Goal: Transaction & Acquisition: Purchase product/service

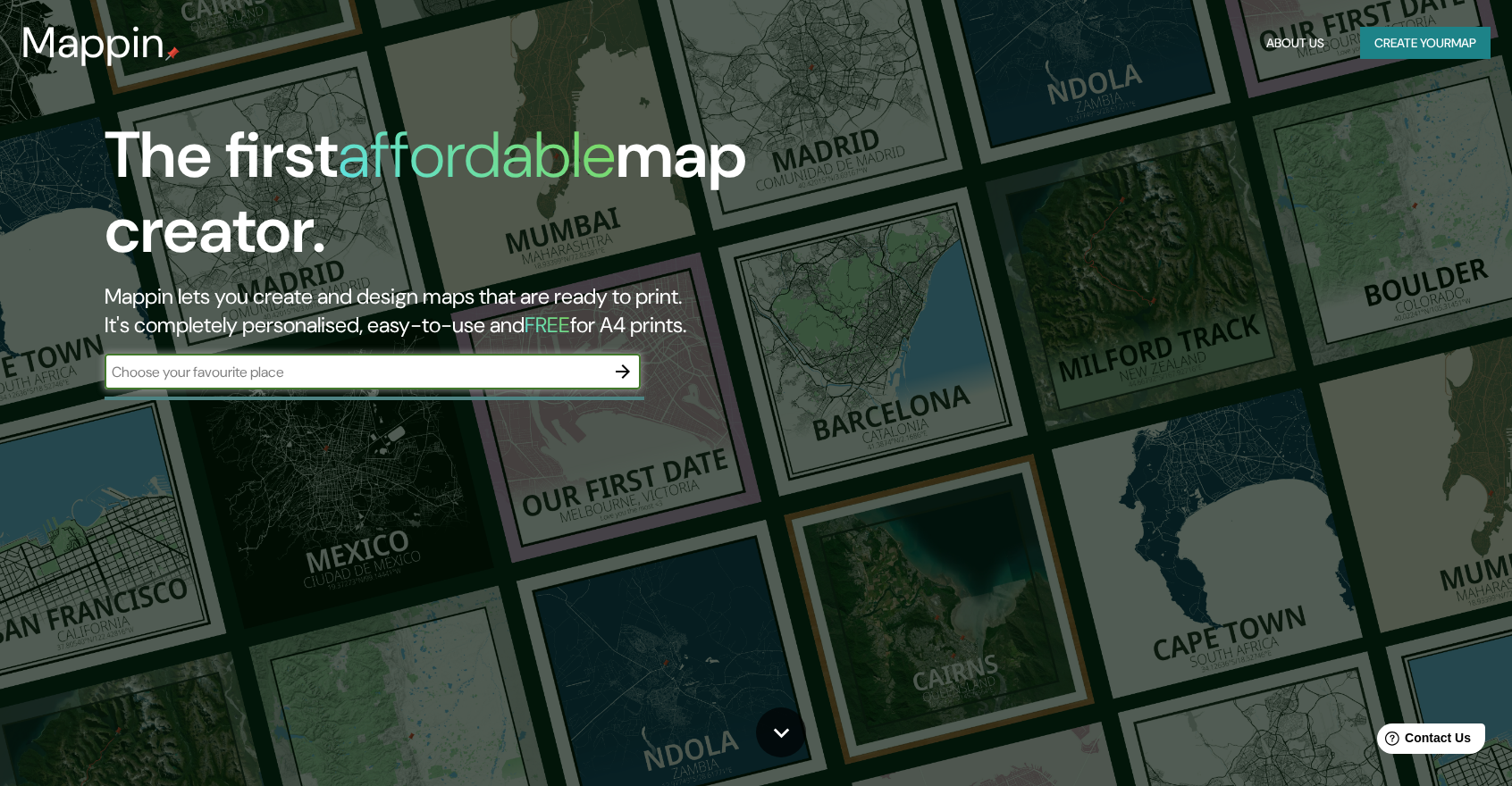
click at [392, 386] on div "​" at bounding box center [372, 371] width 536 height 36
click at [316, 373] on input "text" at bounding box center [355, 372] width 500 height 20
paste input "EDIFICIO AV. DE CHILE"
type input "EDIFICIO AV. DE CHILE"
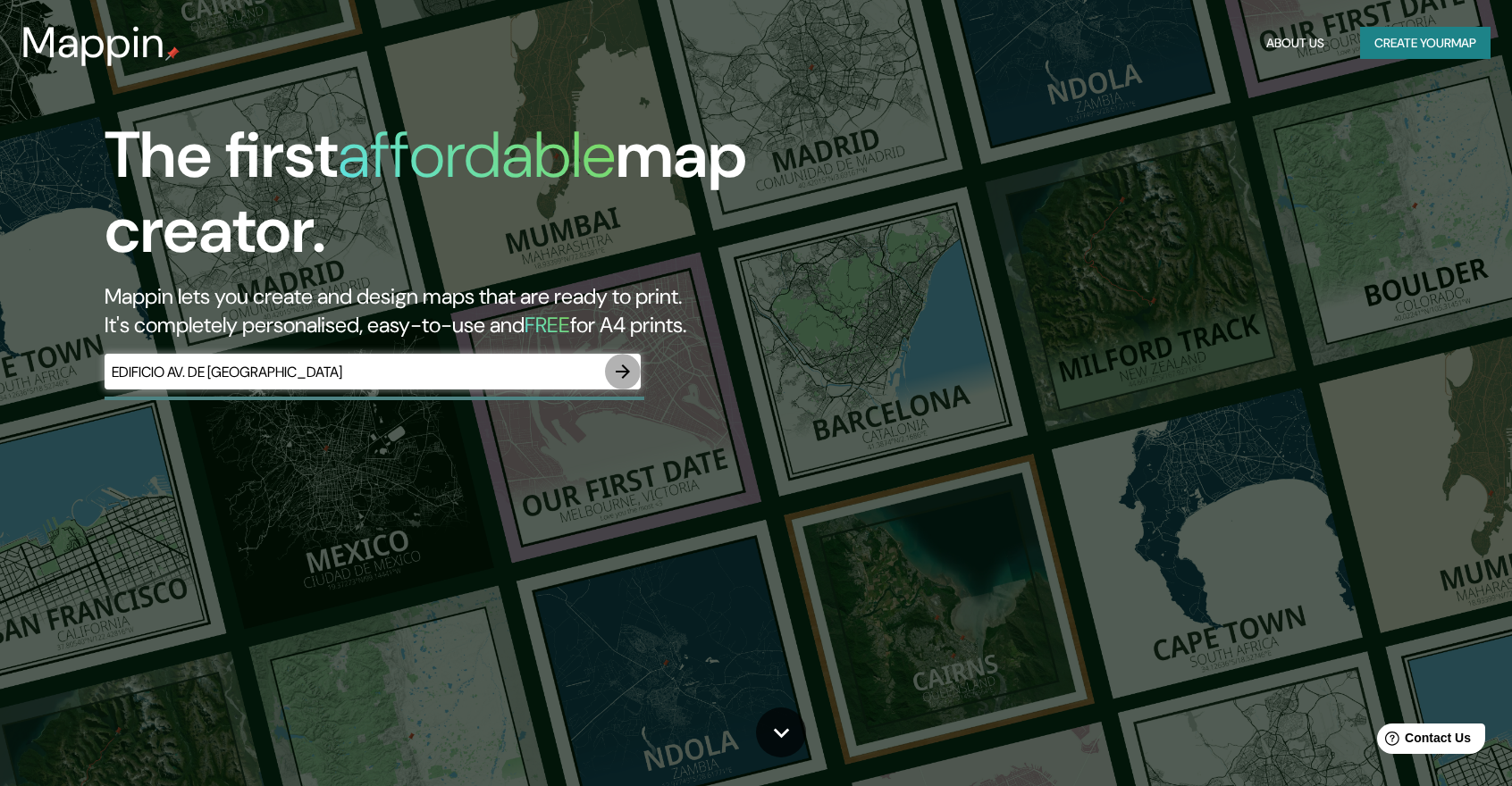
click at [623, 371] on icon "button" at bounding box center [622, 371] width 14 height 14
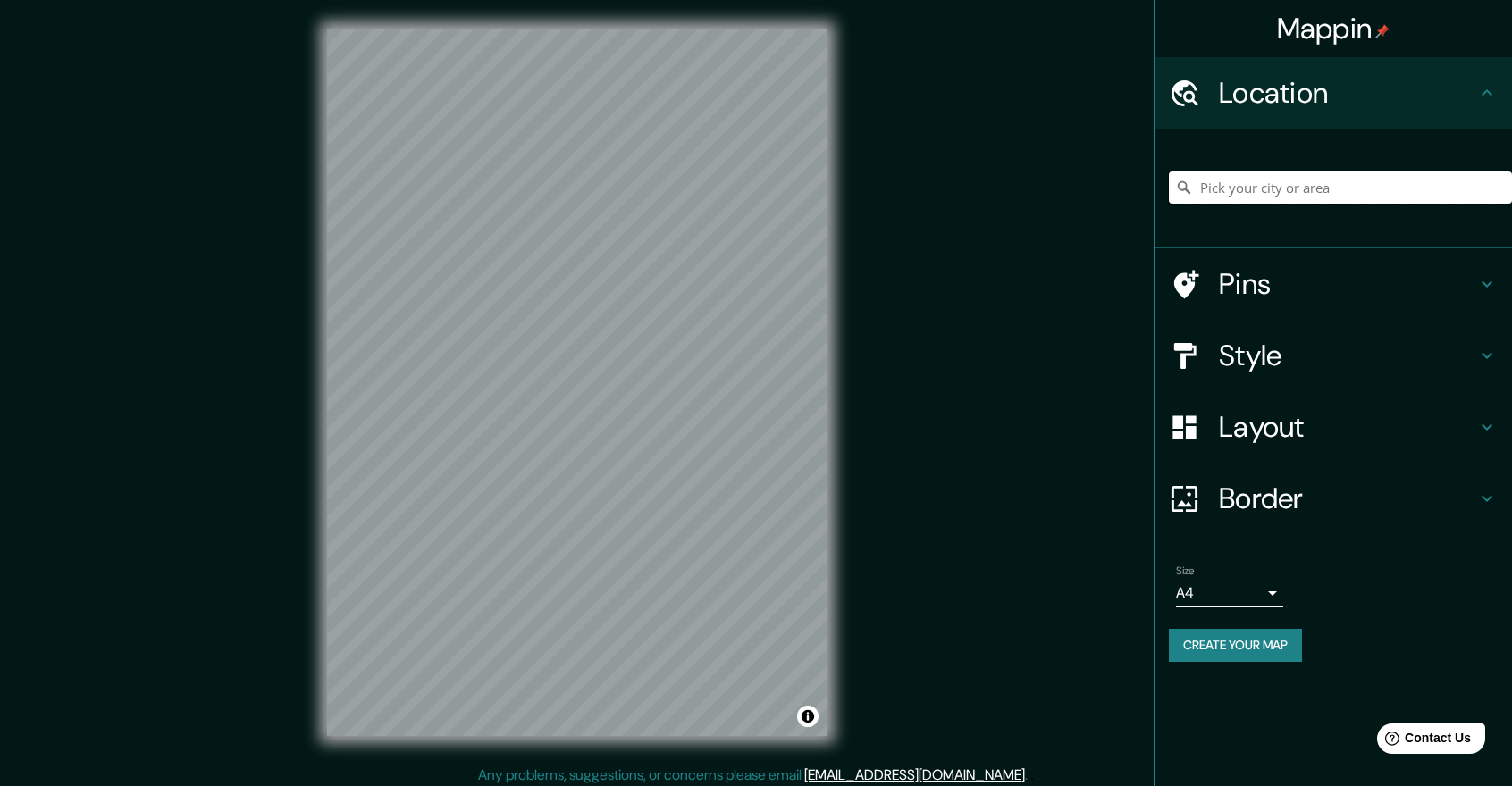
click at [1264, 199] on input "Pick your city or area" at bounding box center [1340, 187] width 343 height 32
paste input "EDIFICIO AV. DE CHILE"
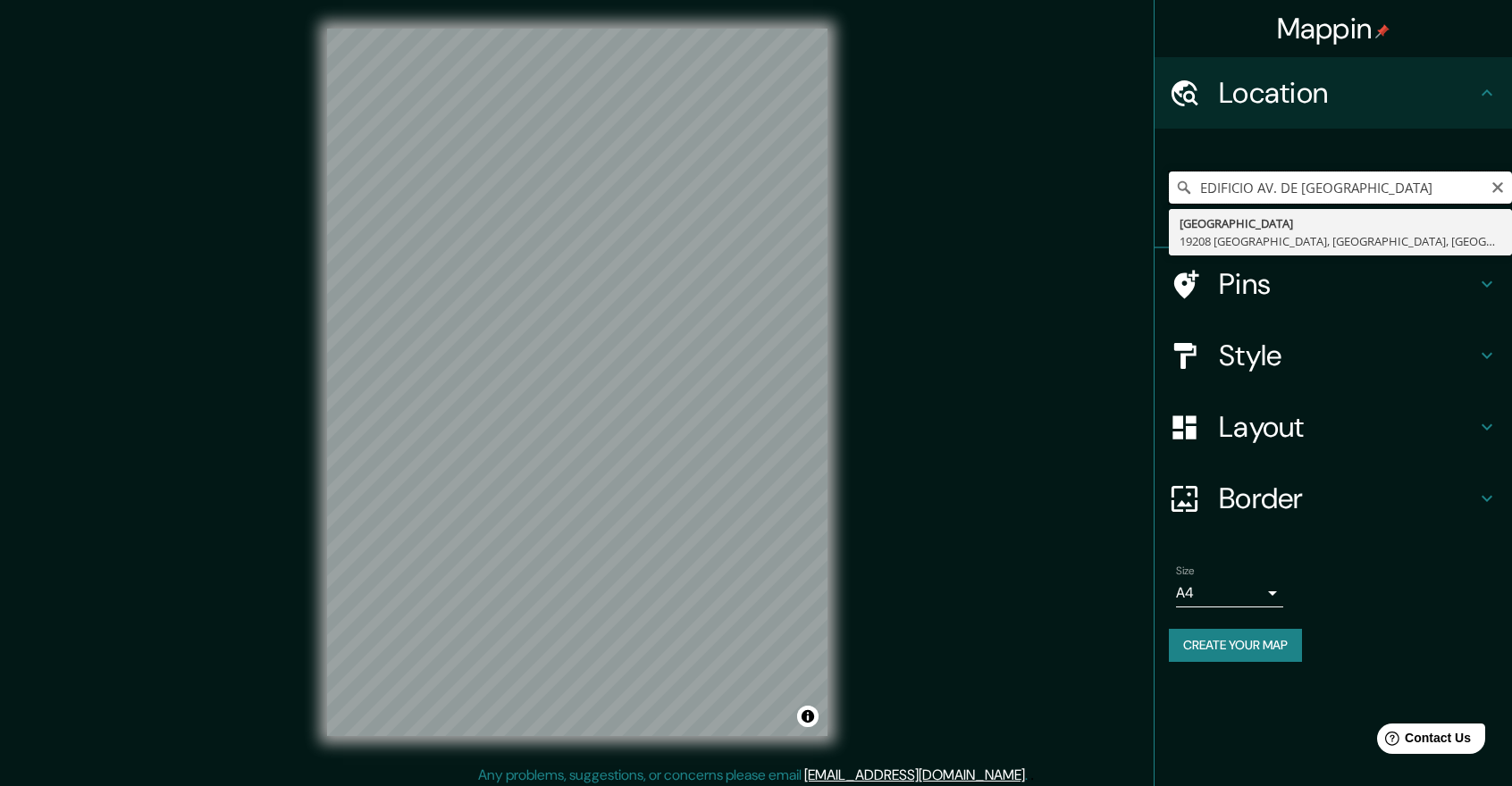
drag, startPoint x: 1356, startPoint y: 182, endPoint x: 1106, endPoint y: 237, distance: 256.0
click at [1108, 239] on div "Mappin Location EDIFICIO AV. DE CHILE Calle De Chile 19208 Alovera, provincia d…" at bounding box center [756, 396] width 1512 height 793
paste input "CALLE 72 No 5 83"
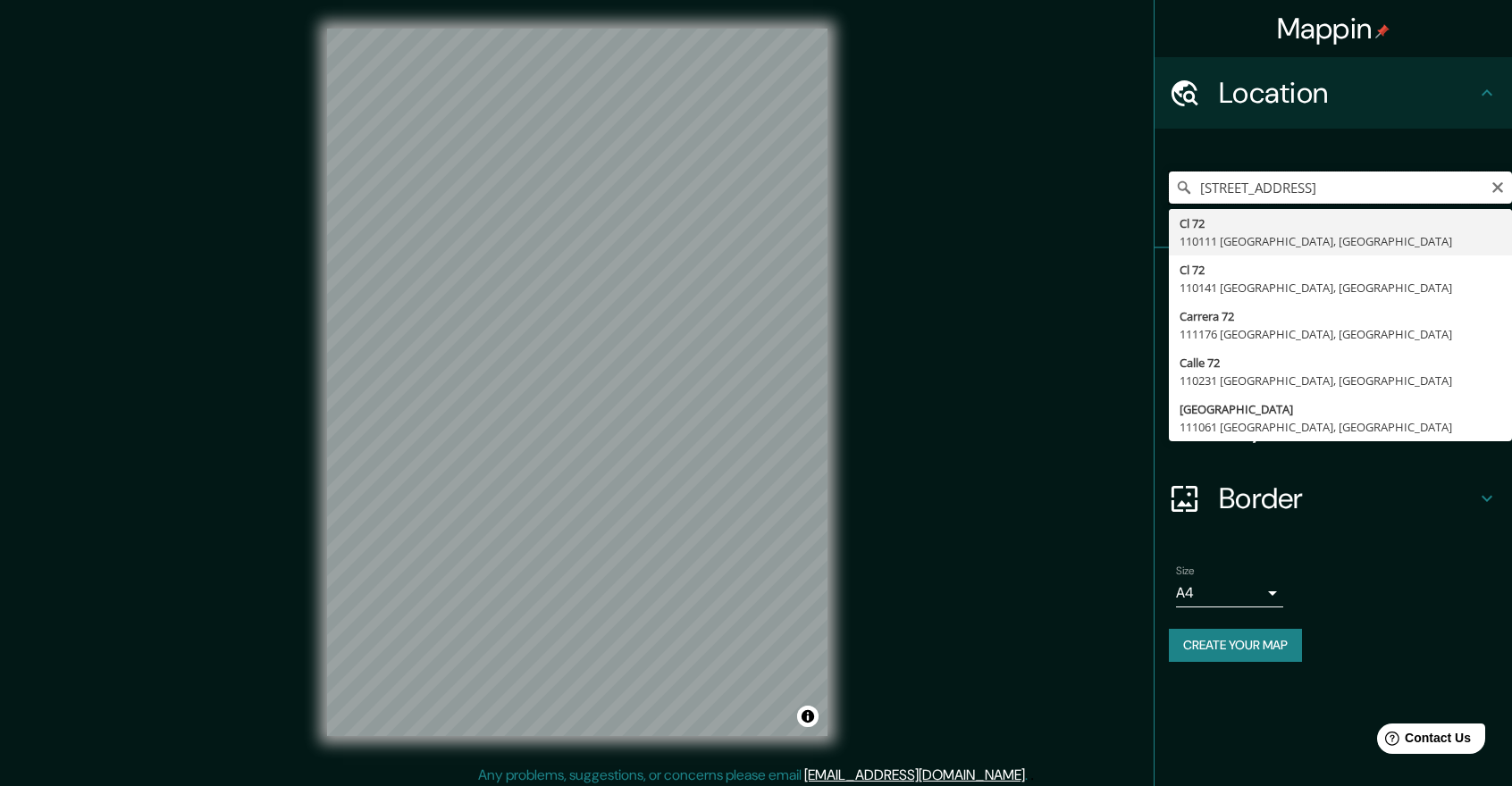
type input "Calle 72 5 01, 110231 Bogotá, Colombia"
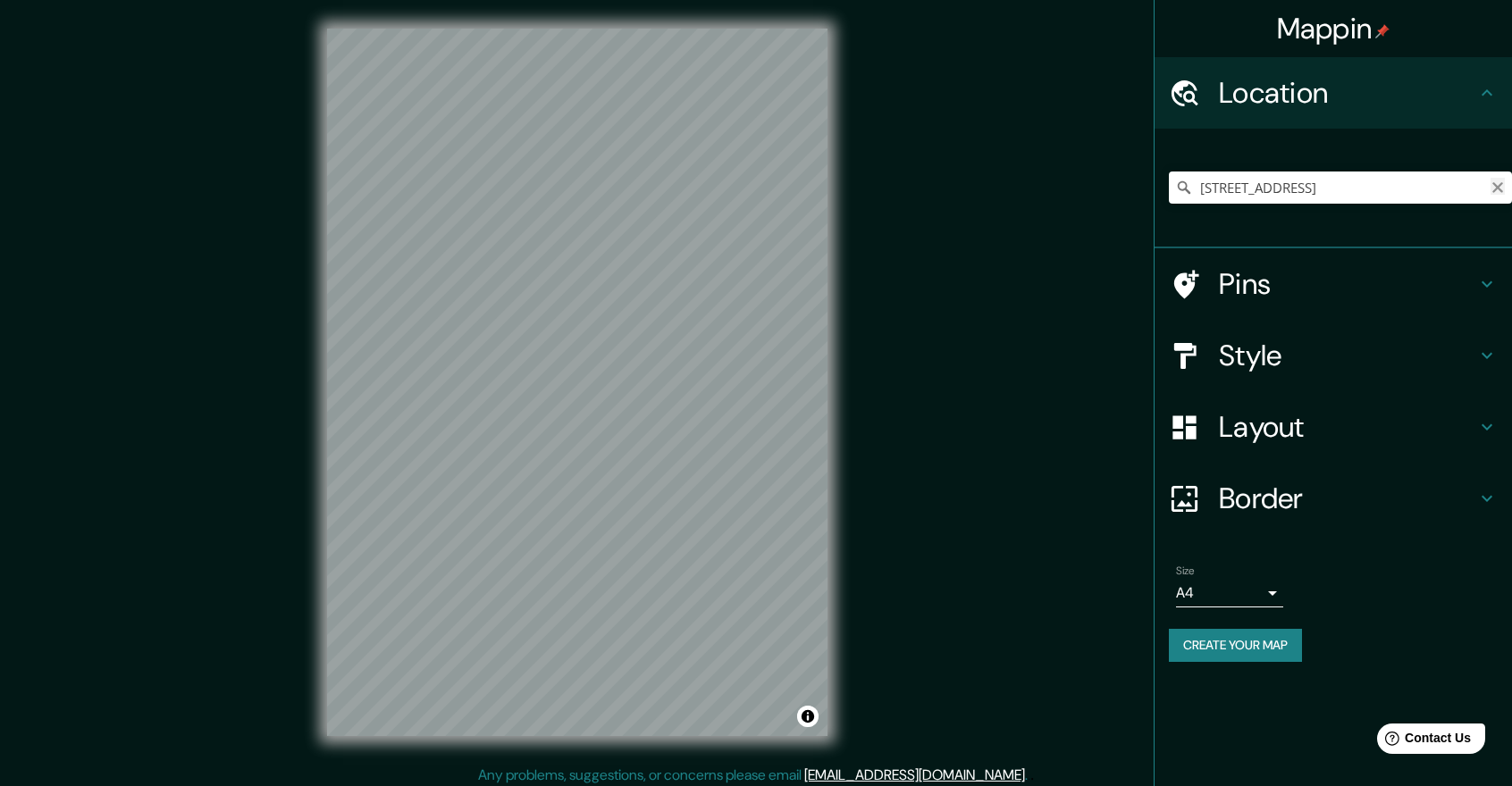
click at [1492, 184] on icon "Clear" at bounding box center [1498, 187] width 14 height 14
click at [1193, 276] on icon at bounding box center [1186, 284] width 25 height 29
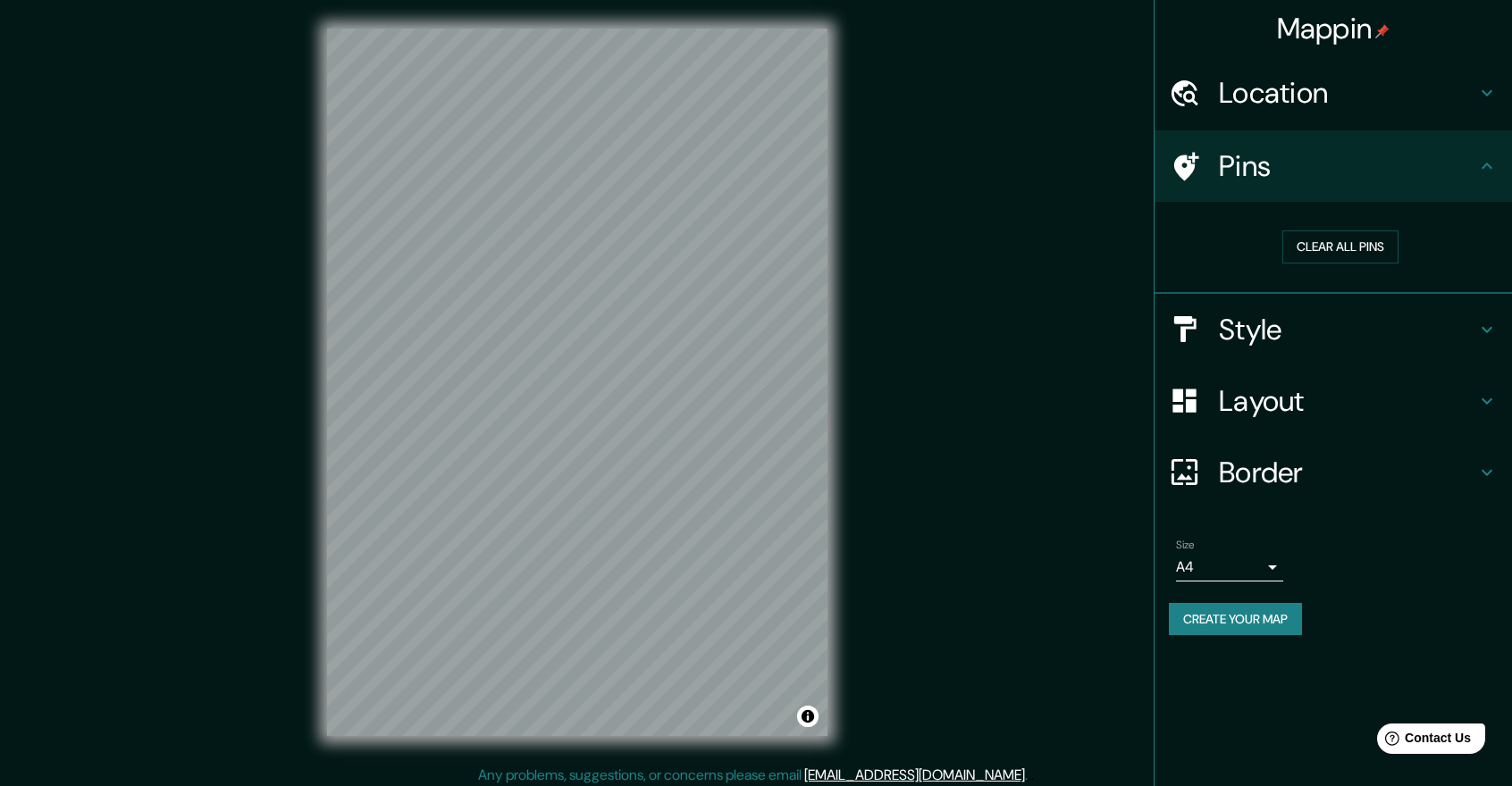
scroll to position [7, 0]
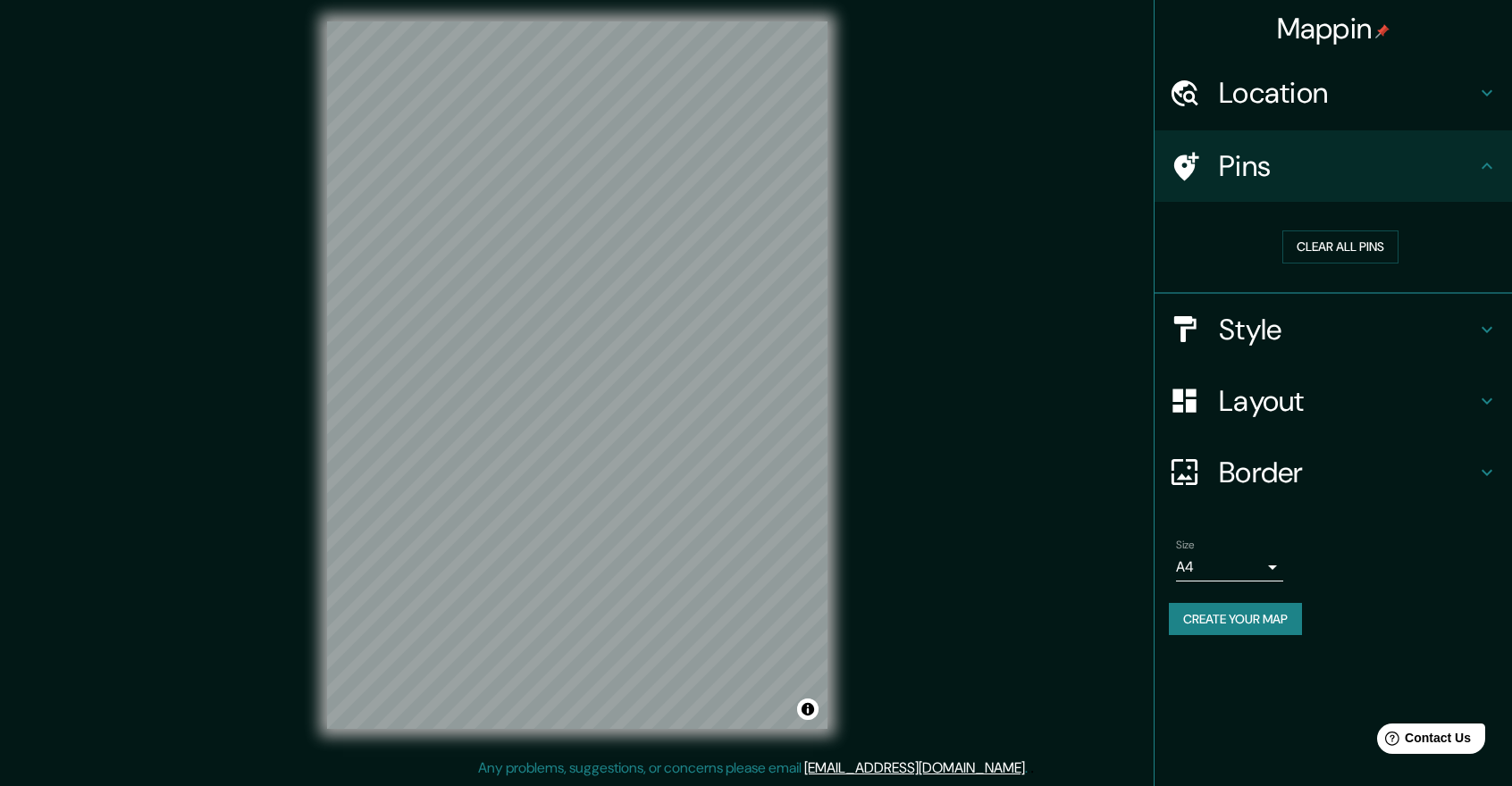
click at [1489, 93] on icon at bounding box center [1486, 93] width 11 height 6
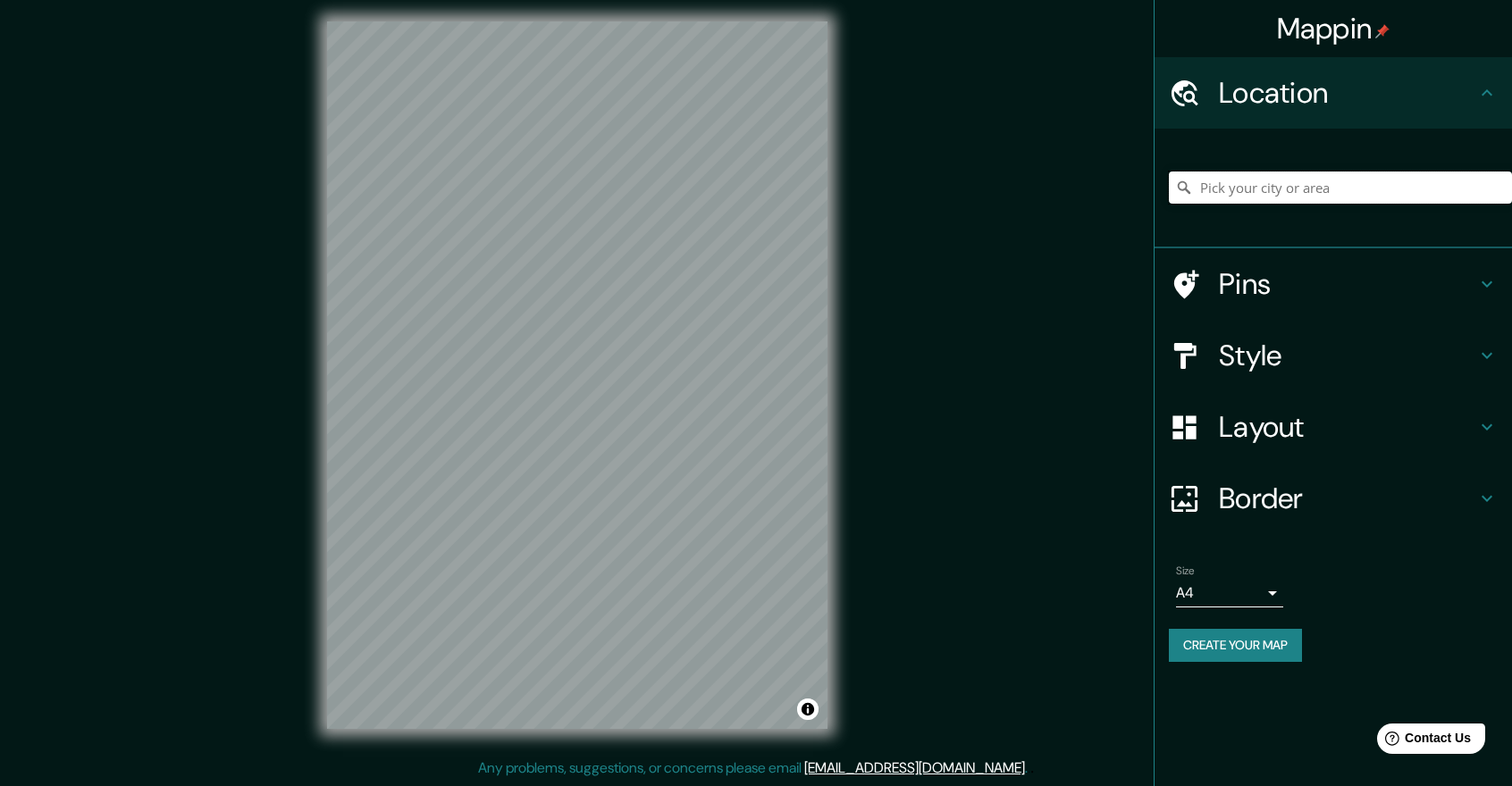
click at [1309, 199] on input "Pick your city or area" at bounding box center [1340, 187] width 343 height 32
type input "Rua Rosalene Bogoni, Campo Experimental, Videira - Santa Catarina, 89564-484, B…"
click at [1501, 188] on icon "Clear" at bounding box center [1498, 187] width 14 height 14
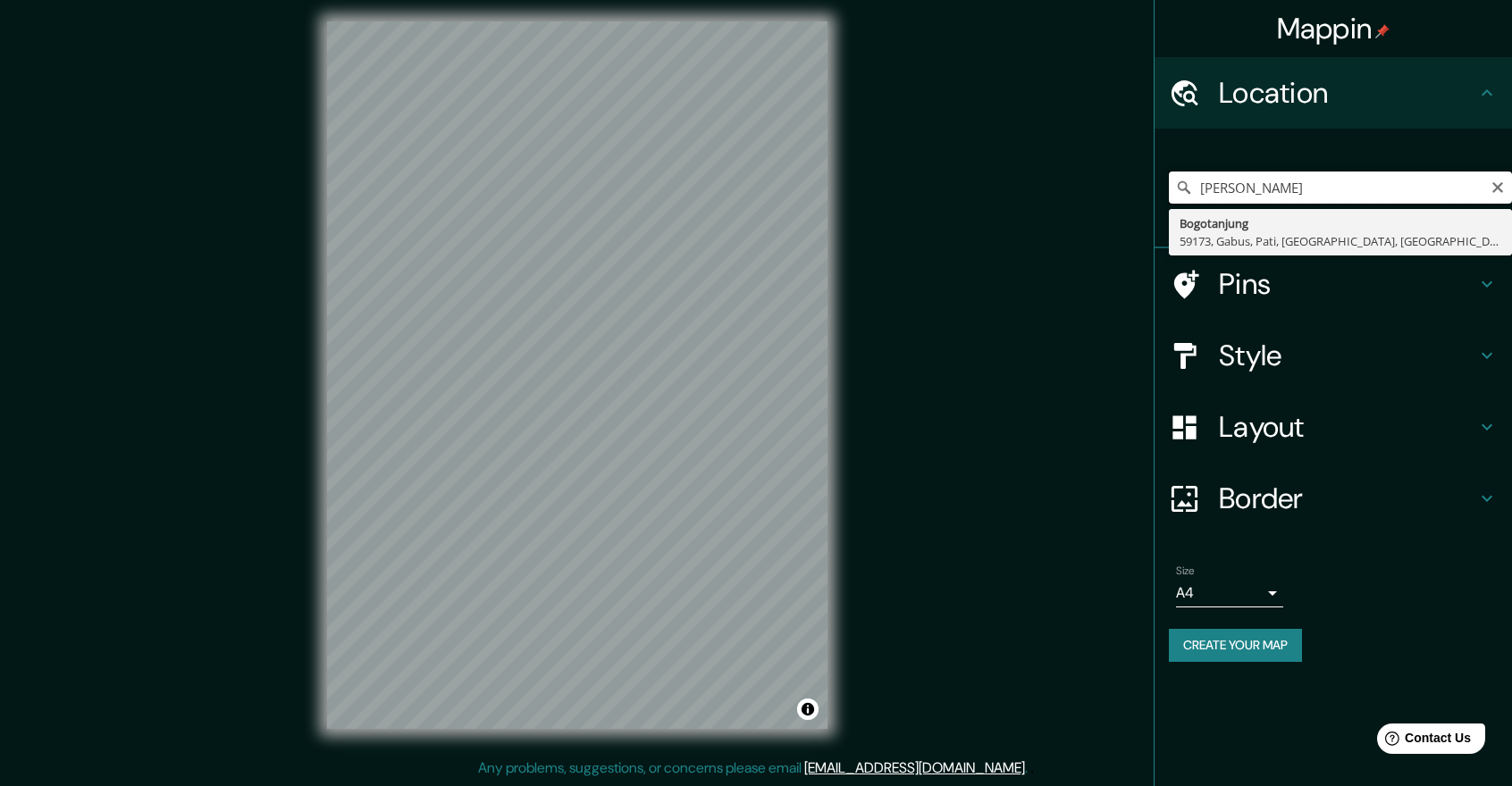
type input "CARULLA ROSALES BOGOTA"
click at [1496, 189] on icon "Clear" at bounding box center [1497, 187] width 11 height 11
type input "H"
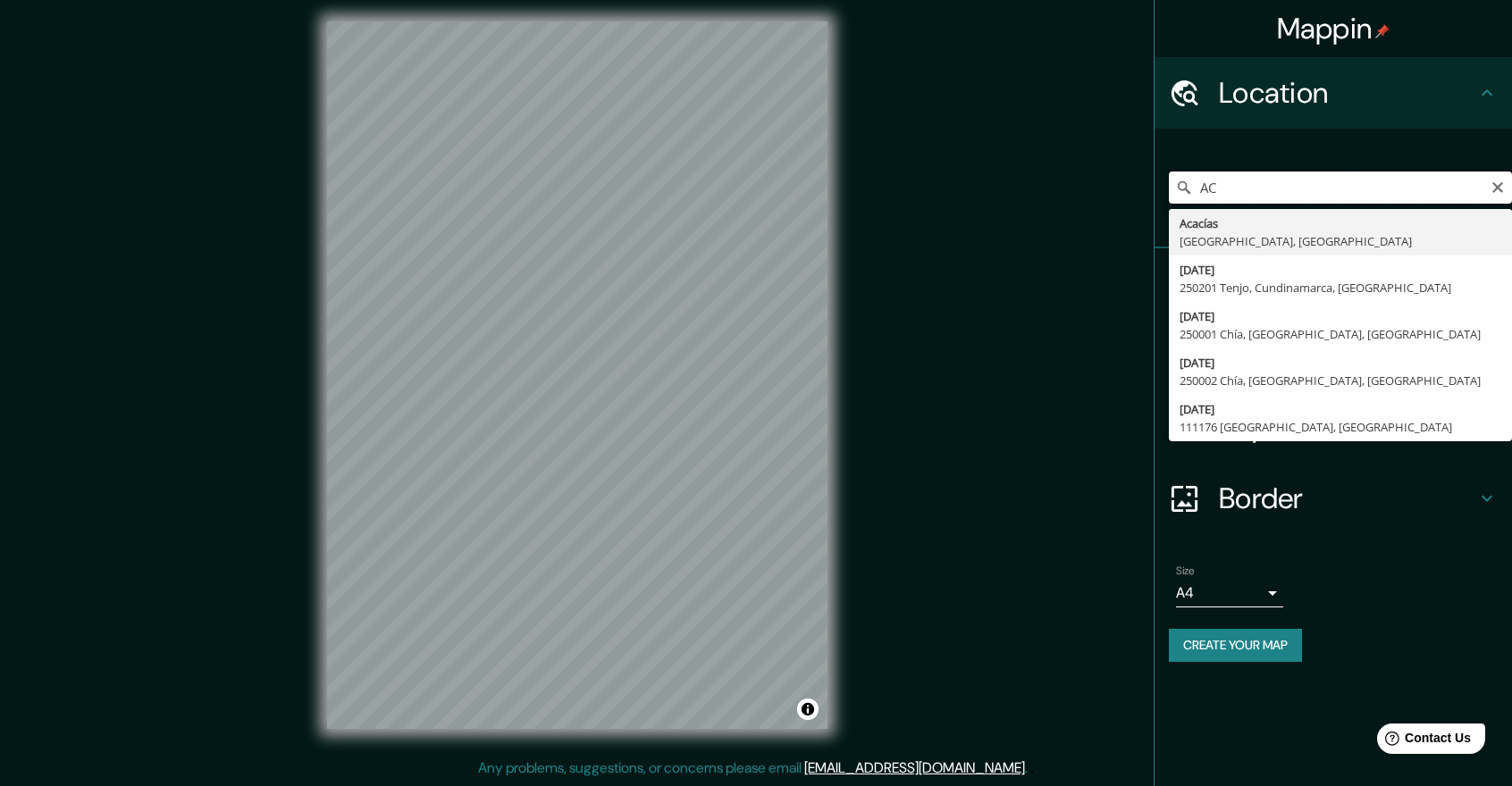
type input "A"
type input "Carrera 72, 111176 Bogotá, Colombia"
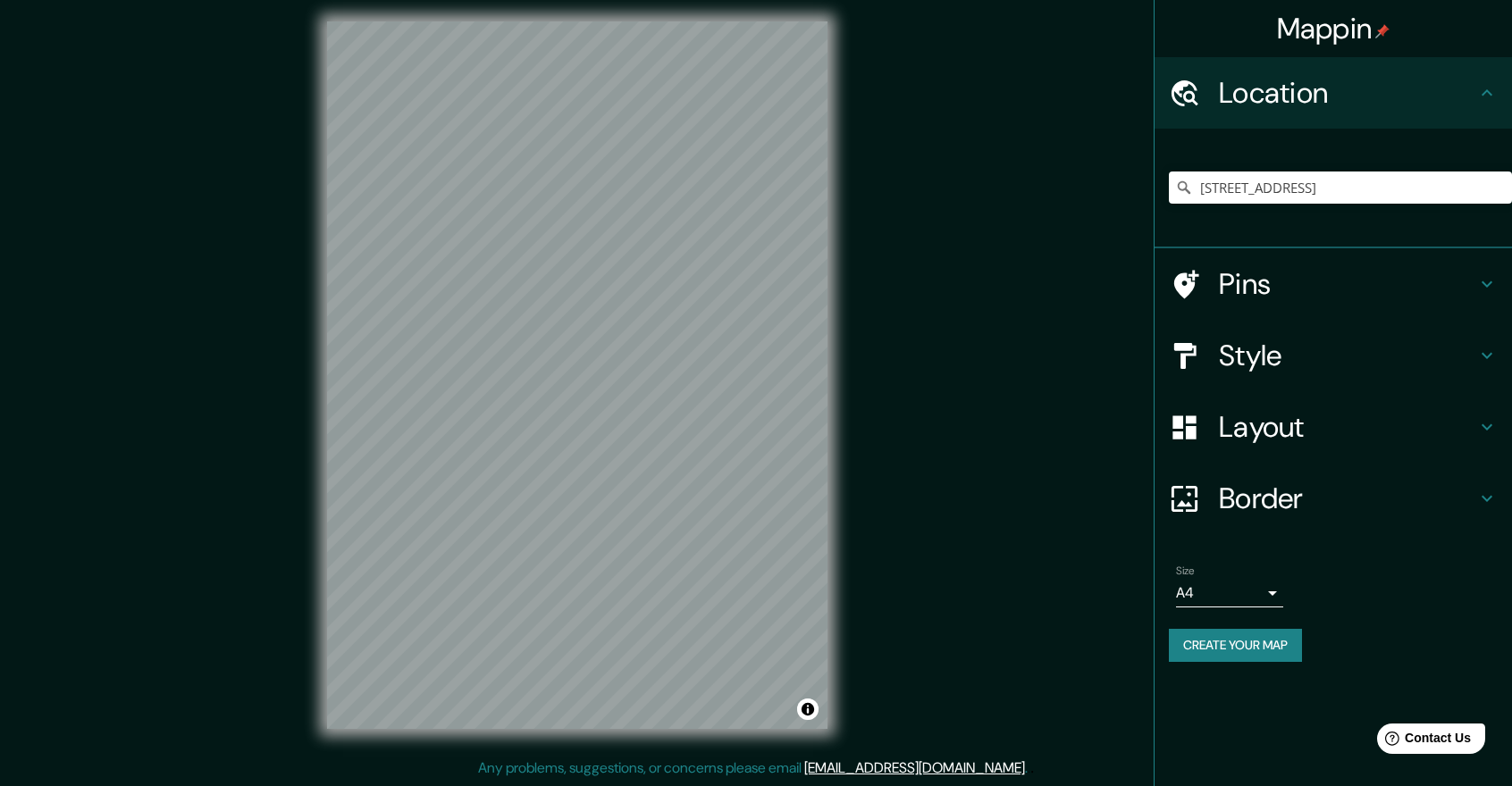
click at [308, 360] on div "© Mapbox © OpenStreetMap Improve this map" at bounding box center [577, 376] width 557 height 765
click at [1494, 186] on icon "Clear" at bounding box center [1498, 187] width 14 height 14
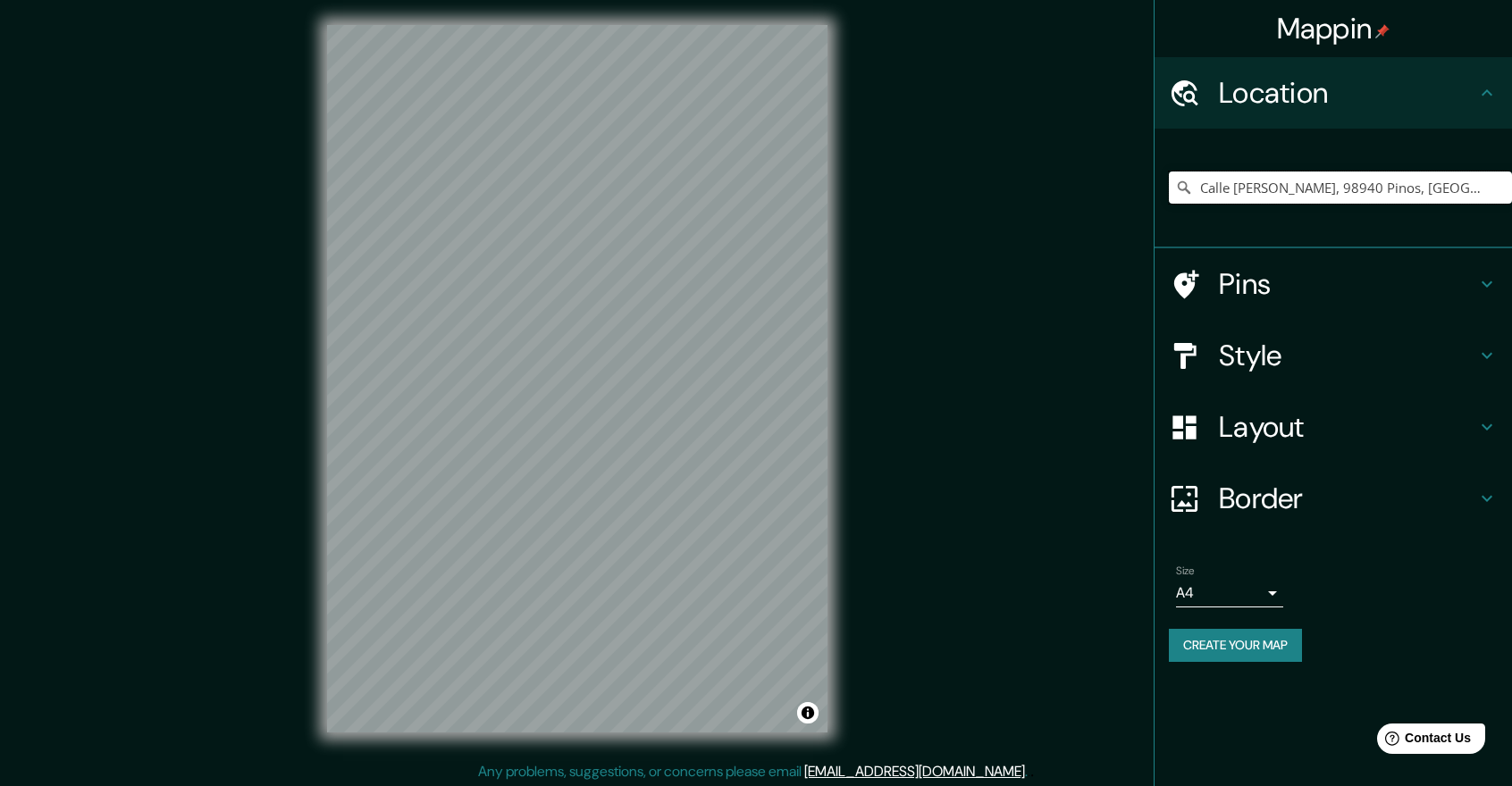
scroll to position [0, 0]
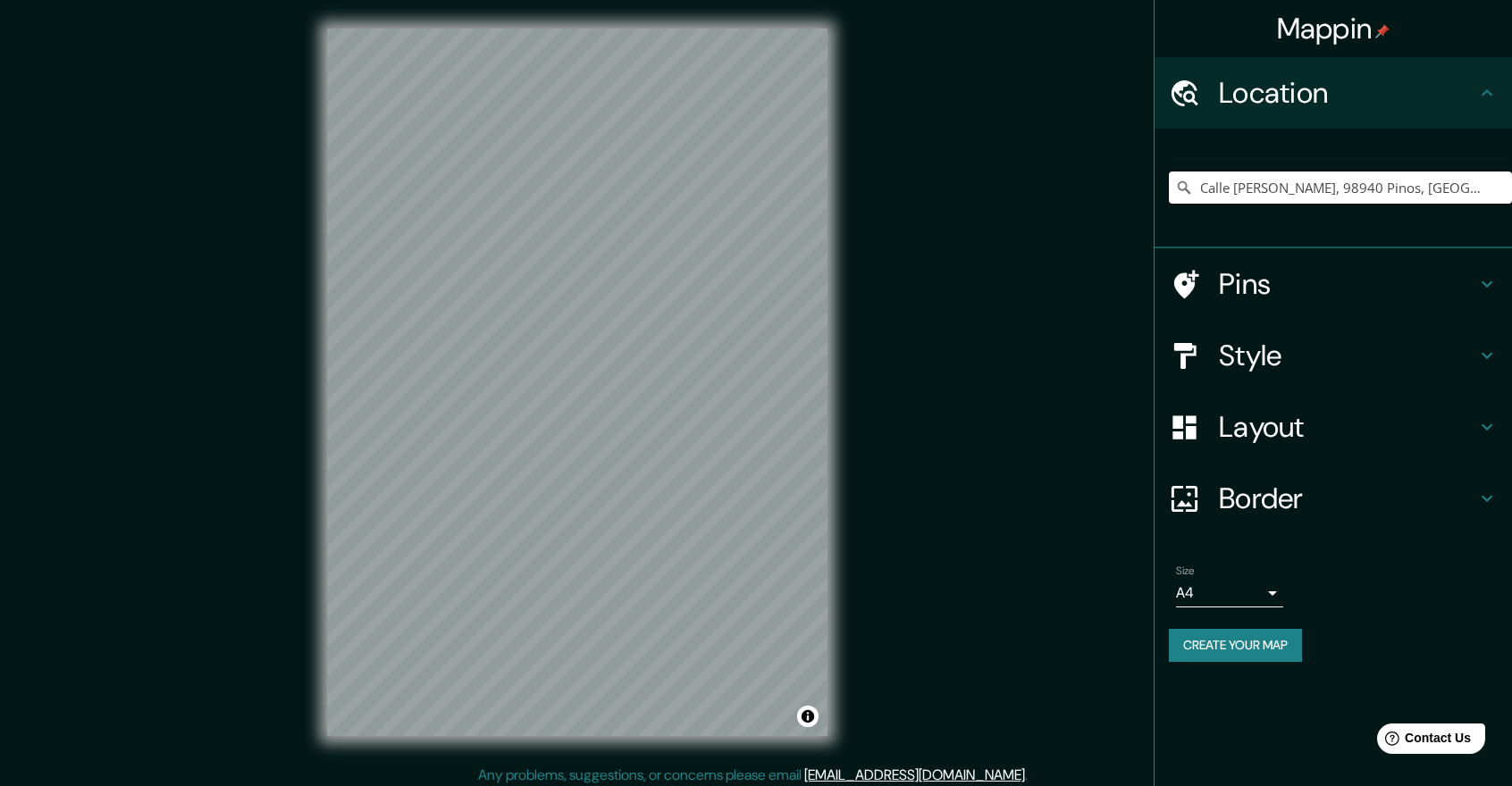
type input "Calle Gustavo Uribe, 98940 Pinos, Zacatecas, México"
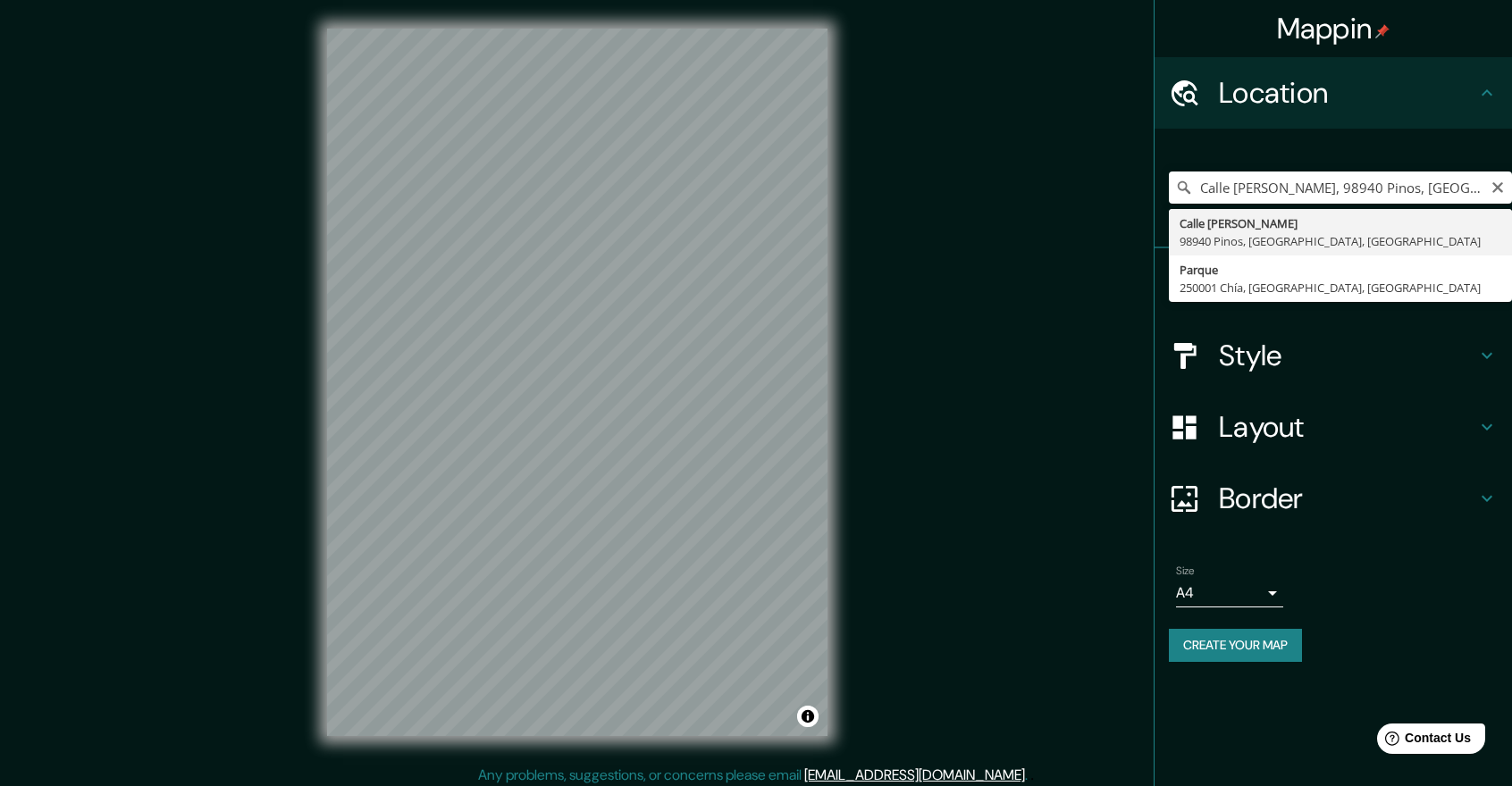
click at [1499, 187] on icon "Clear" at bounding box center [1498, 187] width 14 height 14
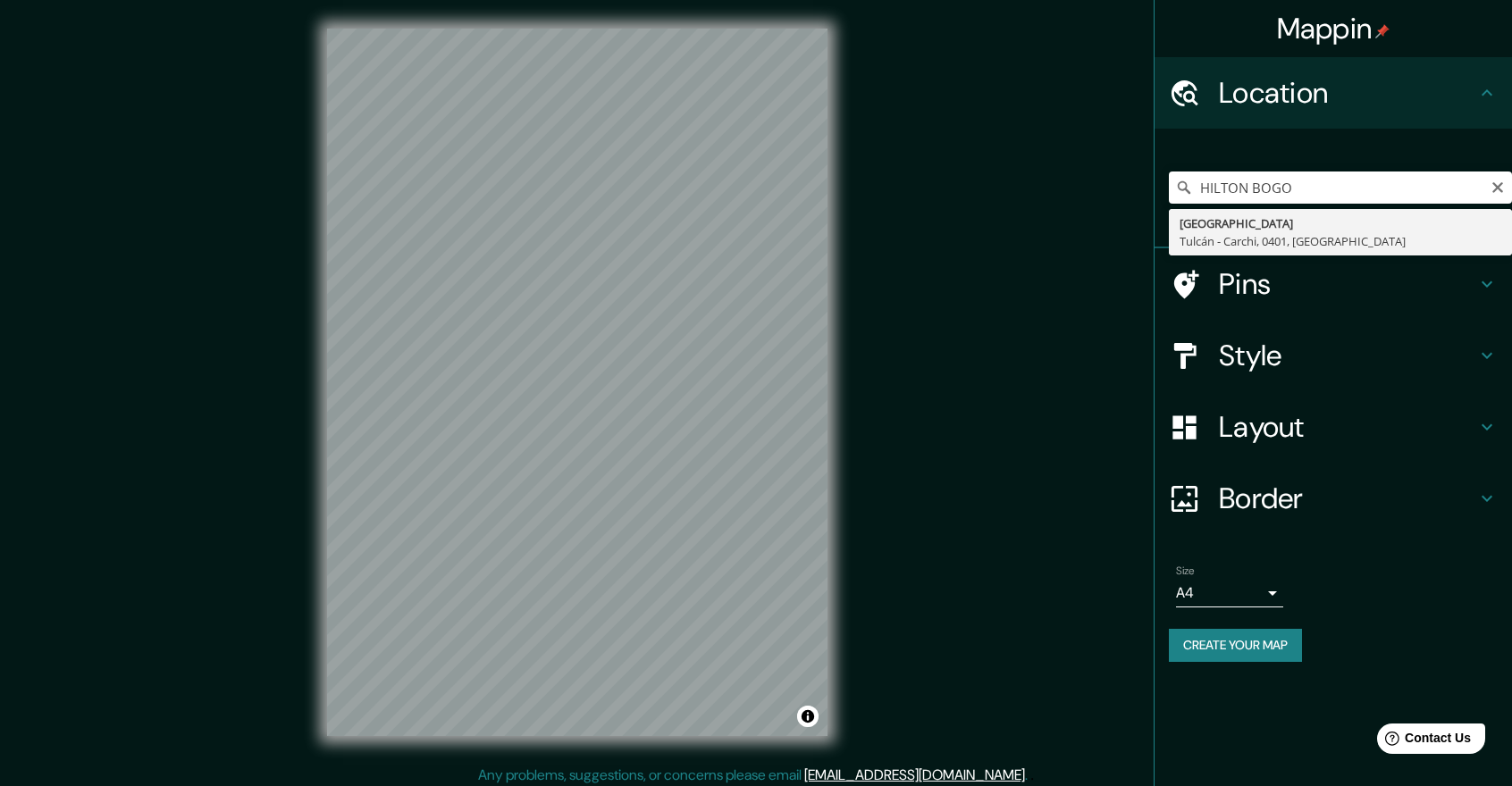
type input "Bogotá, Tulcán - Carchi, 0401, Ecuador"
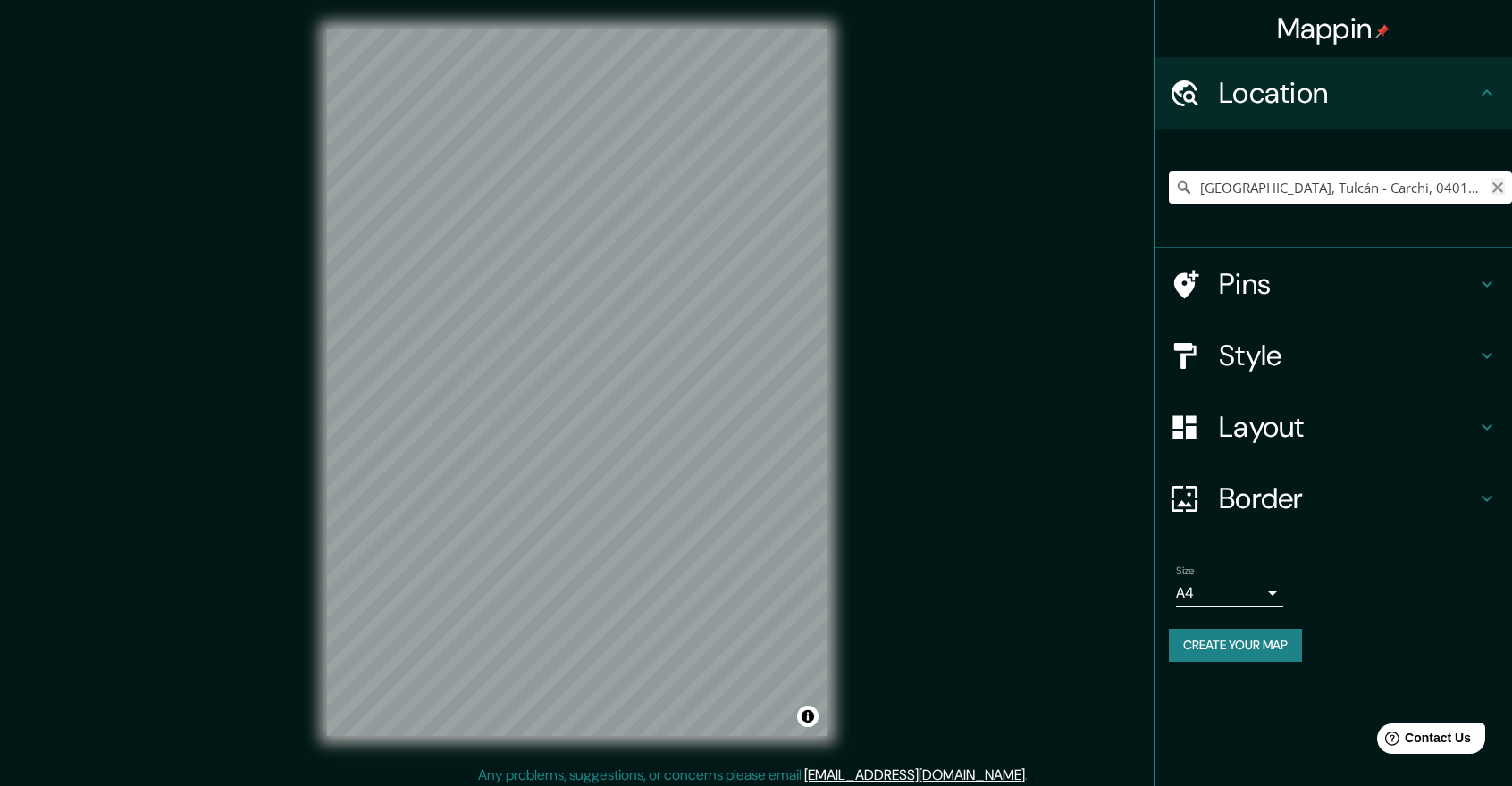
click at [1497, 184] on icon "Clear" at bounding box center [1498, 187] width 14 height 14
click at [1306, 178] on input "Pick your city or area" at bounding box center [1340, 187] width 343 height 32
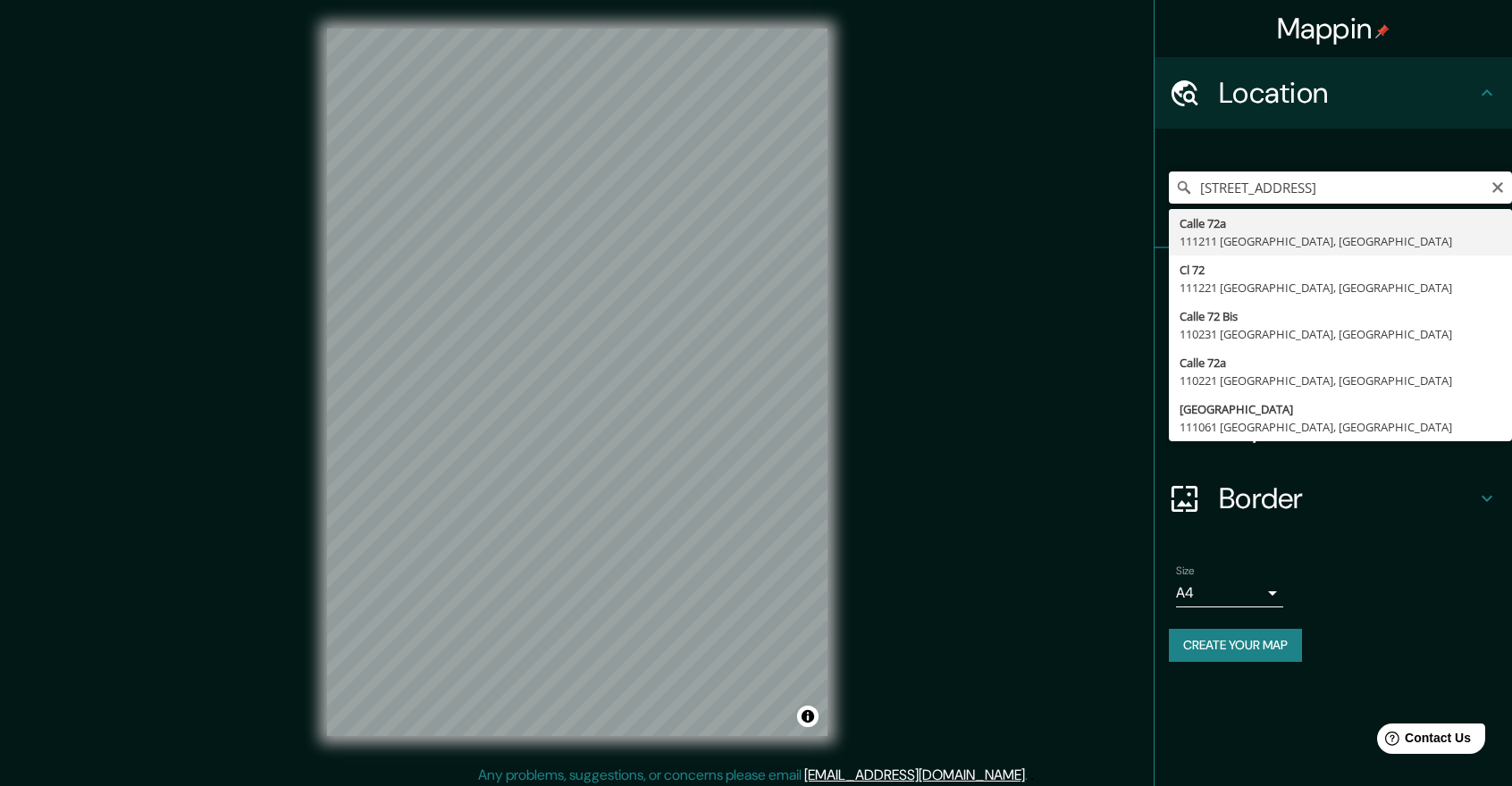
type input "Calle 72a, 111211 Bogotá, Colombia"
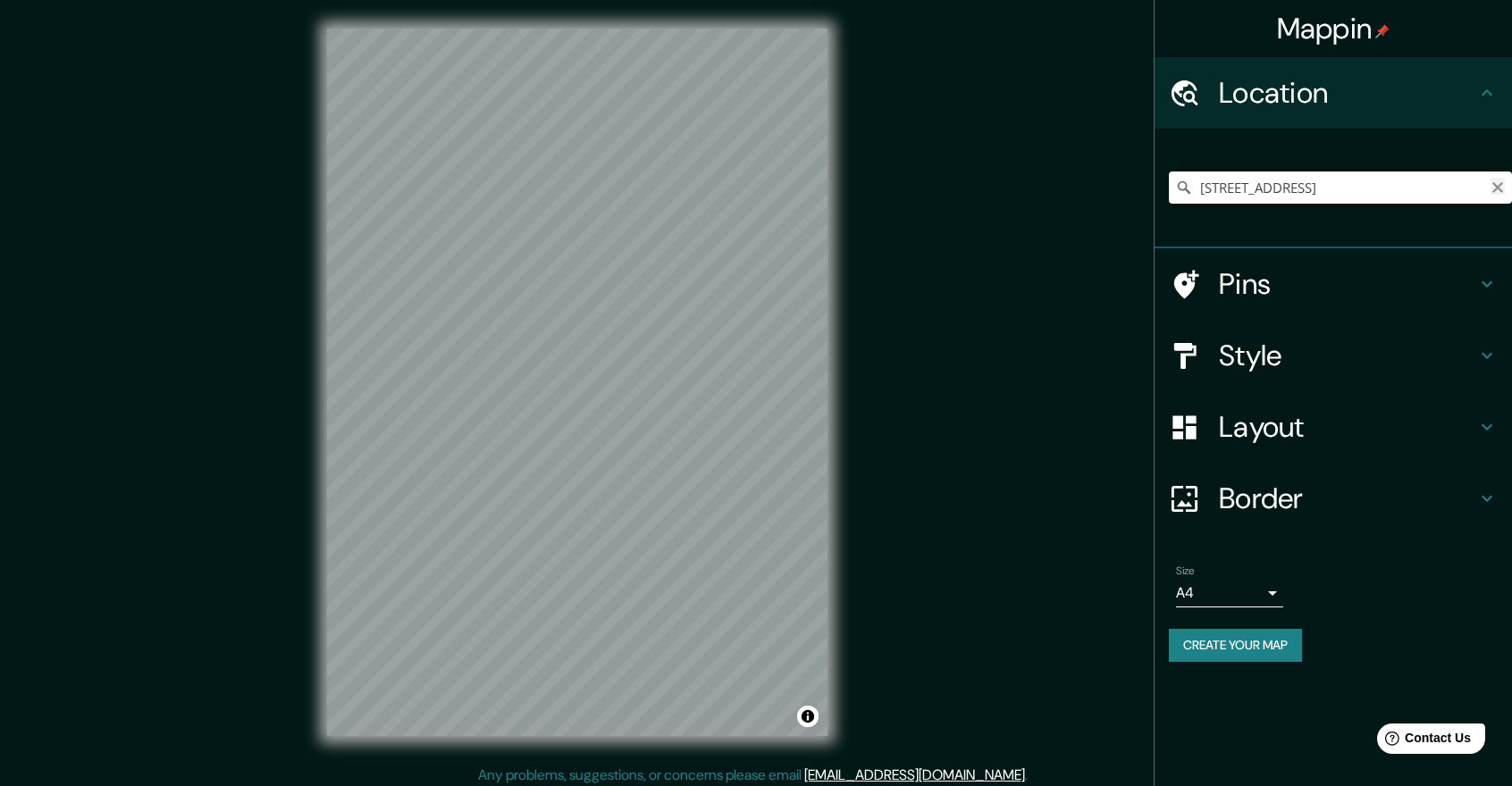
click at [1500, 184] on icon "Clear" at bounding box center [1497, 187] width 11 height 11
click at [1249, 182] on input "Pick your city or area" at bounding box center [1340, 187] width 343 height 32
type input "Calle 72a, 111211 Bogotá, Colombia"
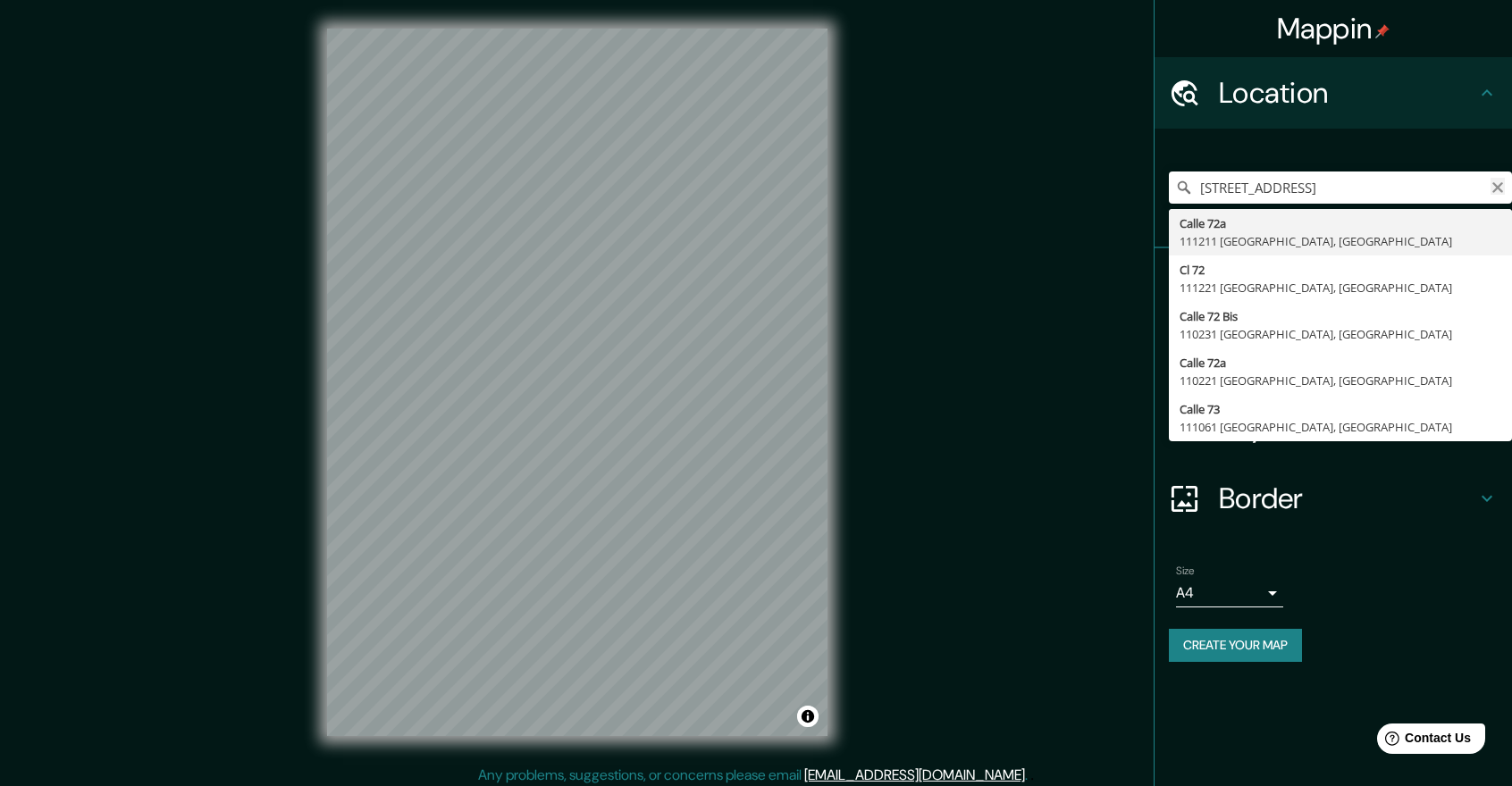
click at [1498, 182] on icon "Clear" at bounding box center [1498, 187] width 14 height 14
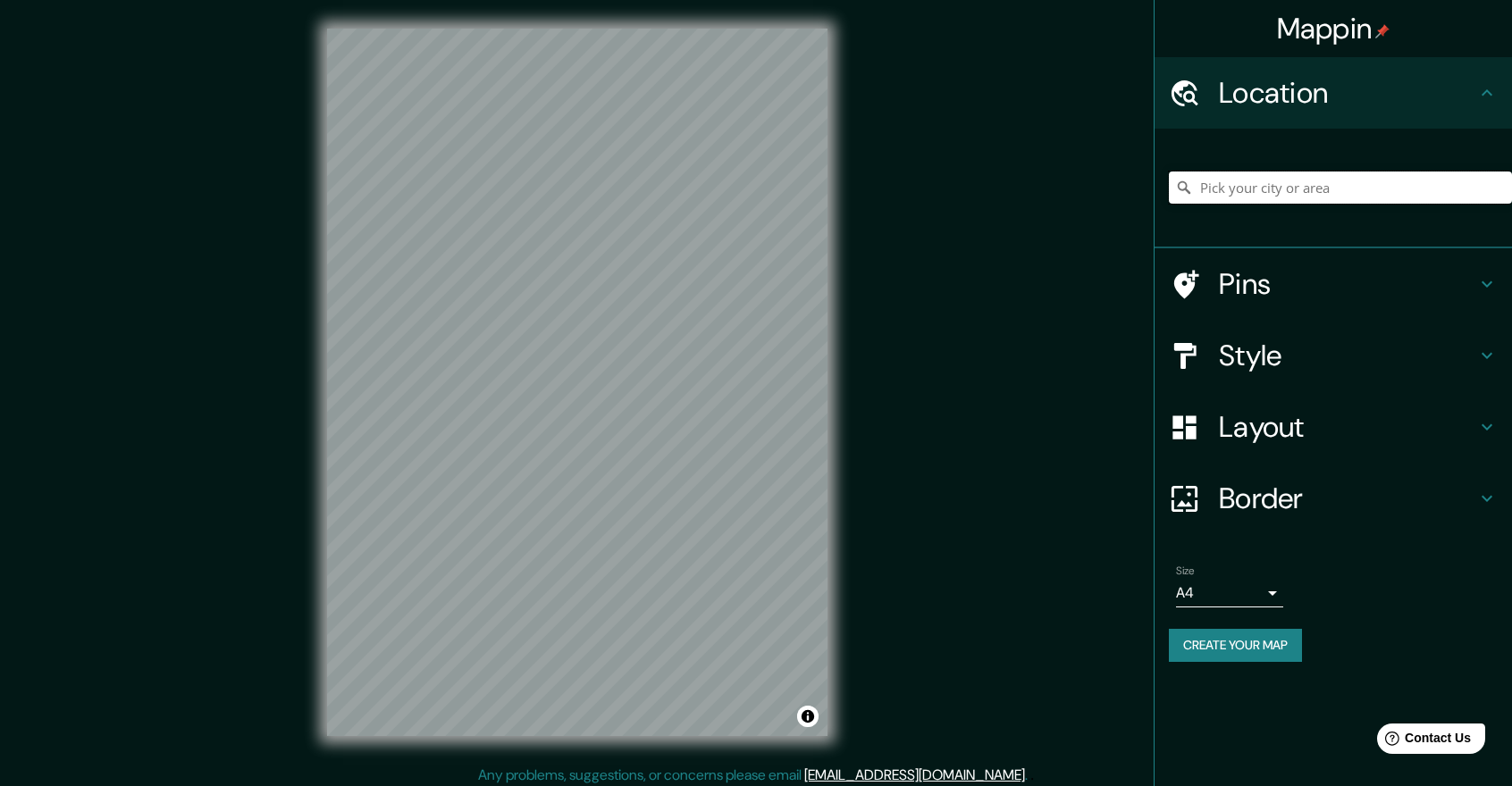
paste input "AK 7 - CL 72 Bis"
type input "Grant 4, Na-Duar, Biswanath district, Assam, India"
click at [1494, 187] on icon "Clear" at bounding box center [1498, 187] width 14 height 14
paste input "AK 7 - CL 72 Bis"
type input "[STREET_ADDRESS]"
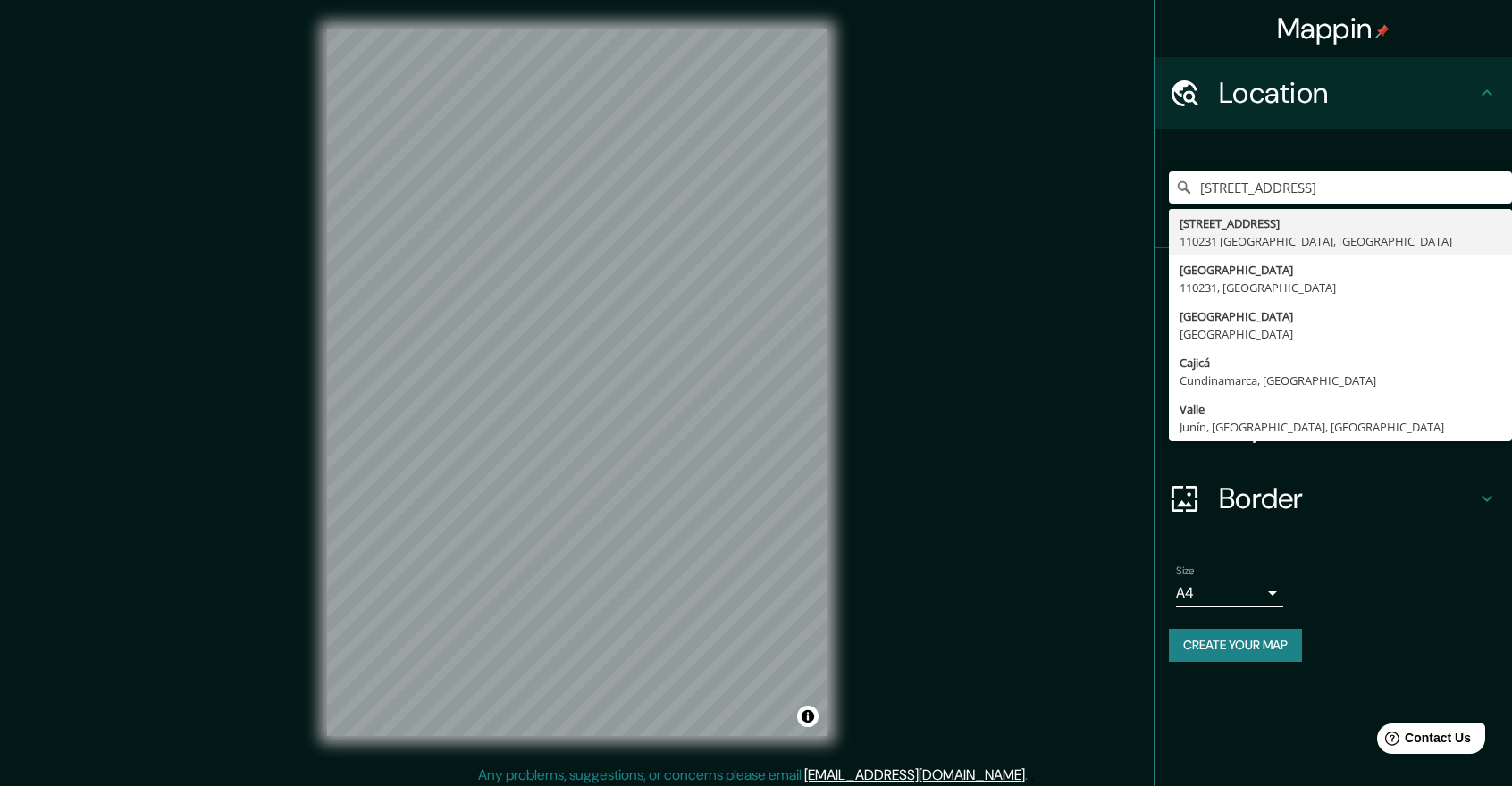
click at [1476, 153] on div "Calle 72 Bis 7, 110231 Bogotá, Colombia Calle 72 Bis 7 110231 Bogotá, Colombia …" at bounding box center [1340, 187] width 343 height 89
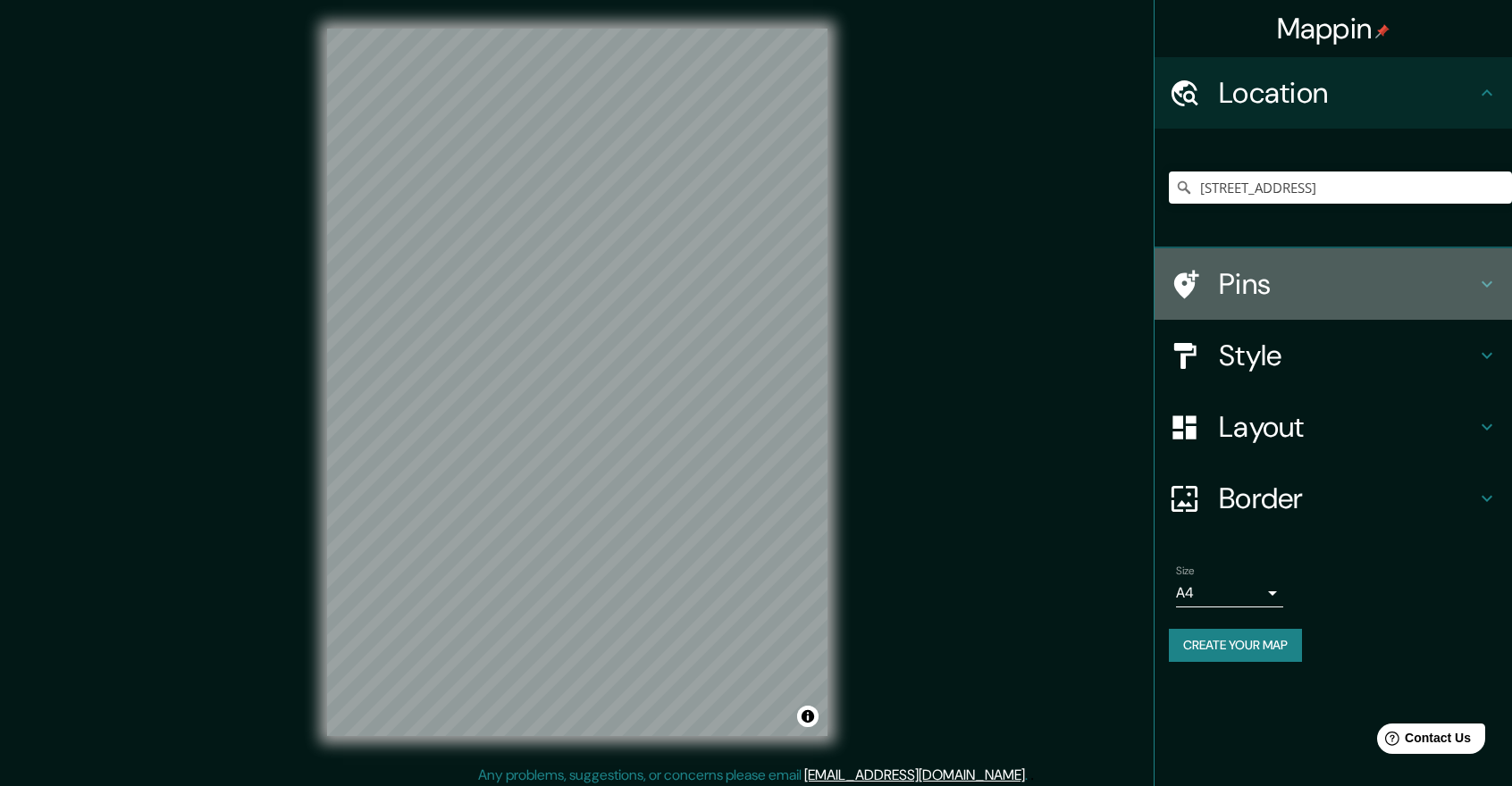
click at [1233, 284] on h4 "Pins" at bounding box center [1347, 284] width 257 height 36
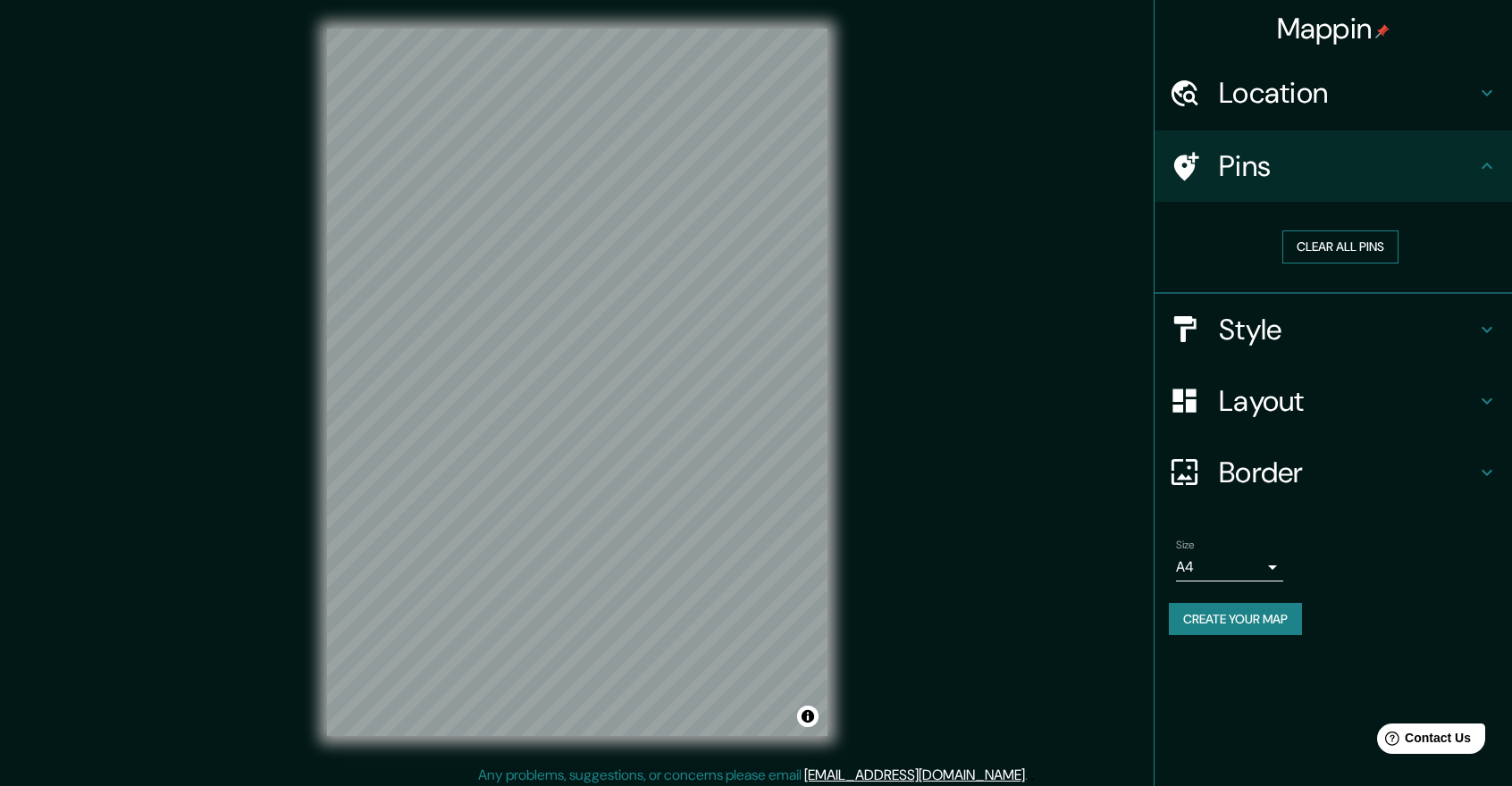
click at [1317, 240] on button "Clear all pins" at bounding box center [1340, 247] width 116 height 33
click at [1326, 242] on button "Clear all pins" at bounding box center [1340, 247] width 116 height 33
drag, startPoint x: 1327, startPoint y: 246, endPoint x: 1303, endPoint y: 199, distance: 52.8
click at [1303, 200] on ul "Location Calle 72 Bis 7, 110231 Bogotá, Colombia Calle 72 Bis 7 110231 Bogotá, …" at bounding box center [1333, 356] width 357 height 600
drag, startPoint x: 1155, startPoint y: 182, endPoint x: 1445, endPoint y: 157, distance: 291.1
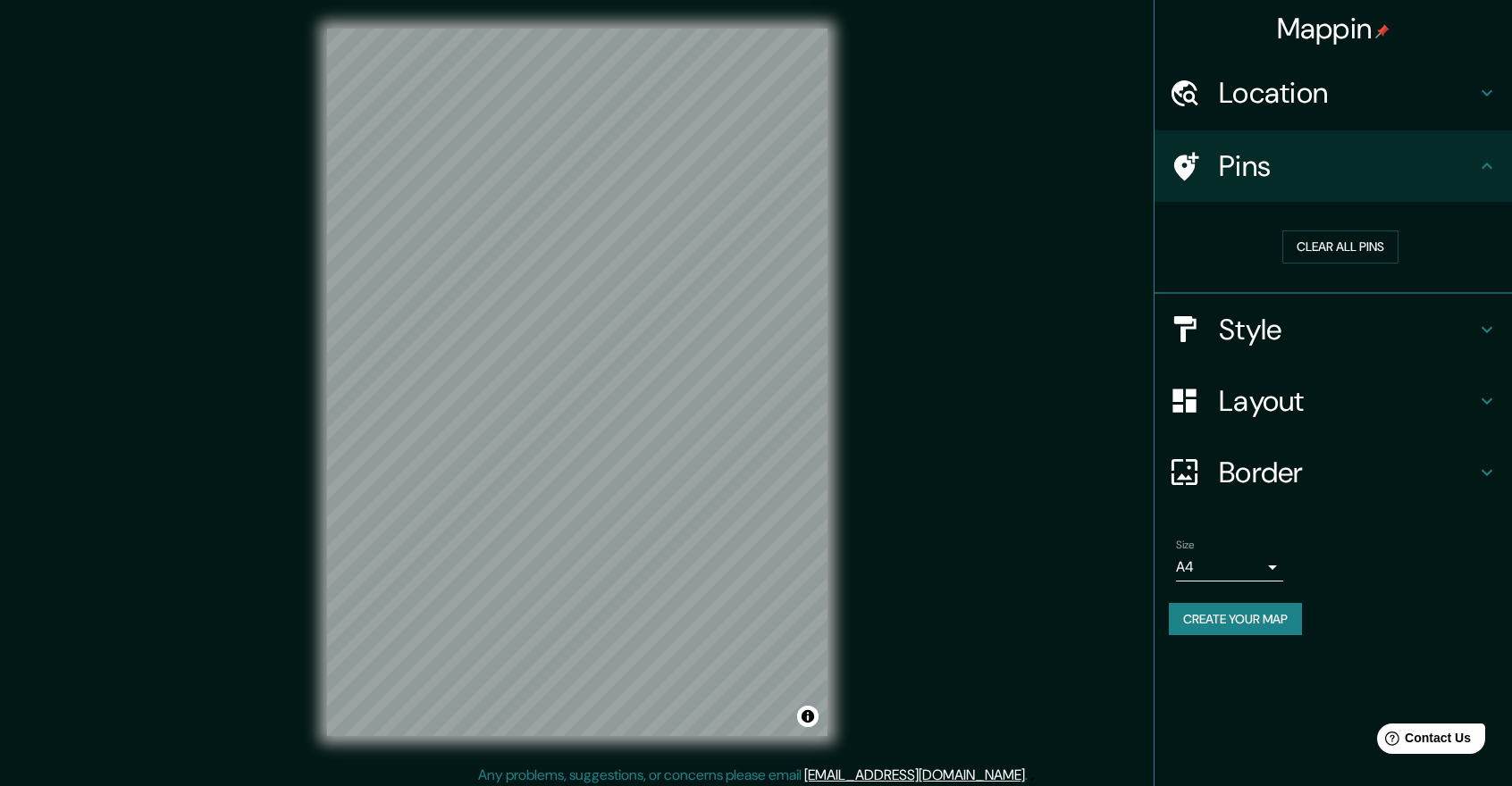
click at [1295, 168] on h4 "Pins" at bounding box center [1347, 166] width 257 height 36
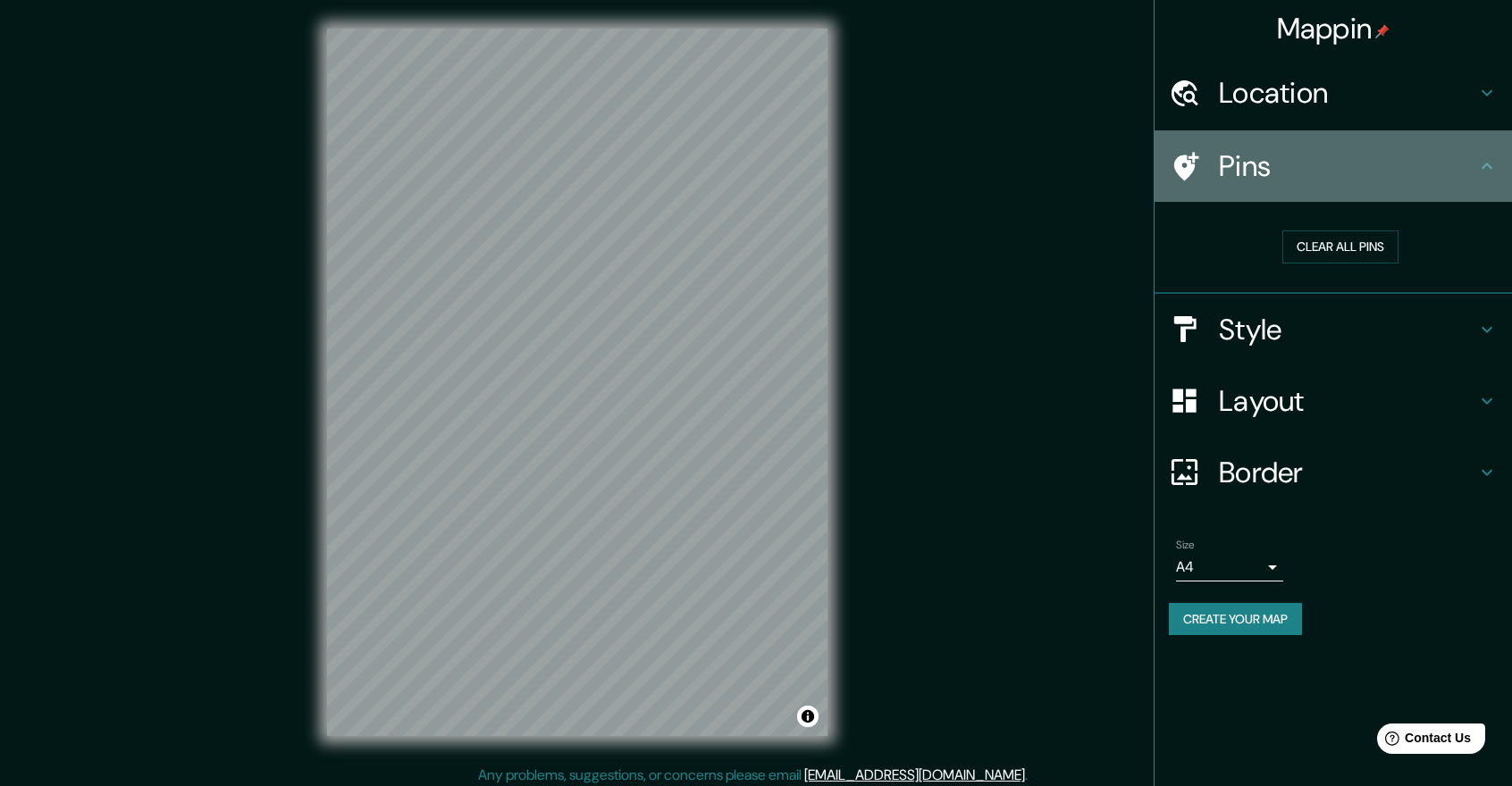
click at [1478, 155] on icon at bounding box center [1487, 166] width 21 height 21
click at [1489, 161] on icon at bounding box center [1487, 166] width 21 height 21
click at [1475, 164] on h4 "Pins" at bounding box center [1347, 166] width 257 height 36
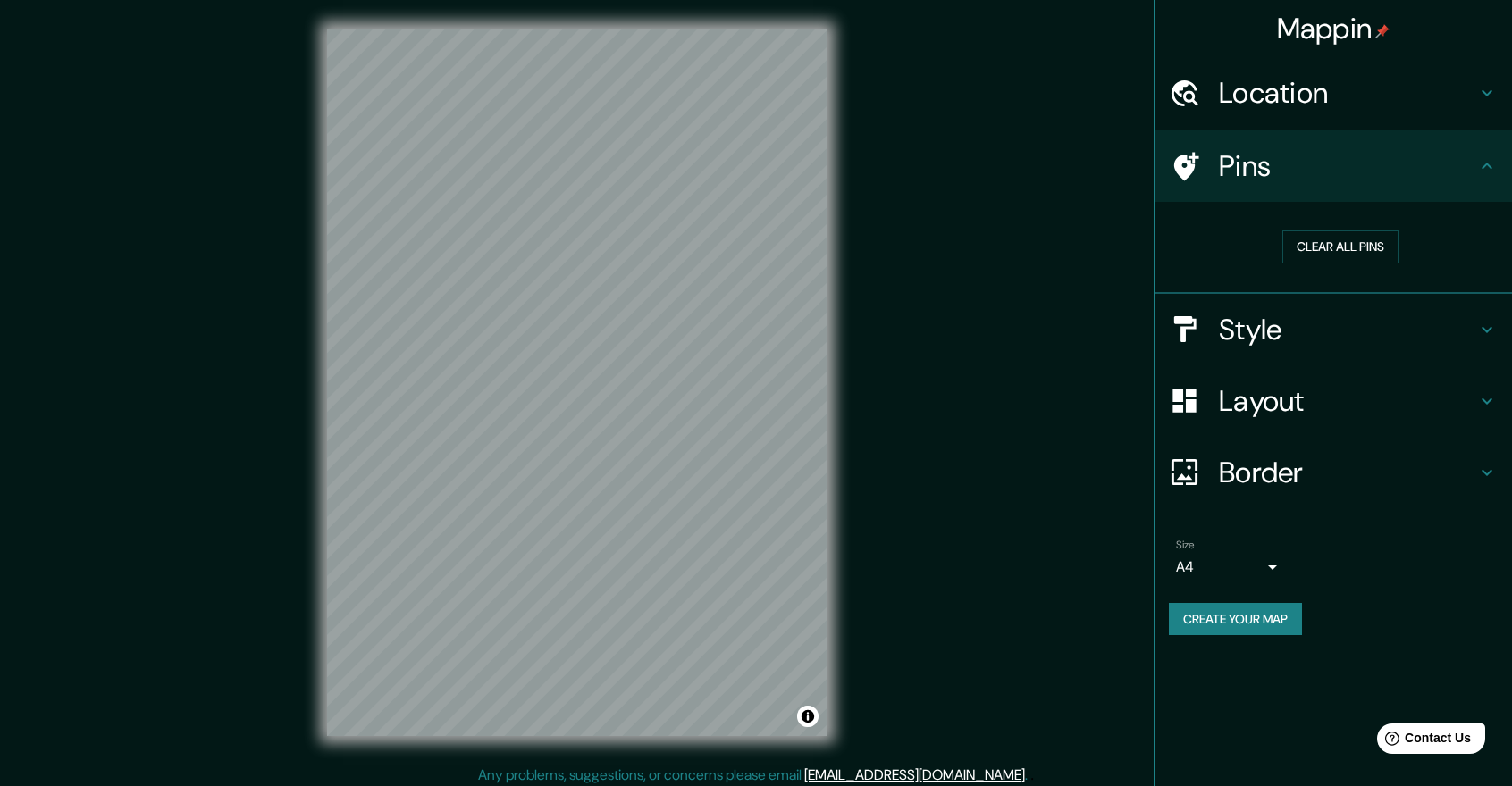
click at [1478, 164] on icon at bounding box center [1487, 166] width 21 height 21
click at [1308, 250] on button "Clear all pins" at bounding box center [1340, 247] width 116 height 33
click at [1504, 323] on div "Style" at bounding box center [1333, 329] width 357 height 71
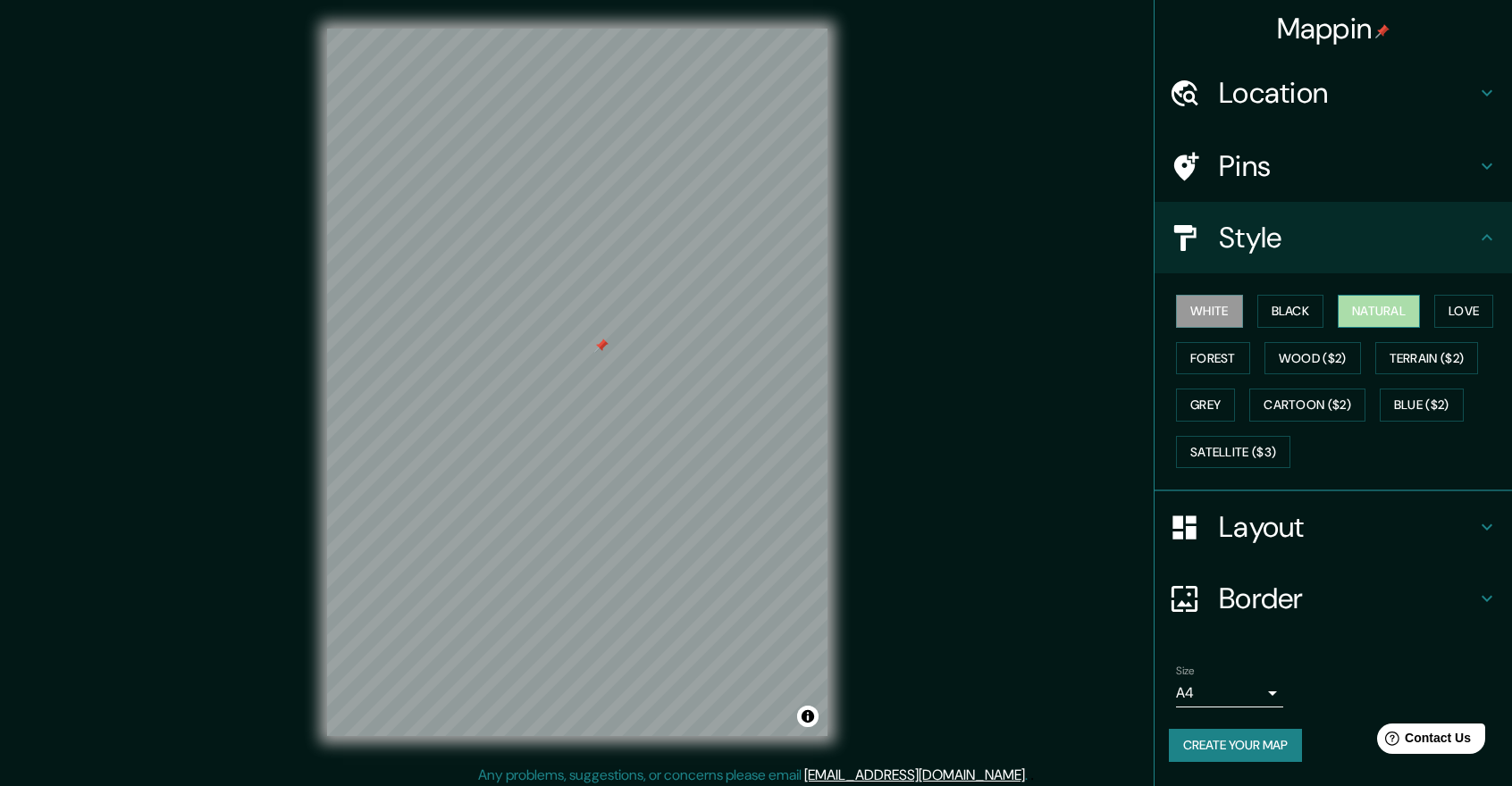
click at [1366, 313] on button "Natural" at bounding box center [1378, 311] width 82 height 33
click at [1224, 306] on button "White" at bounding box center [1209, 311] width 67 height 33
click at [1222, 405] on button "Grey" at bounding box center [1205, 405] width 59 height 33
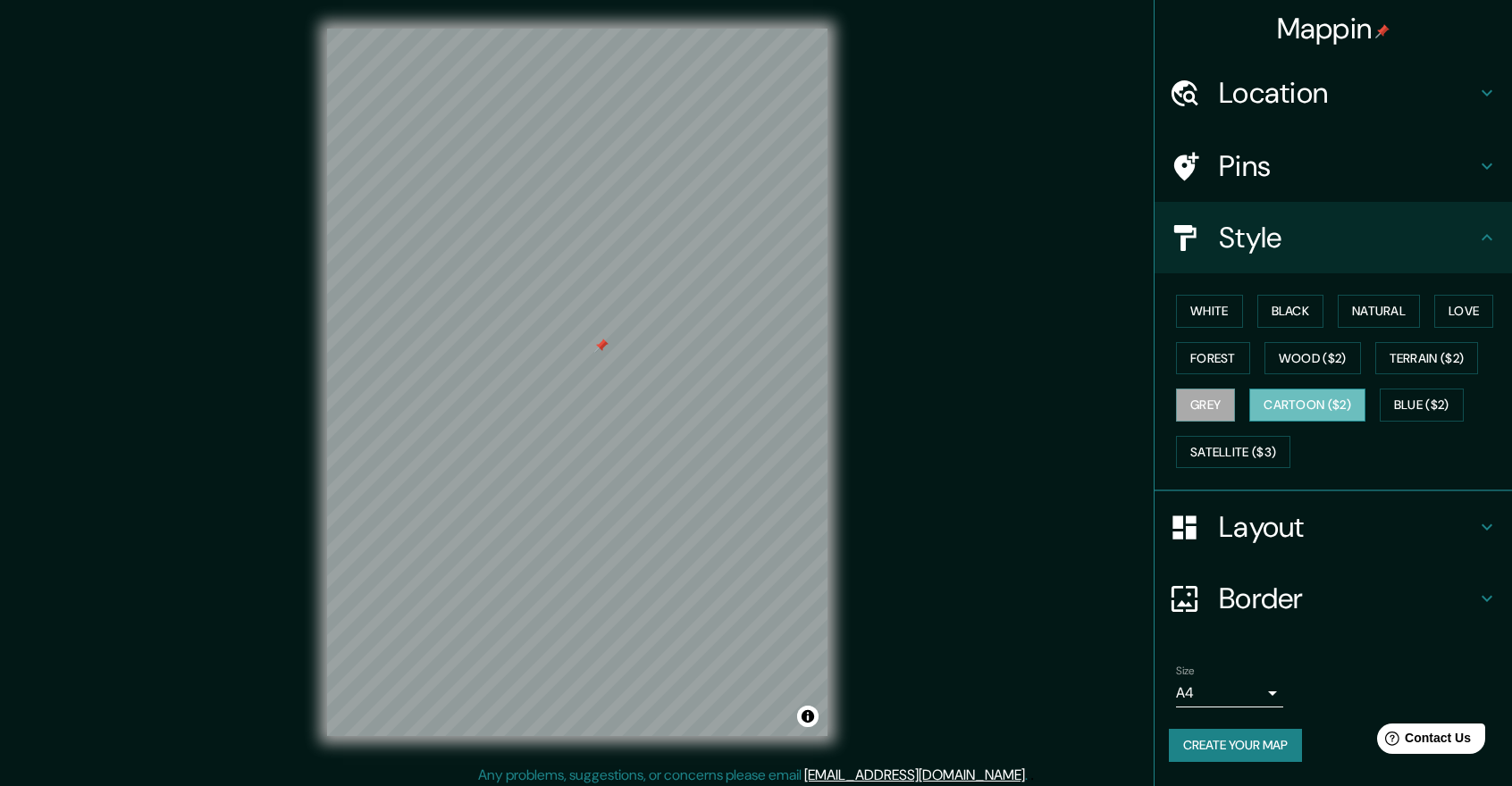
click at [1278, 407] on button "Cartoon ($2)" at bounding box center [1307, 405] width 116 height 33
click at [1262, 453] on button "Satellite ($3)" at bounding box center [1233, 452] width 114 height 33
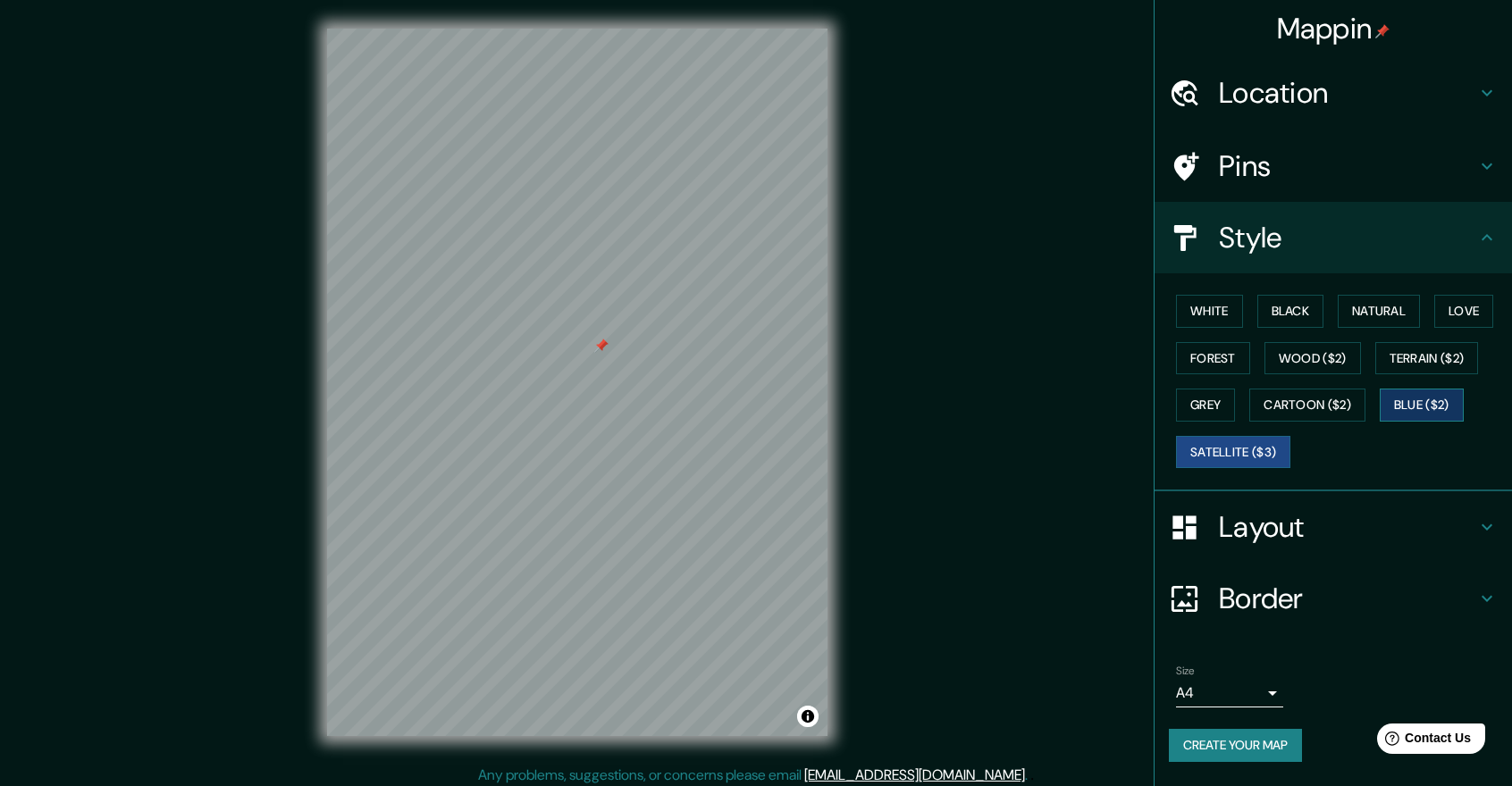
click at [1423, 417] on button "Blue ($2)" at bounding box center [1421, 405] width 84 height 33
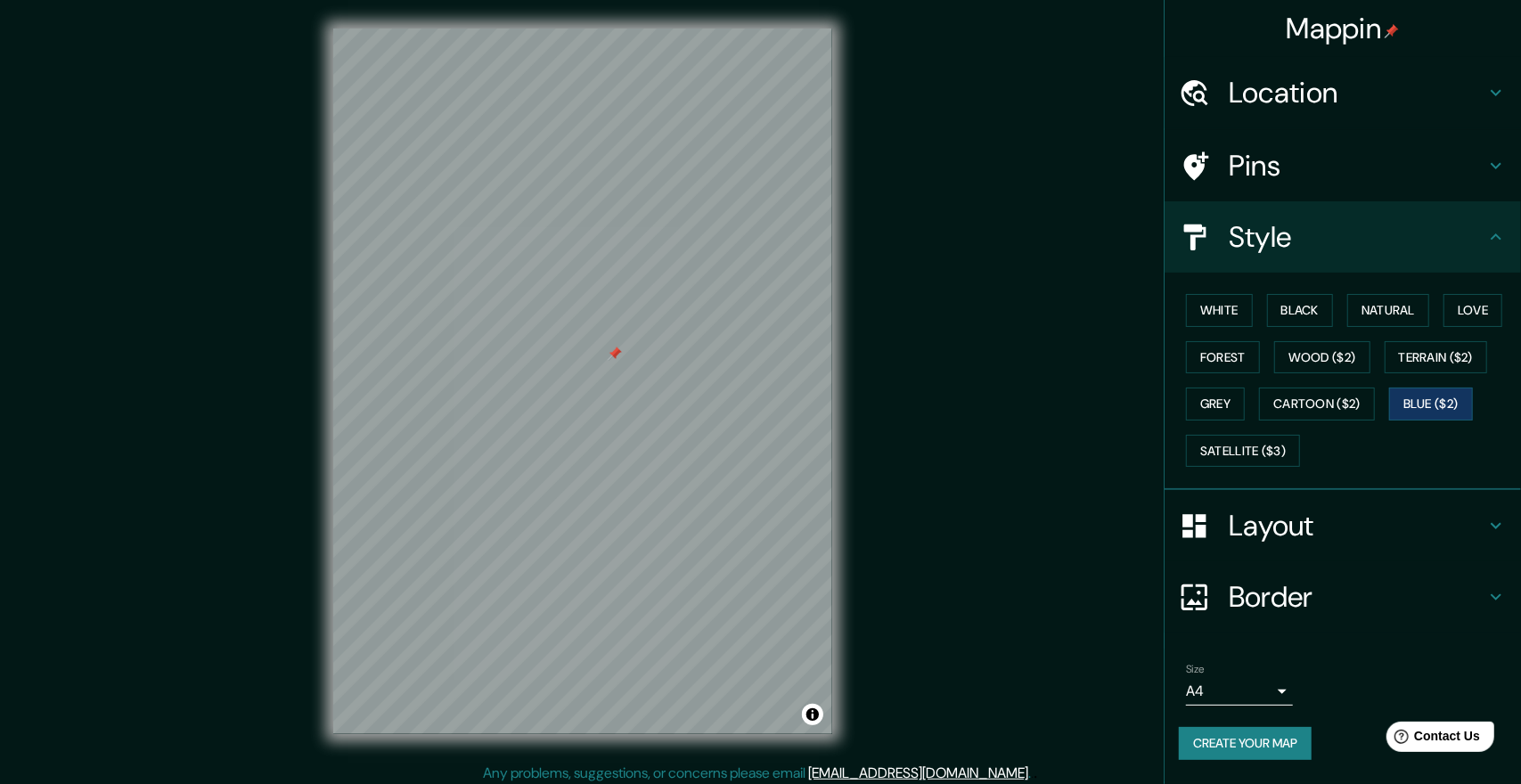
click at [1254, 688] on body "Mappin Location Calle 72 Bis 7, 110231 Bogotá, Colombia Calle 72 Bis 7 110231 B…" at bounding box center [760, 392] width 1521 height 784
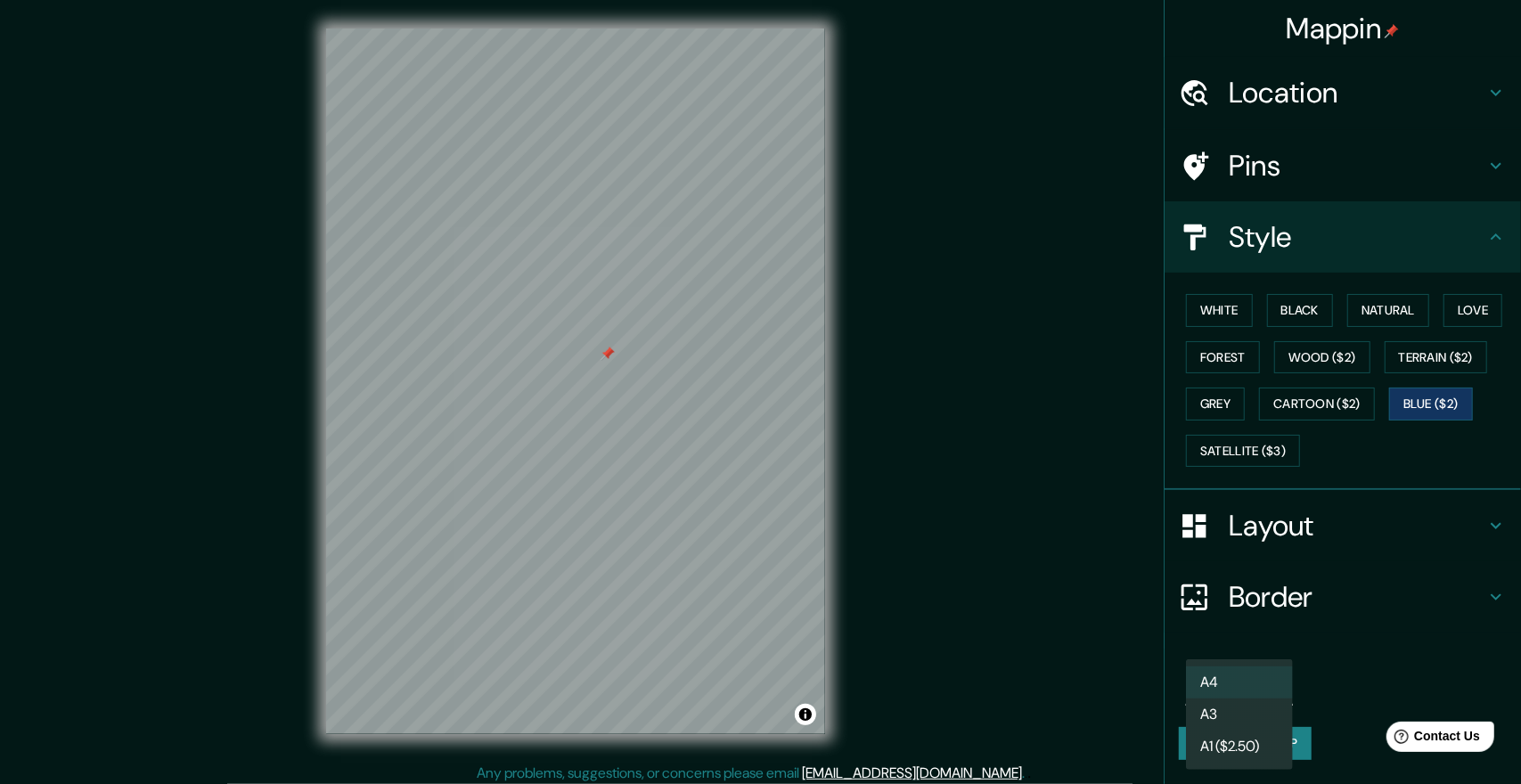
click at [1249, 709] on li "A3" at bounding box center [1239, 714] width 107 height 32
type input "a4"
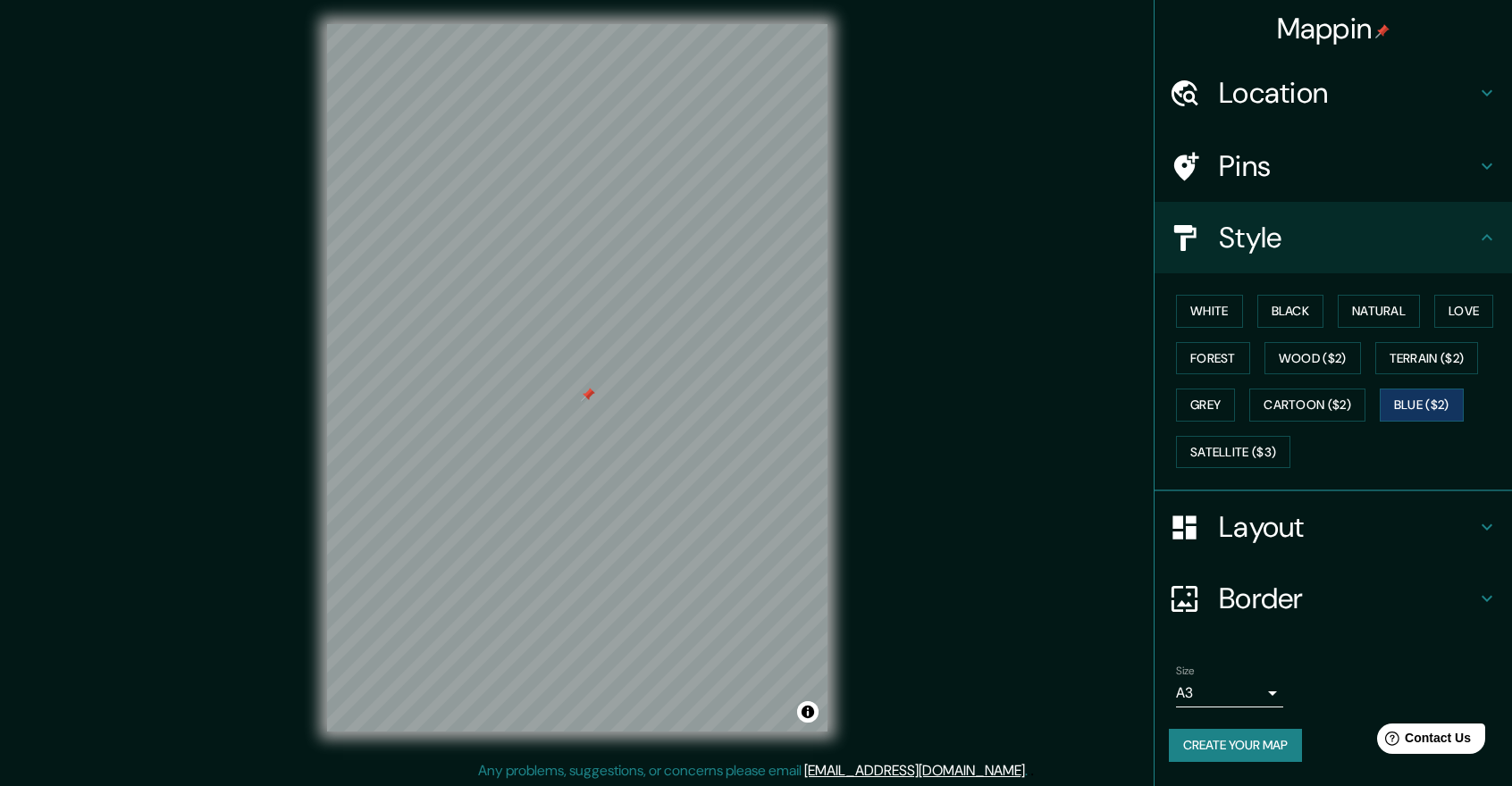
scroll to position [4, 0]
click at [1195, 172] on icon at bounding box center [1184, 166] width 31 height 31
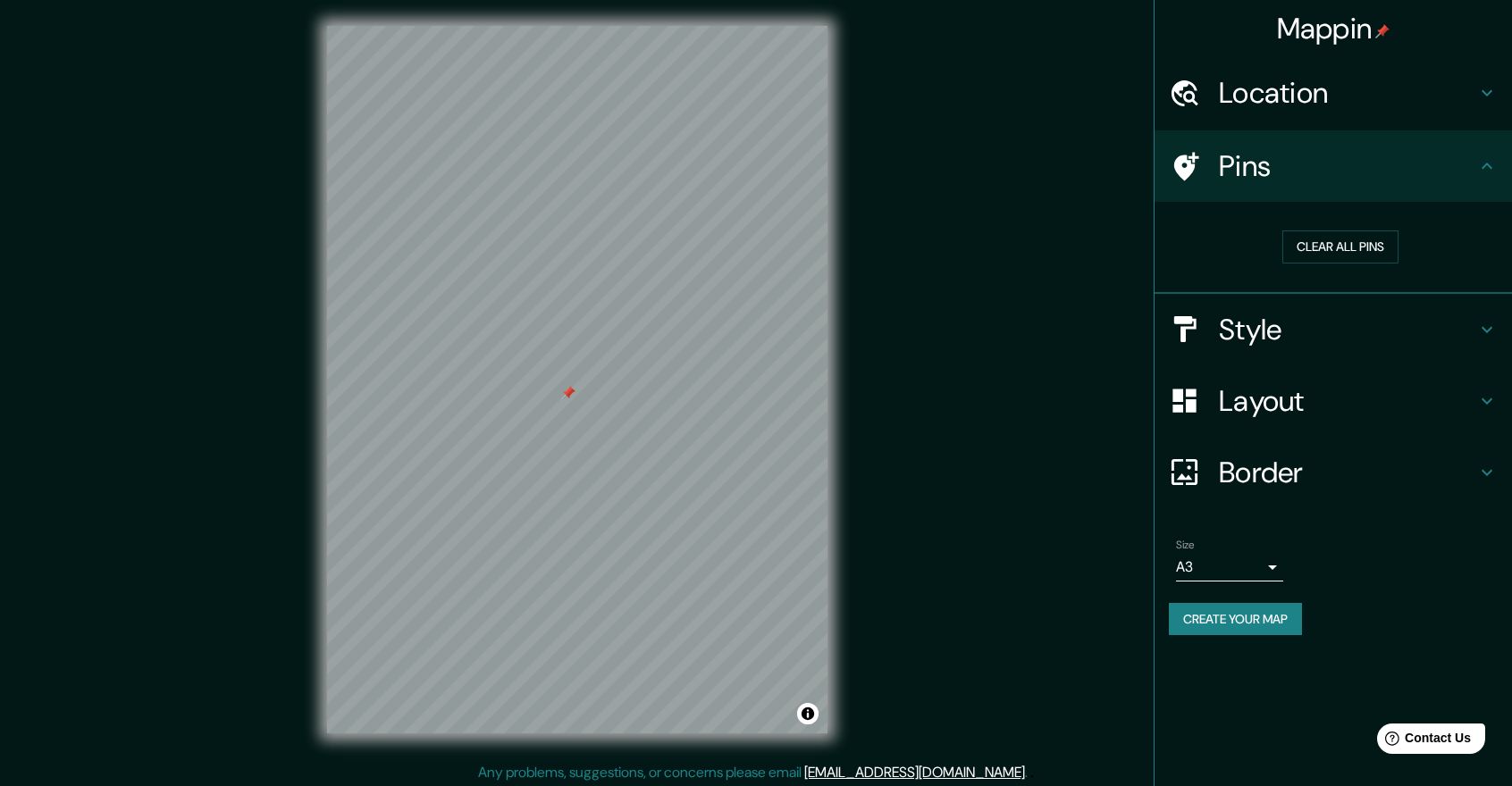
scroll to position [0, 0]
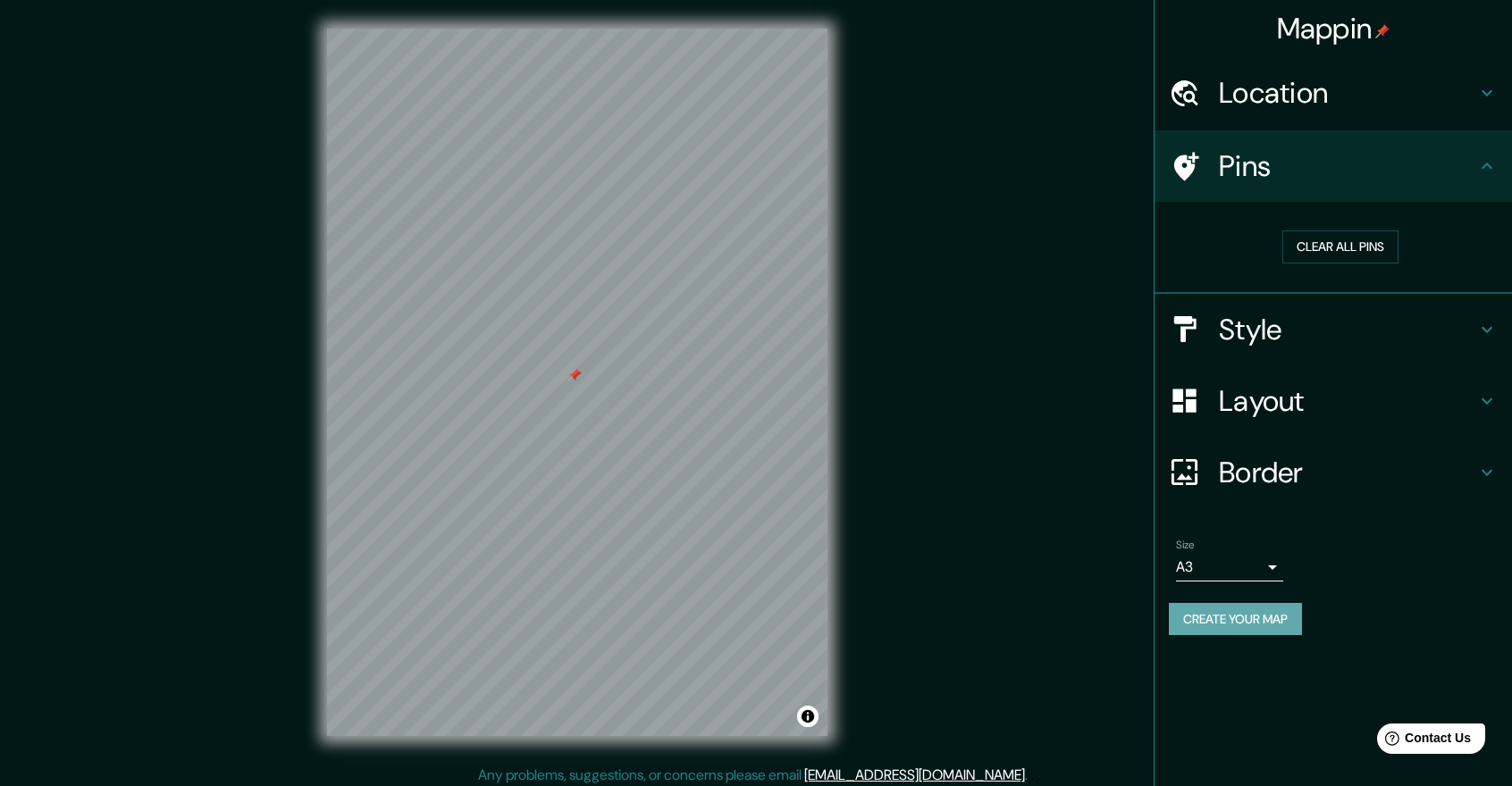
click at [1270, 611] on button "Create your map" at bounding box center [1236, 619] width 133 height 33
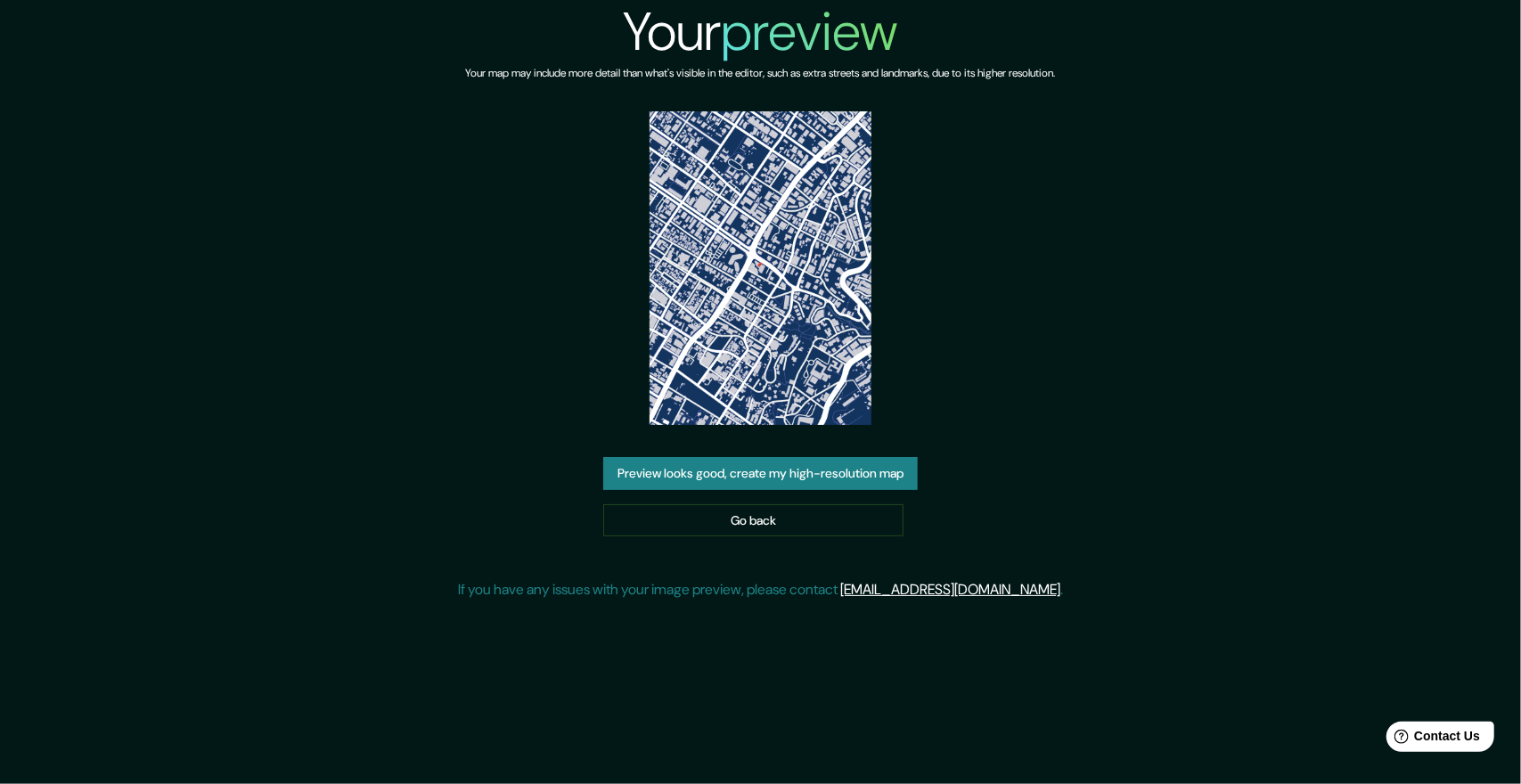
click at [780, 342] on img at bounding box center [760, 269] width 222 height 314
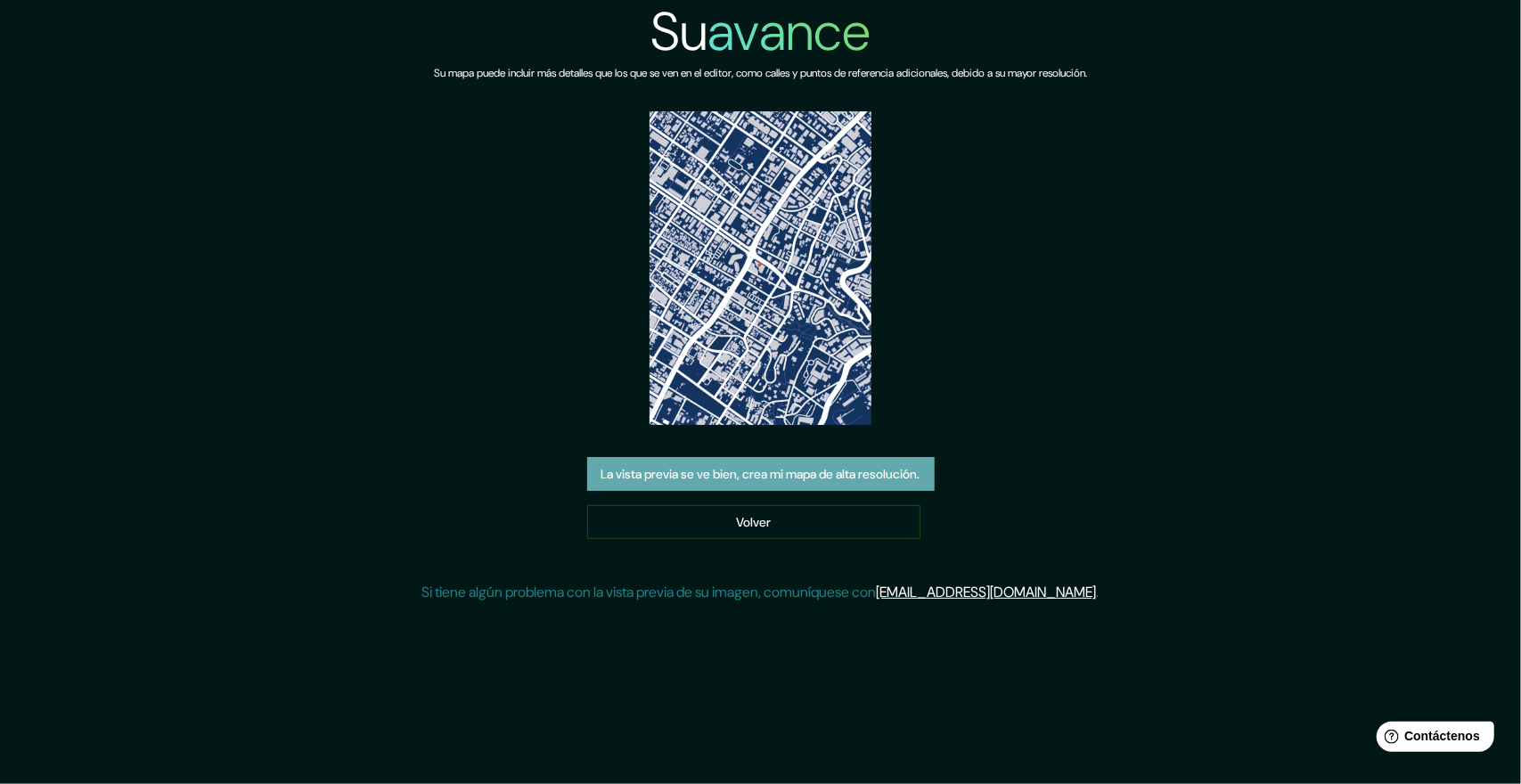
click at [846, 467] on font "La vista previa se ve bien, crea mi mapa de alta resolución." at bounding box center [760, 474] width 319 height 16
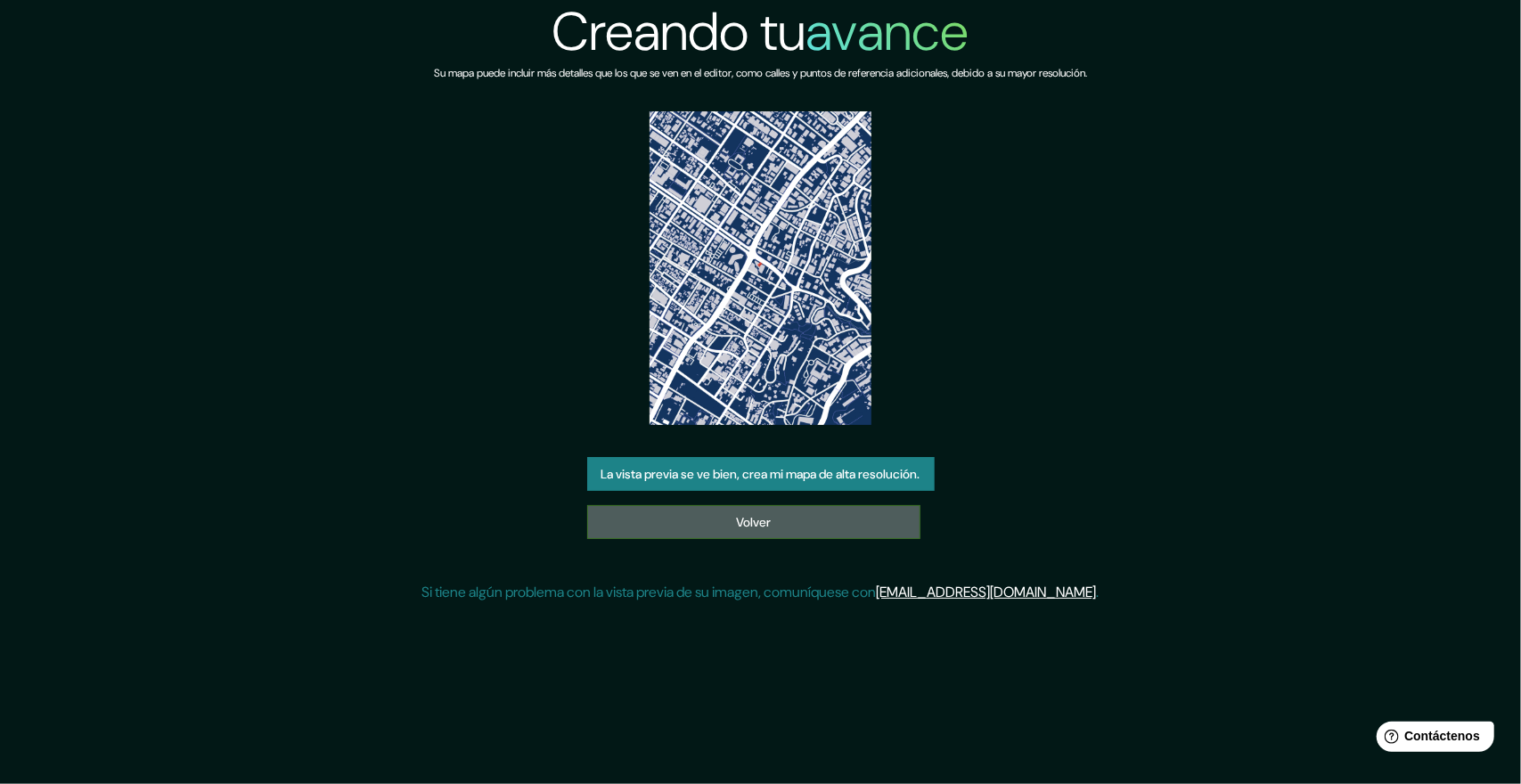
click at [797, 525] on link "Volver" at bounding box center [753, 521] width 333 height 34
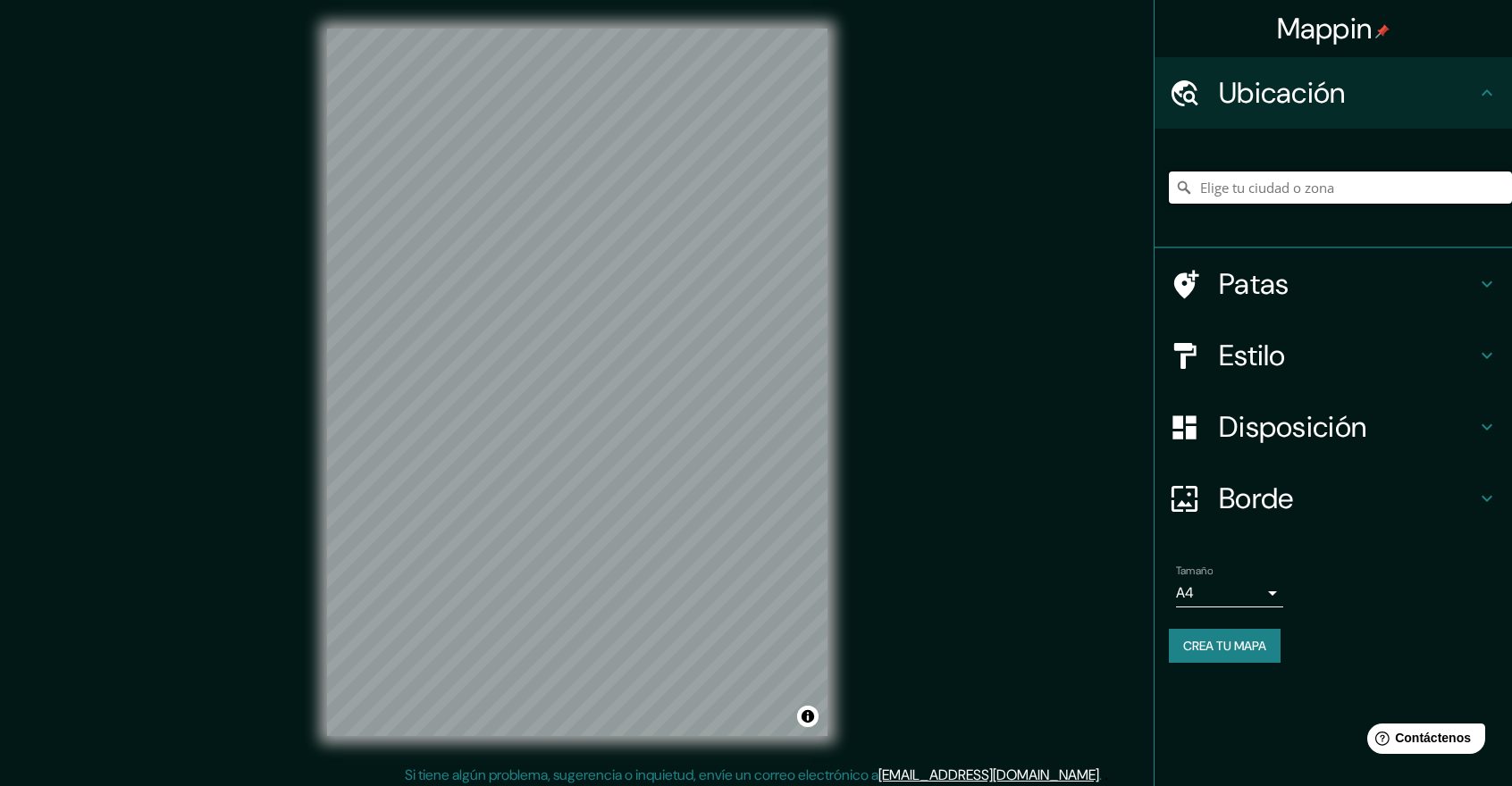
click at [1312, 175] on input "Elige tu ciudad o zona" at bounding box center [1340, 187] width 343 height 32
type input "Calle Acceso 72 7, 76125 Santiago de Querétaro, Querétaro, México"
click at [1498, 183] on icon "Claro" at bounding box center [1498, 187] width 14 height 14
type input "Cl 72, 110111 Bogotá, Colombia"
click at [1205, 634] on font "Crea tu mapa" at bounding box center [1224, 646] width 83 height 23
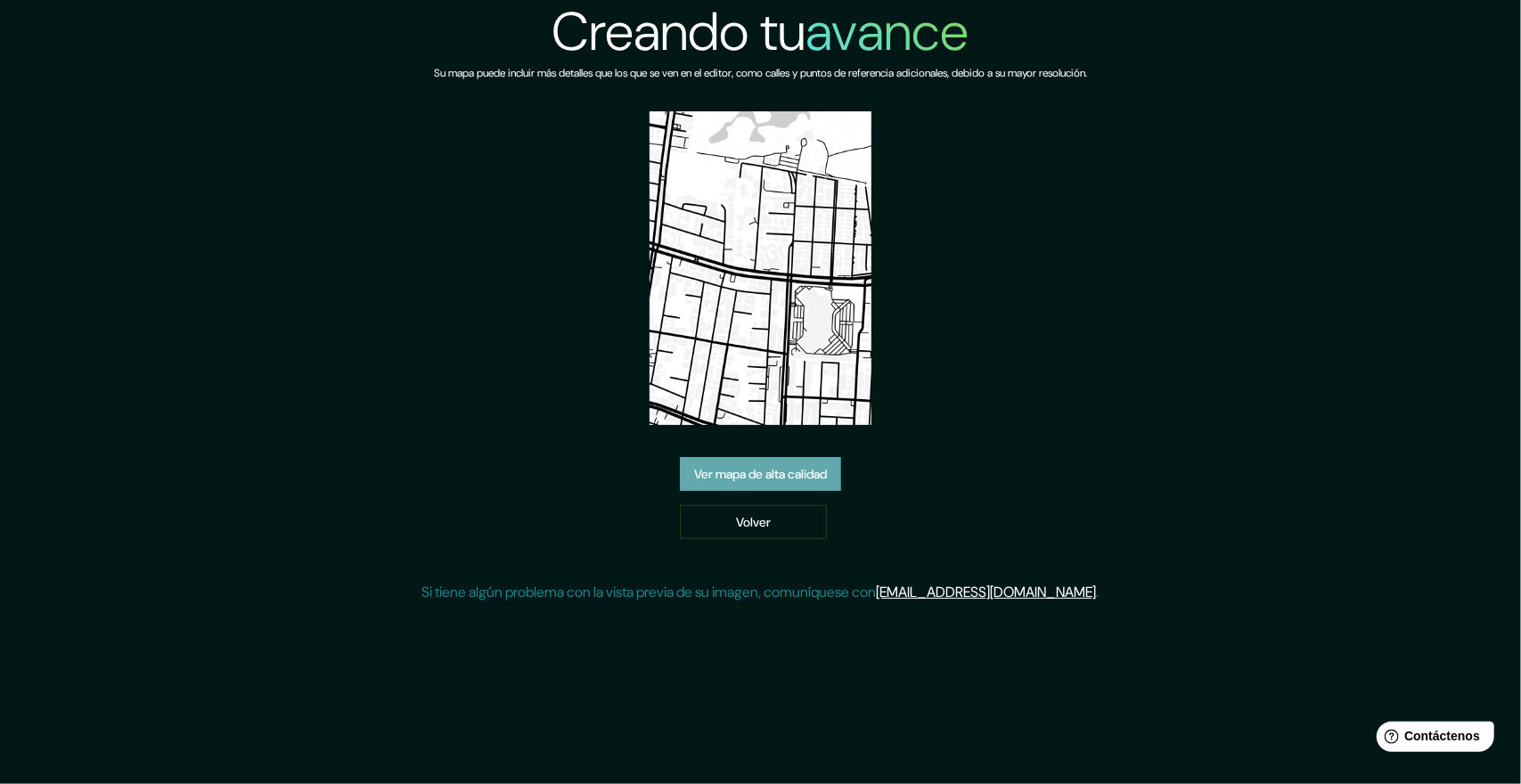
click at [765, 477] on font "Ver mapa de alta calidad" at bounding box center [760, 474] width 133 height 16
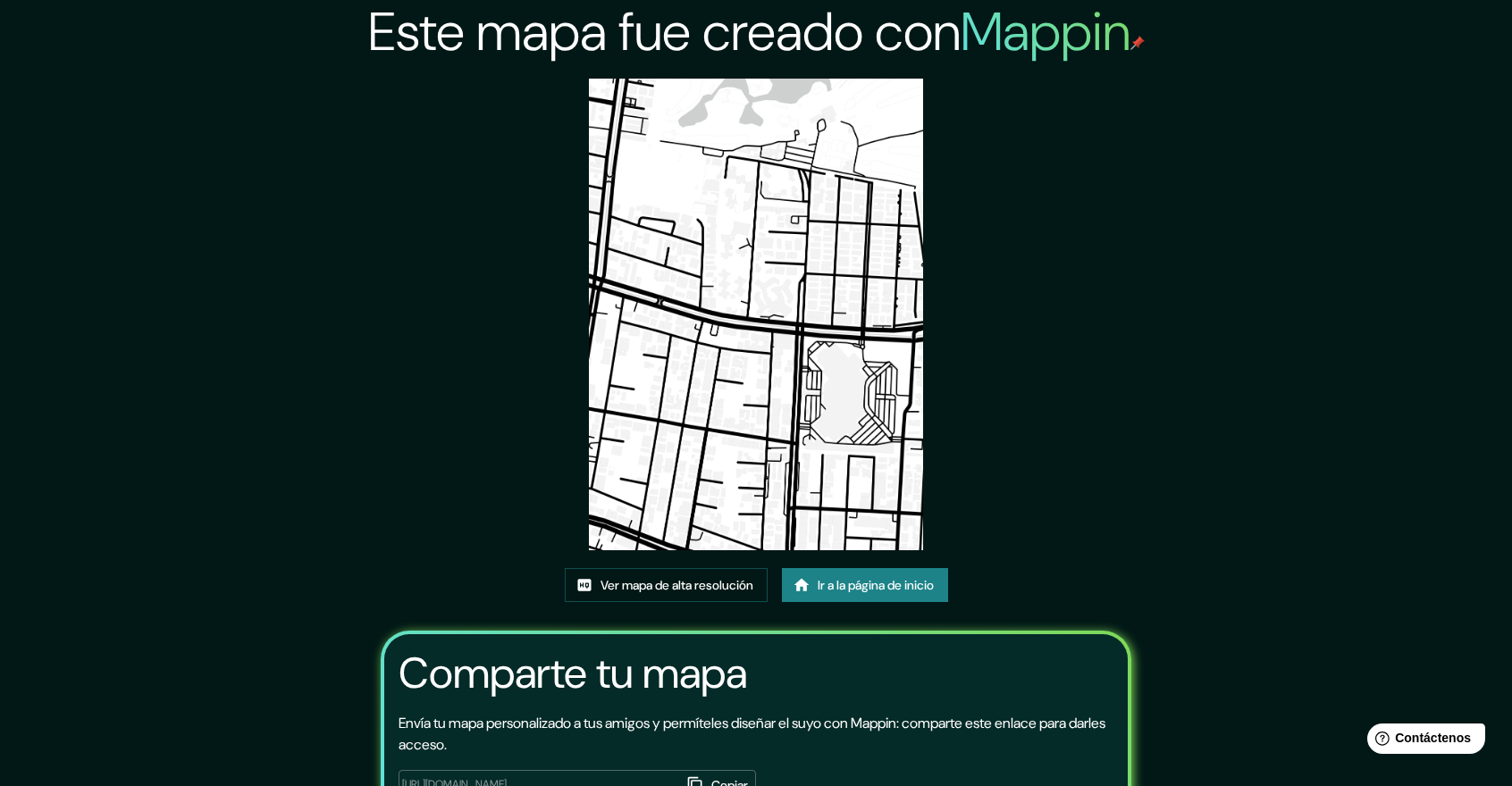
click at [715, 324] on img at bounding box center [755, 314] width 333 height 471
click at [692, 571] on link "Ver mapa de alta resolución" at bounding box center [666, 584] width 203 height 34
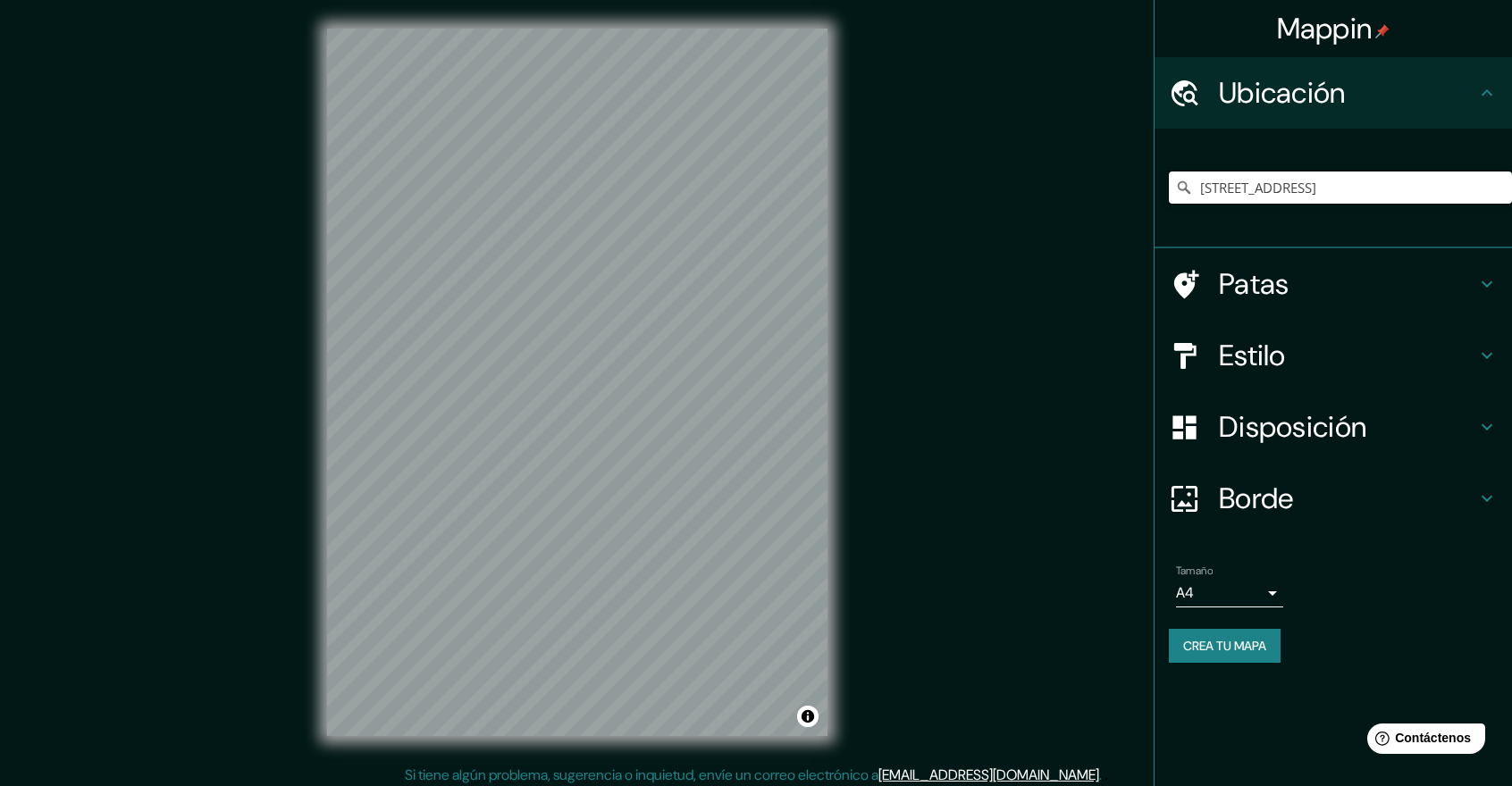
drag, startPoint x: 1430, startPoint y: 183, endPoint x: 1004, endPoint y: 190, distance: 426.1
click at [1010, 190] on div "Mappin Ubicación [STREET_ADDRESS] Patas Estilo Disposición Borde Elige un borde…" at bounding box center [756, 396] width 1512 height 793
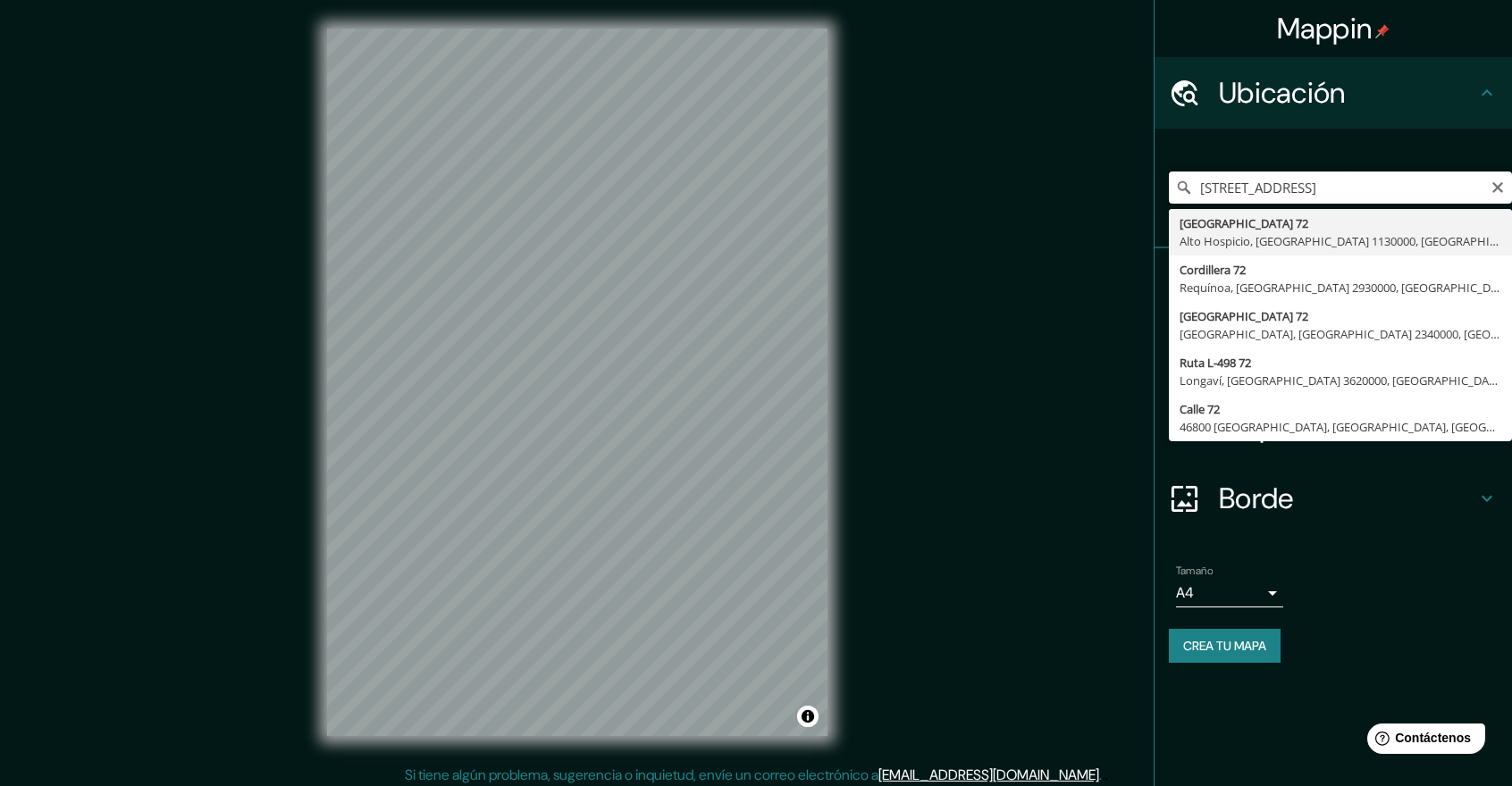
type input "[STREET_ADDRESS]"
click at [1500, 192] on icon "Claro" at bounding box center [1498, 187] width 14 height 14
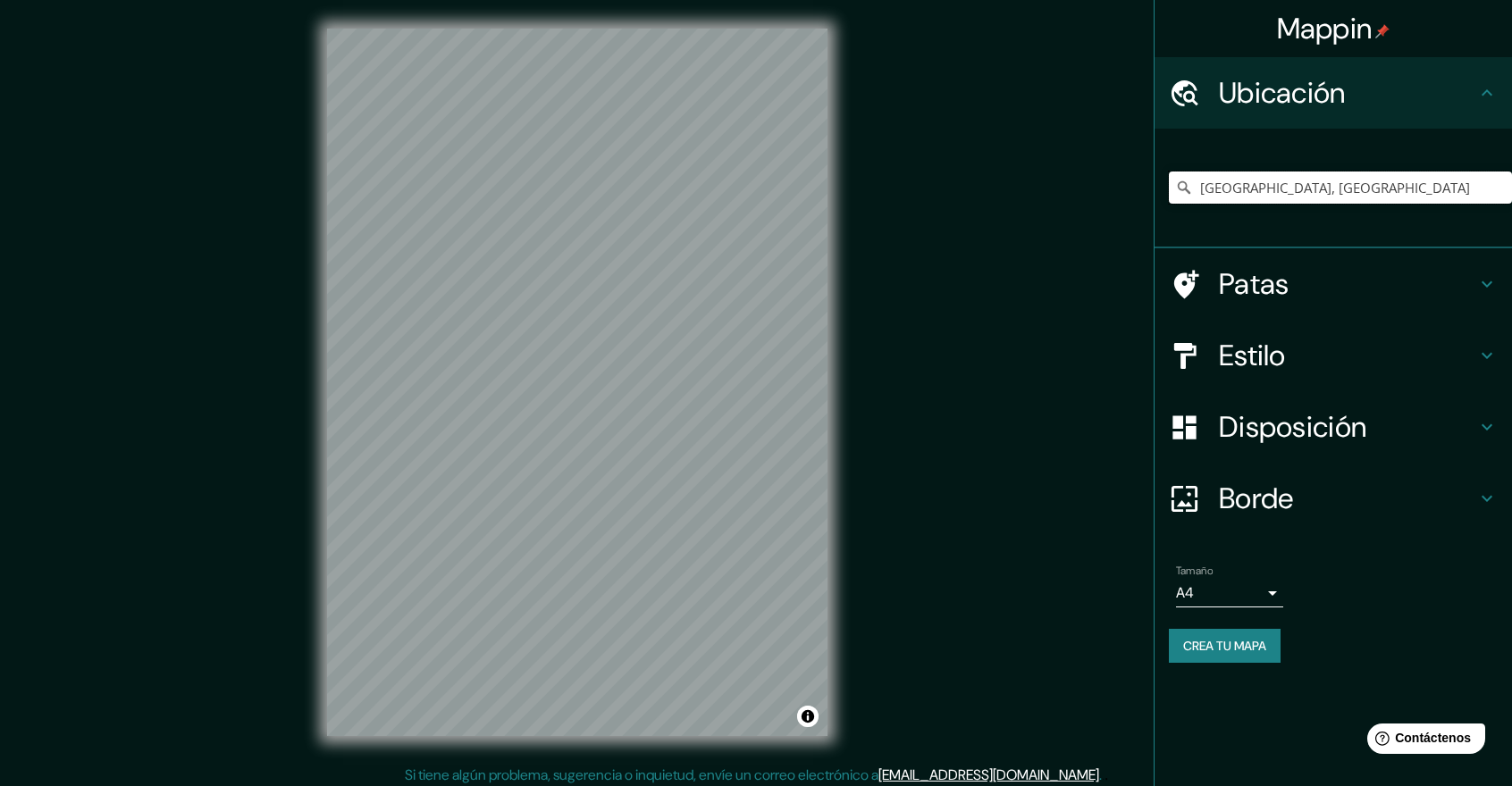
type input "Bogotá, Colombia"
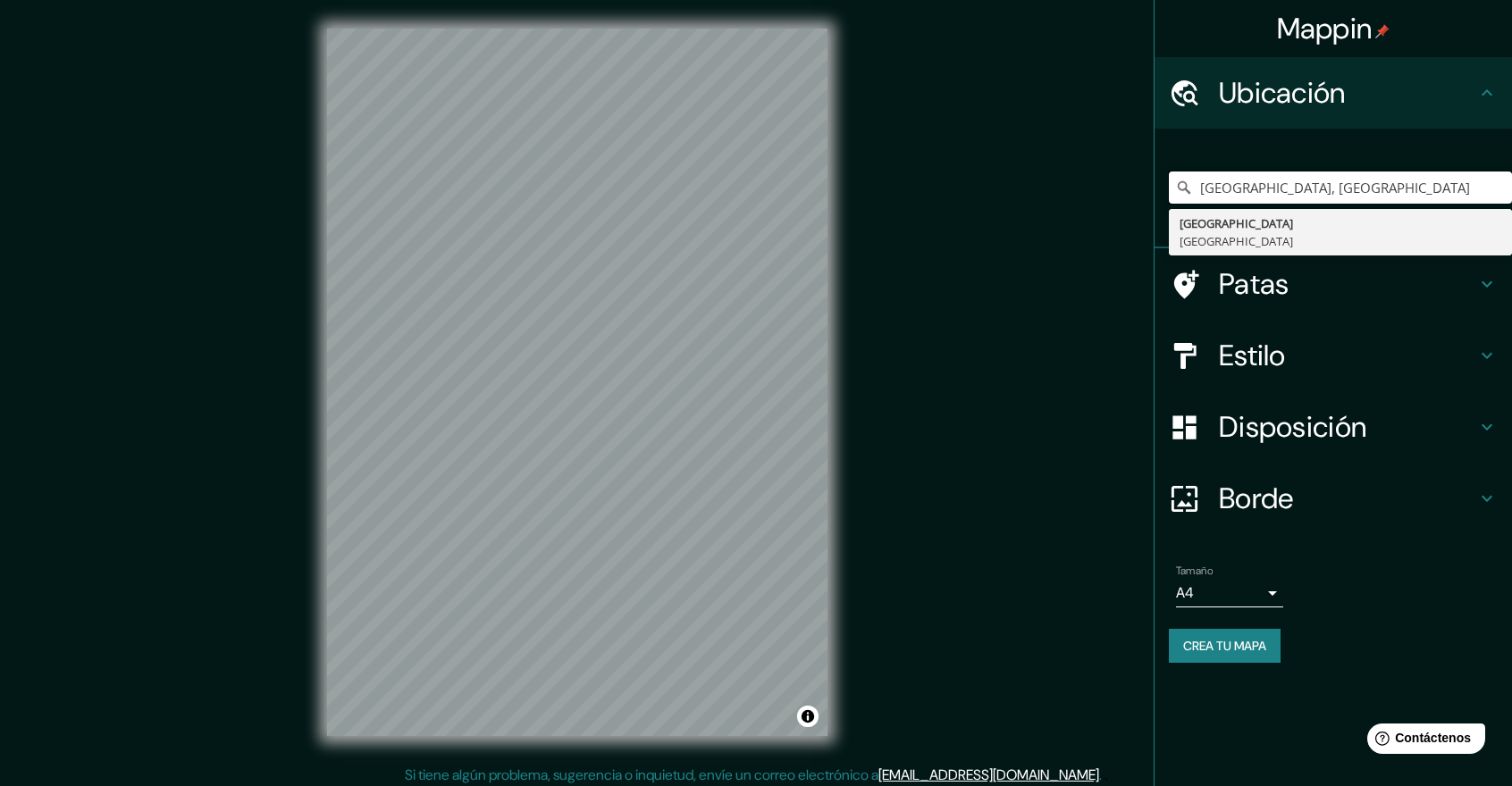
drag, startPoint x: 1325, startPoint y: 193, endPoint x: 1040, endPoint y: 207, distance: 285.3
click at [1040, 207] on div "Mappin Ubicación Bogotá, Colombia Bogotá Colombia Patas Estilo Disposición Bord…" at bounding box center [756, 396] width 1512 height 793
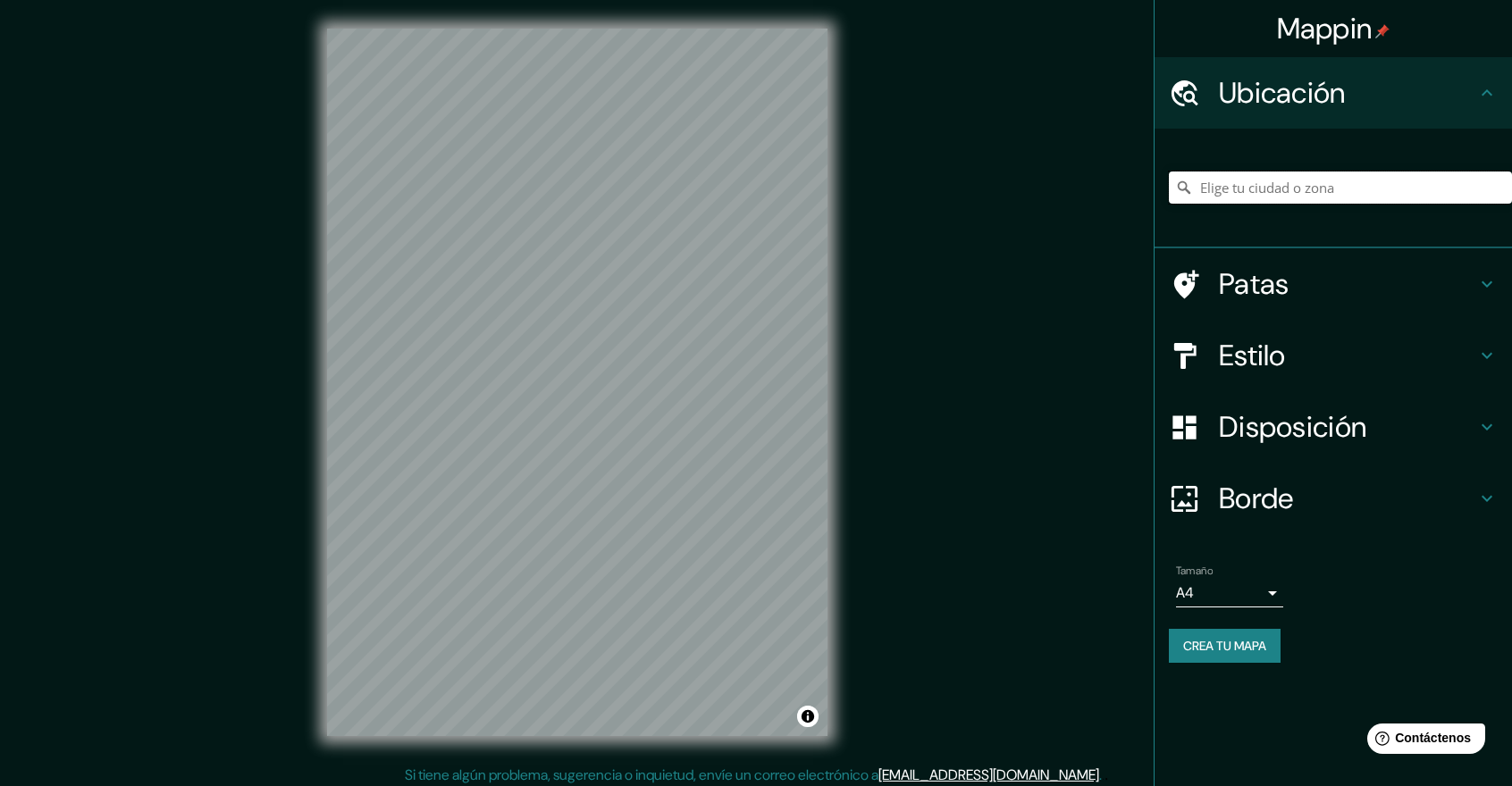
paste input "AK 7 - CL 72 Bis"
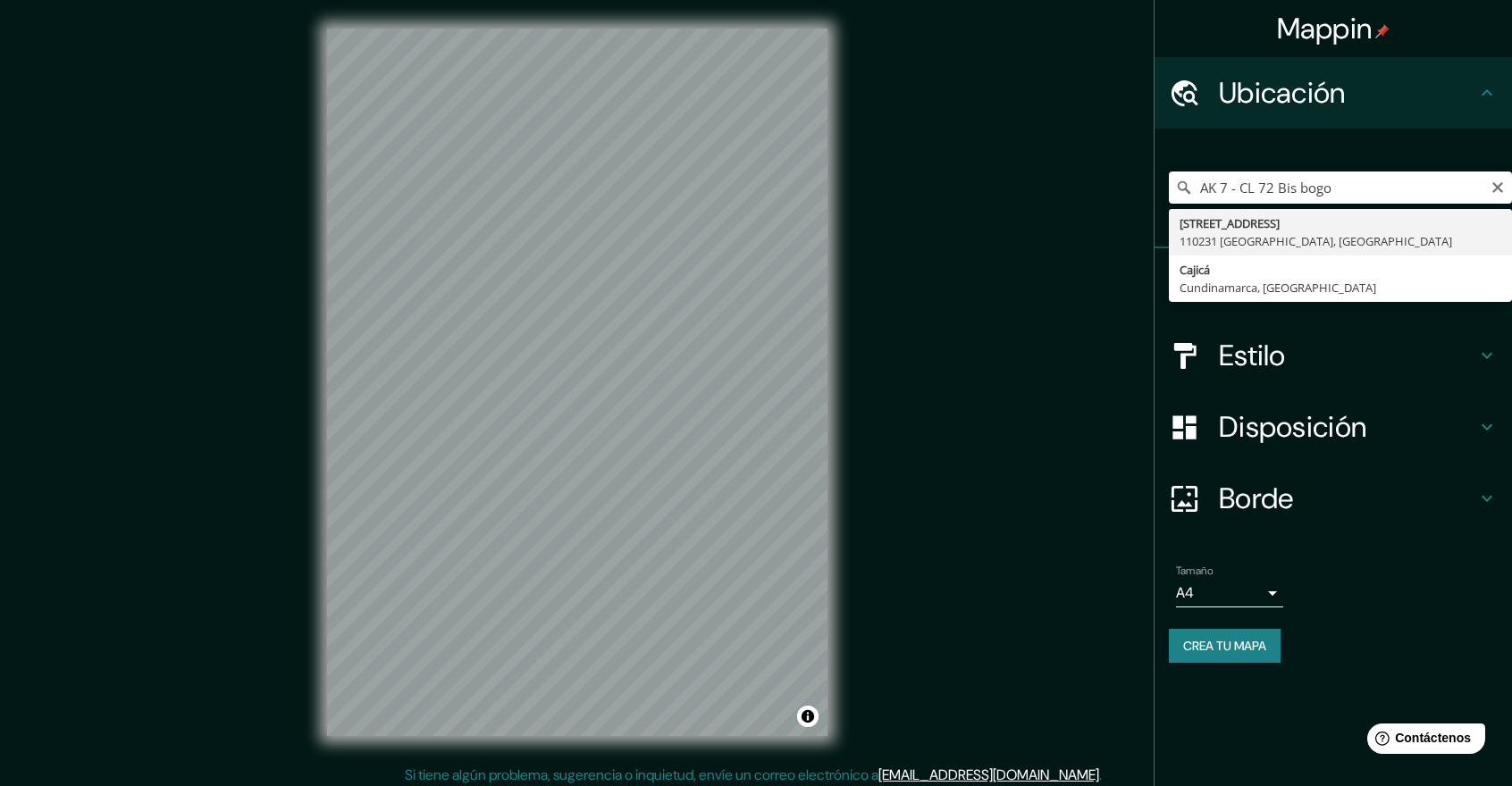
type input "[STREET_ADDRESS]"
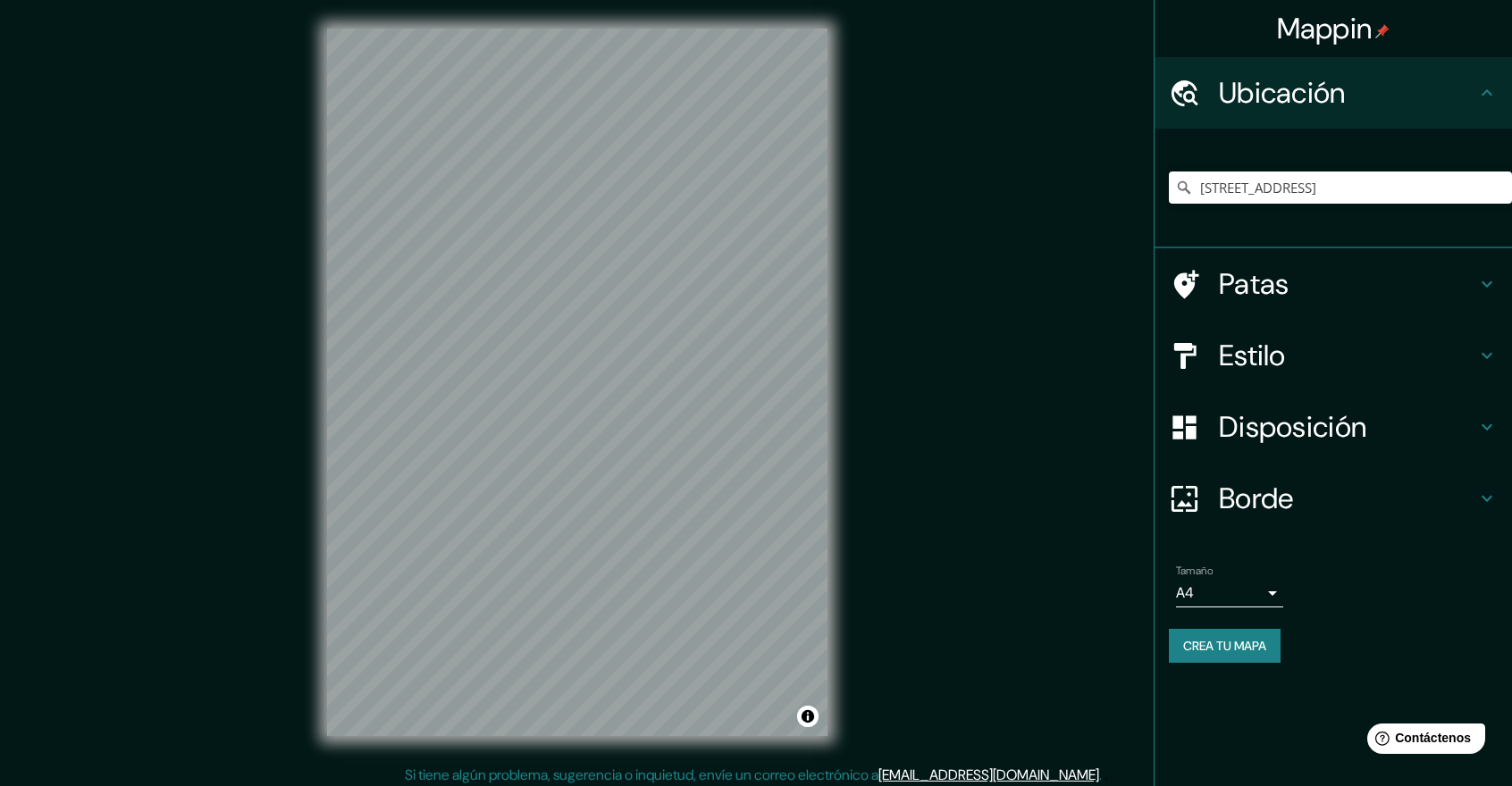
click at [1304, 351] on h4 "Estilo" at bounding box center [1347, 355] width 257 height 36
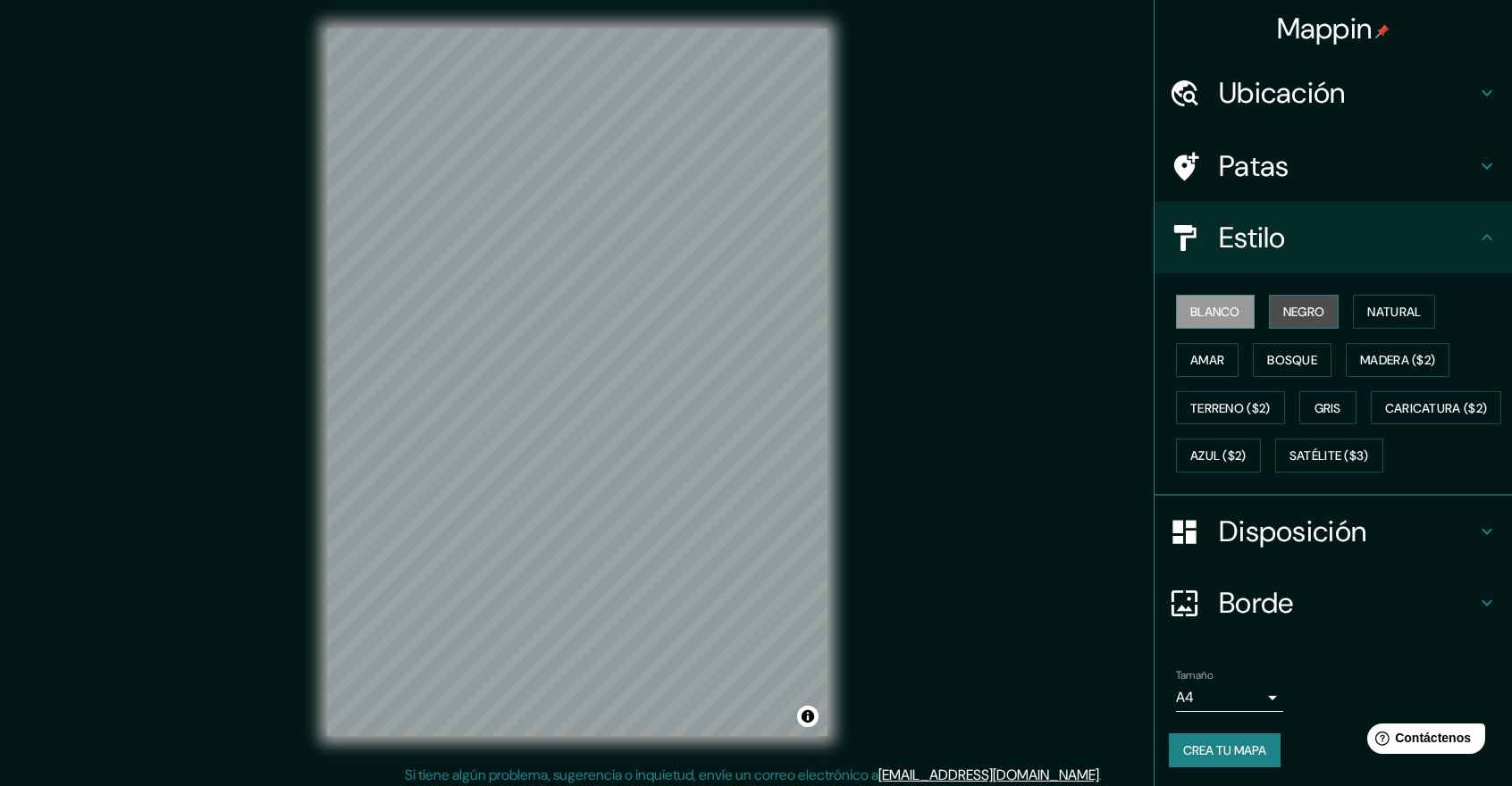
click at [1289, 304] on font "Negro" at bounding box center [1303, 311] width 42 height 16
click at [1391, 289] on div "Blanco Negro Natural Amar Bosque Madera ($2) Terreno ($2) Gris Caricatura ($2) …" at bounding box center [1340, 383] width 343 height 192
click at [1388, 295] on button "Natural" at bounding box center [1393, 311] width 82 height 34
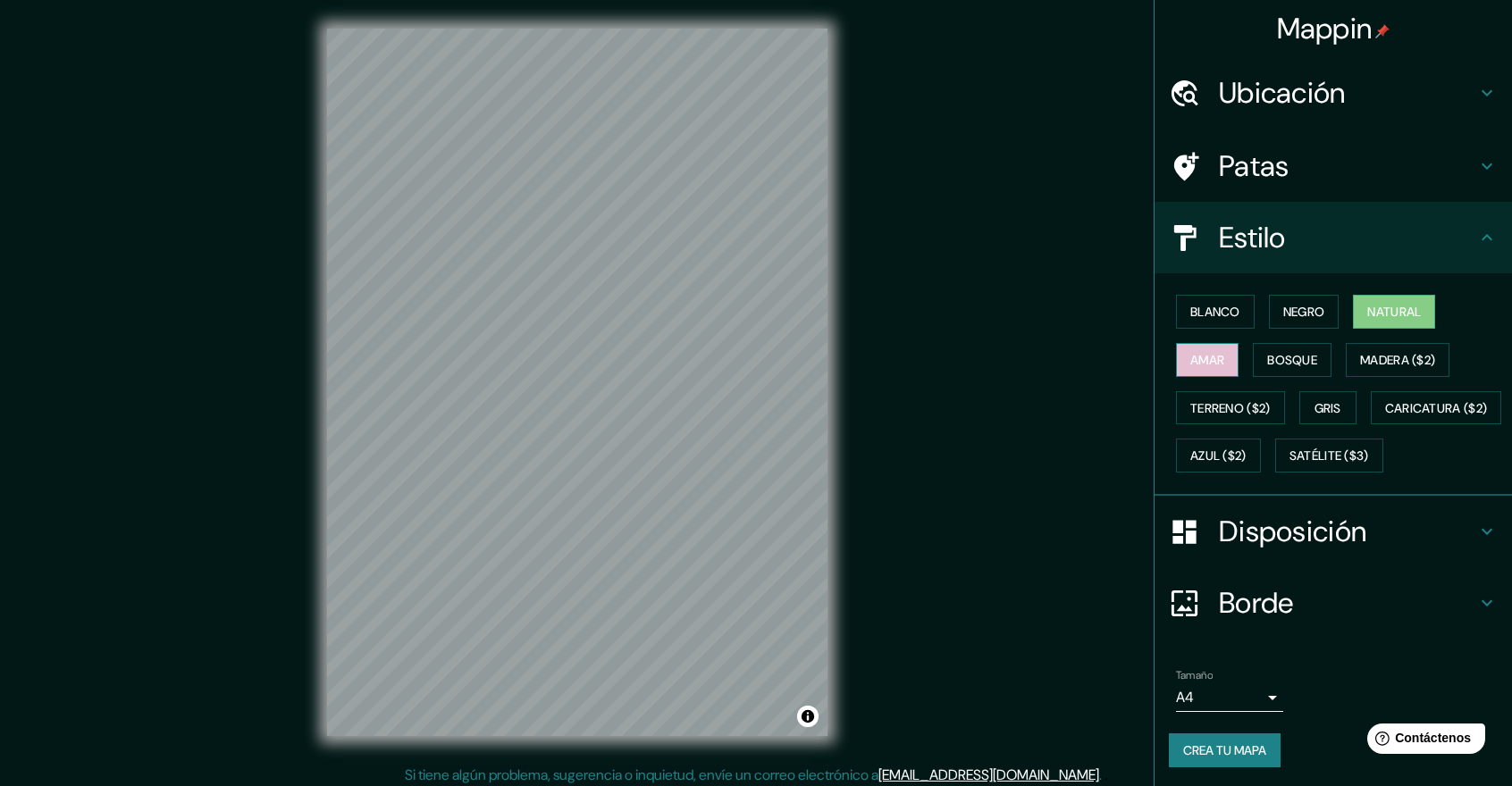
click at [1213, 360] on button "Amar" at bounding box center [1207, 359] width 63 height 34
click at [1268, 351] on font "Bosque" at bounding box center [1292, 359] width 50 height 16
click at [1201, 352] on font "Amar" at bounding box center [1207, 359] width 34 height 16
click at [1253, 349] on button "Bosque" at bounding box center [1292, 359] width 78 height 34
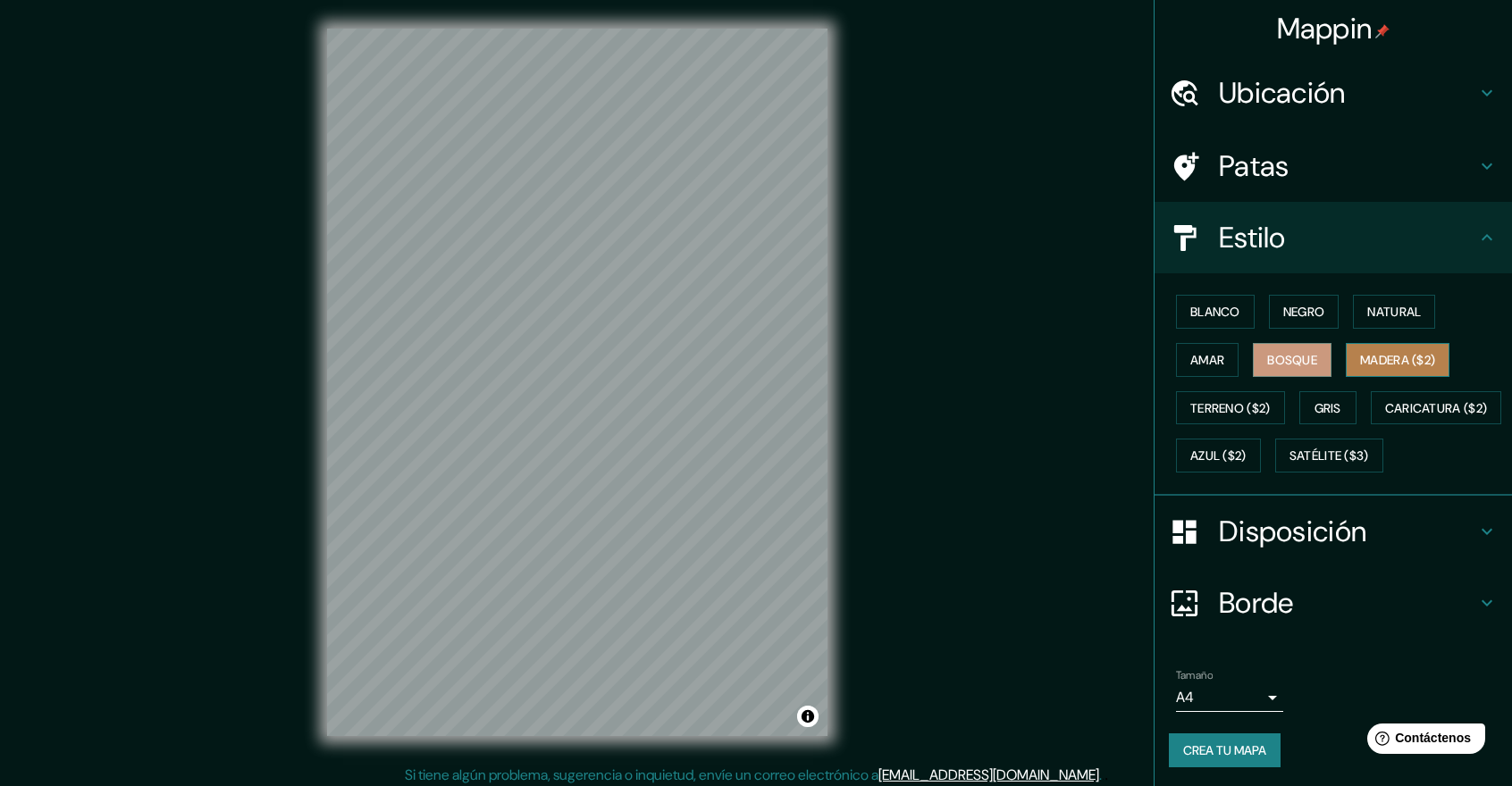
click at [1359, 352] on font "Madera ($2)" at bounding box center [1397, 359] width 75 height 16
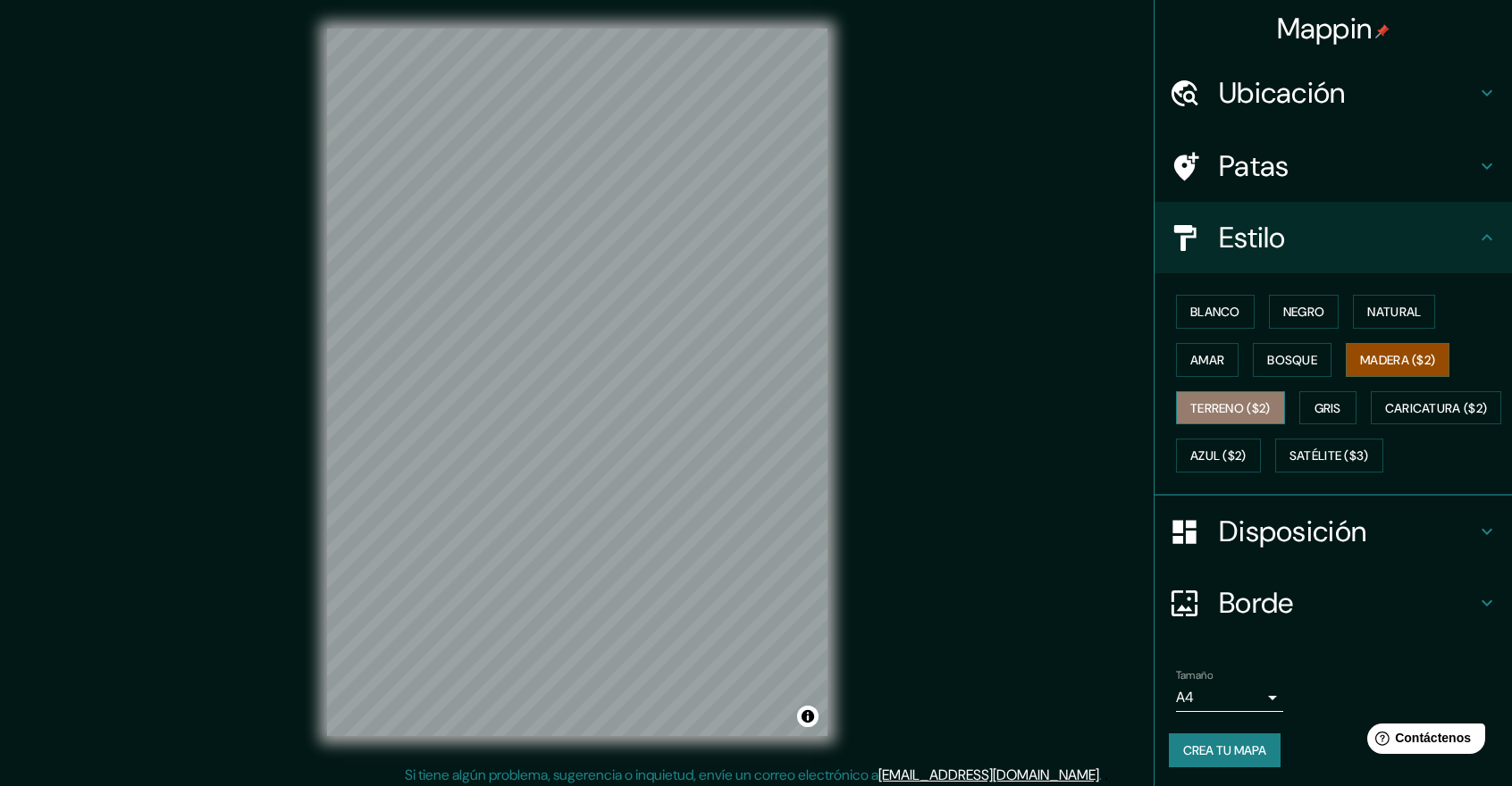
click at [1210, 403] on font "Terreno ($2)" at bounding box center [1230, 407] width 80 height 16
click at [1314, 400] on font "Gris" at bounding box center [1327, 407] width 27 height 16
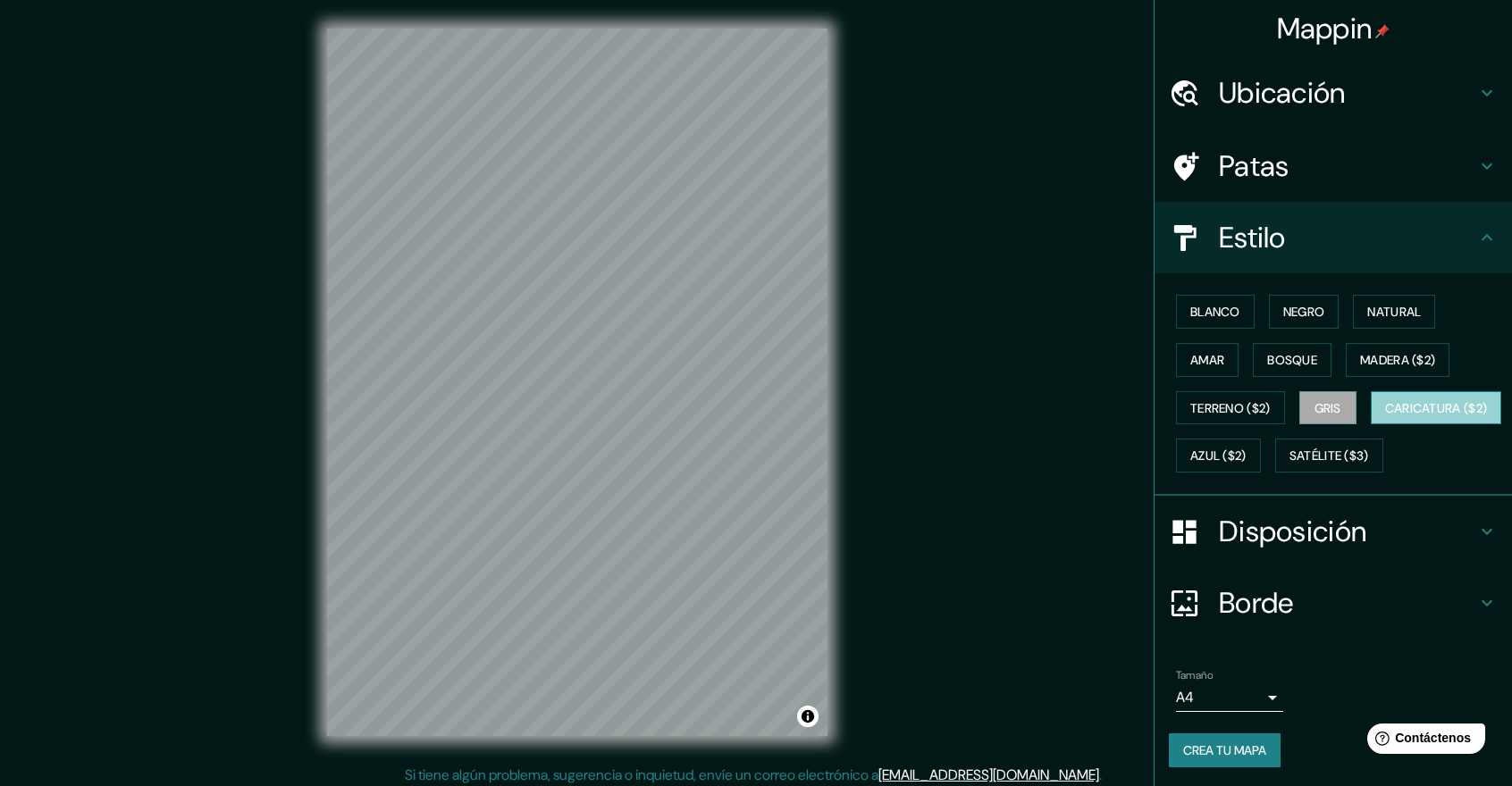
click at [1384, 416] on font "Caricatura ($2)" at bounding box center [1436, 407] width 102 height 16
click at [1261, 440] on button "Azul ($2)" at bounding box center [1218, 455] width 85 height 34
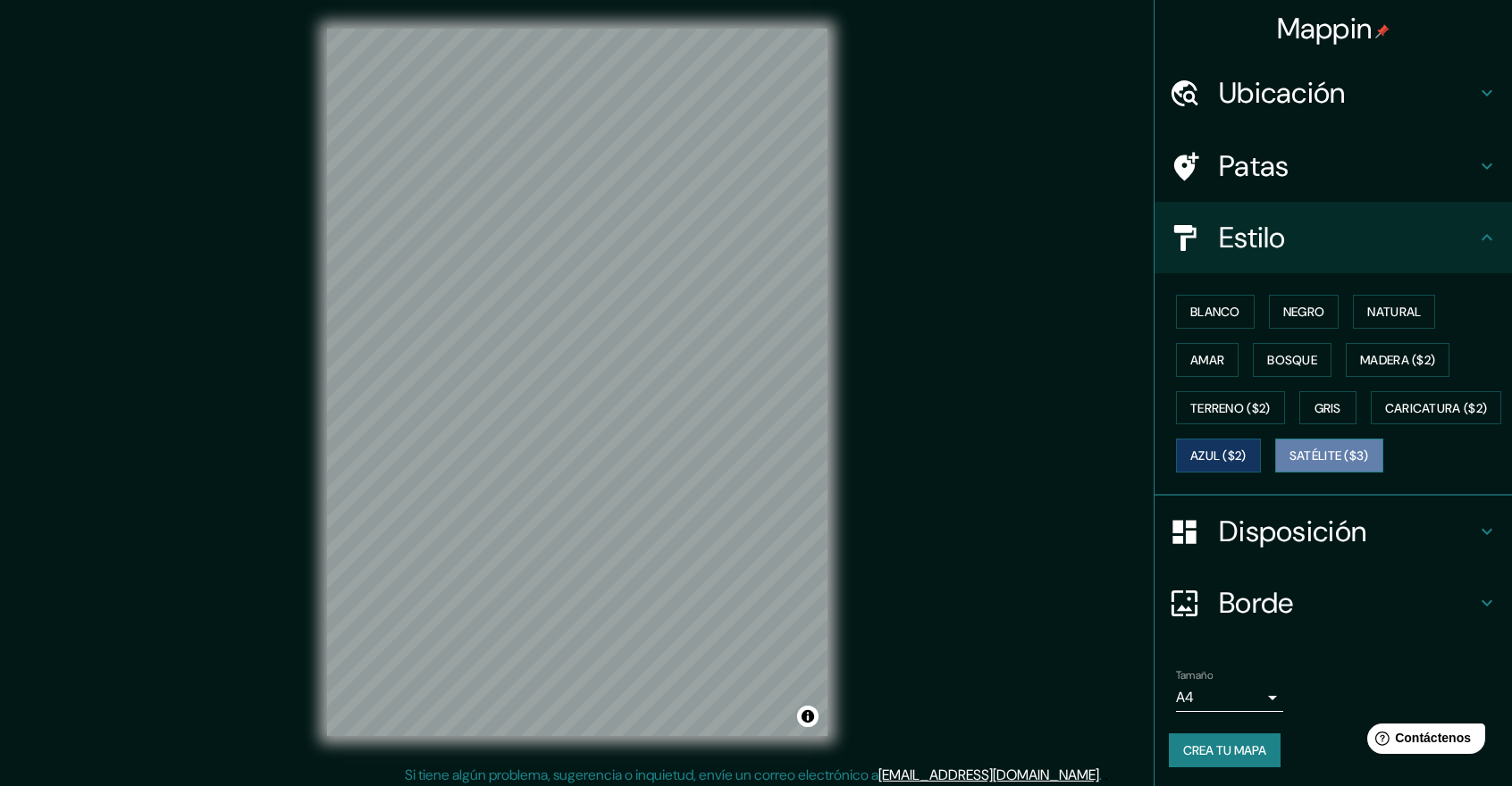
click at [1289, 464] on font "Satélite ($3)" at bounding box center [1328, 456] width 79 height 16
click at [1246, 456] on font "Azul ($2)" at bounding box center [1218, 456] width 56 height 16
click at [1210, 369] on font "Amar" at bounding box center [1207, 360] width 34 height 23
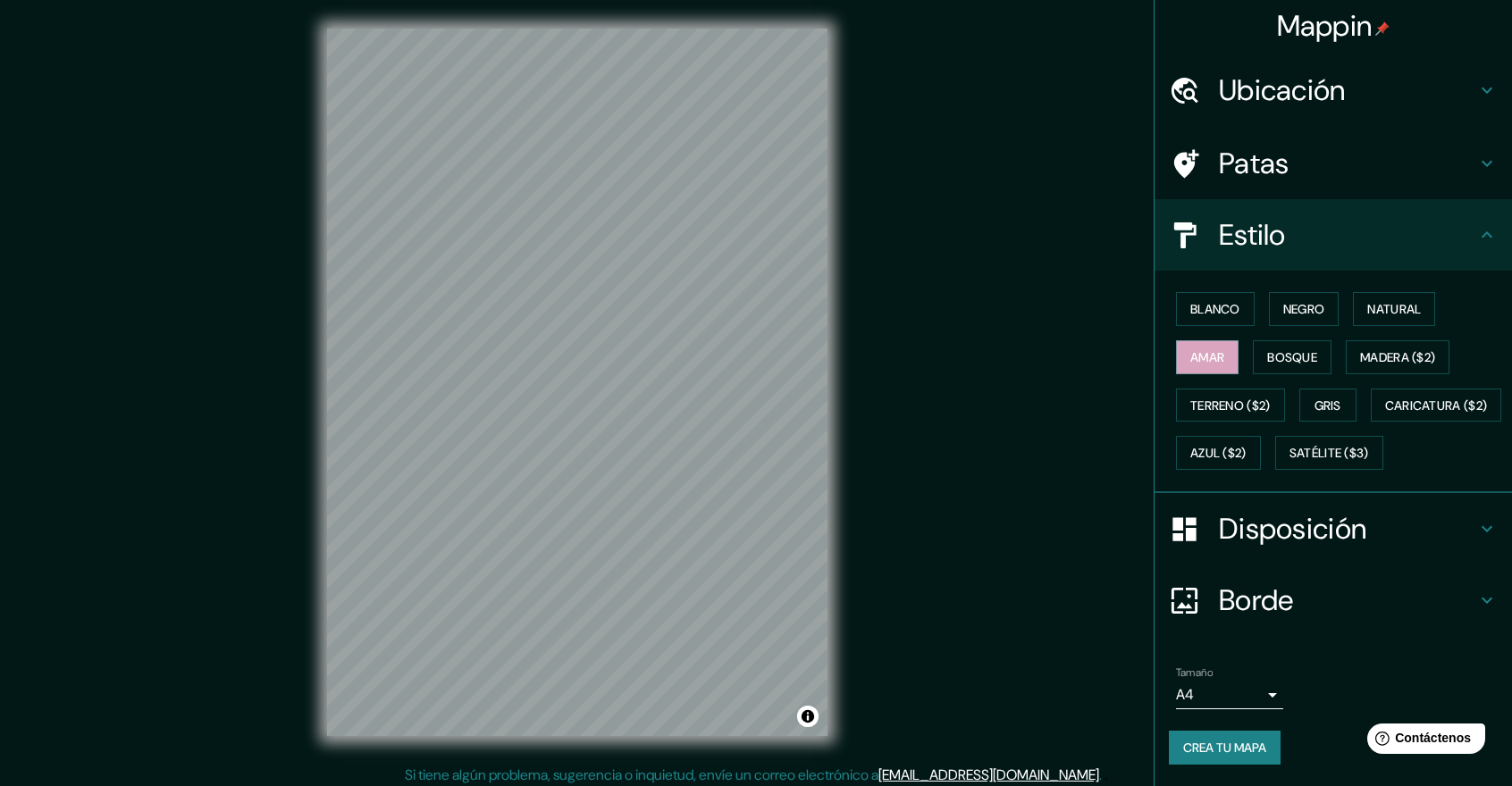
scroll to position [44, 0]
click at [1191, 744] on font "Crea tu mapa" at bounding box center [1224, 747] width 83 height 16
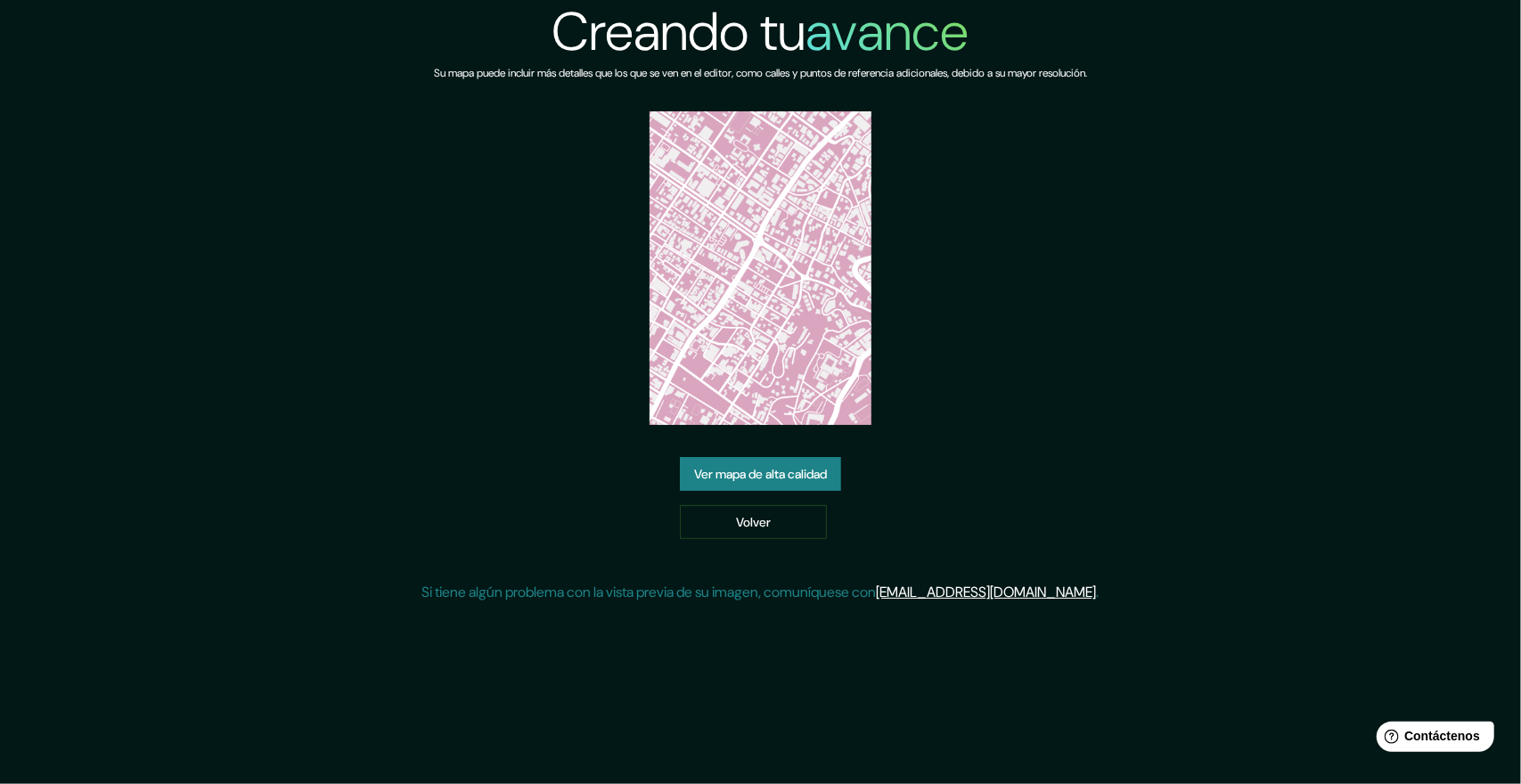
click at [764, 464] on font "Ver mapa de alta calidad" at bounding box center [760, 474] width 133 height 23
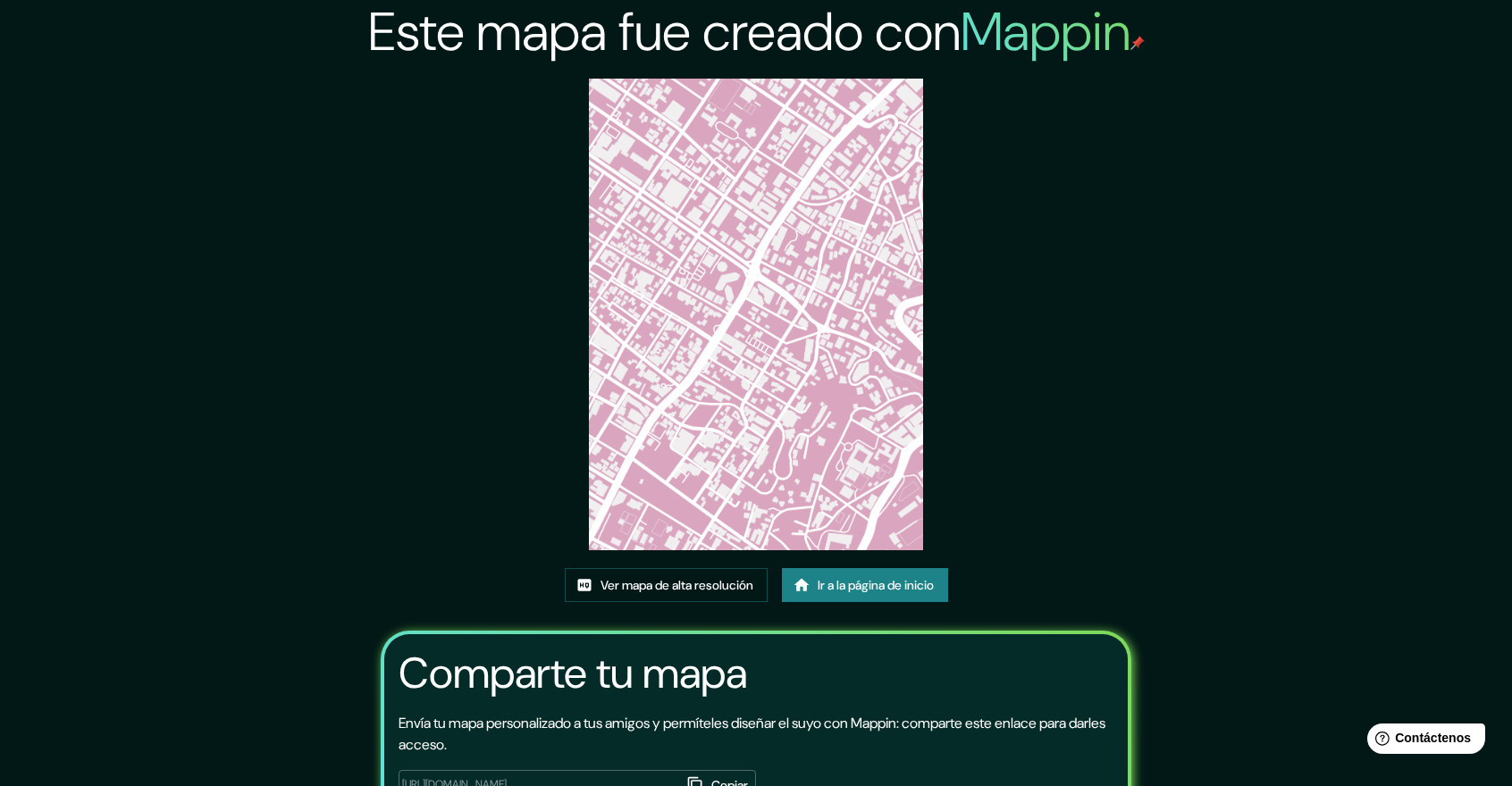
click at [744, 315] on img at bounding box center [755, 314] width 333 height 471
click at [684, 570] on link "Ver mapa de alta resolución" at bounding box center [666, 584] width 203 height 34
